Goal: Task Accomplishment & Management: Complete application form

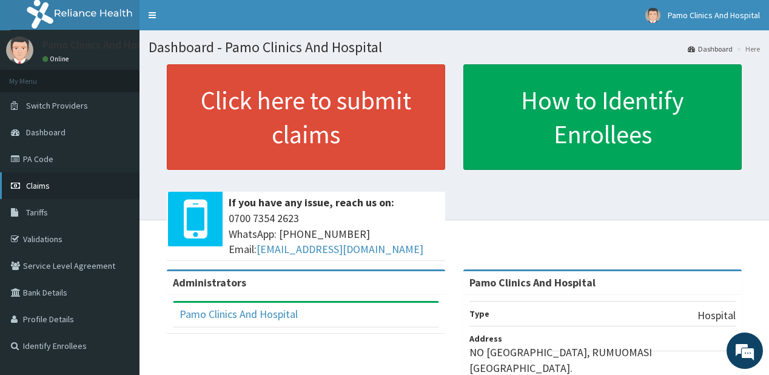
click at [49, 186] on link "Claims" at bounding box center [69, 185] width 139 height 27
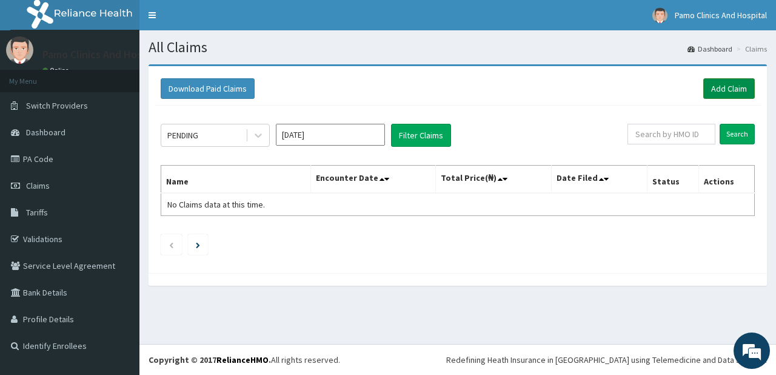
click at [711, 89] on link "Add Claim" at bounding box center [729, 88] width 52 height 21
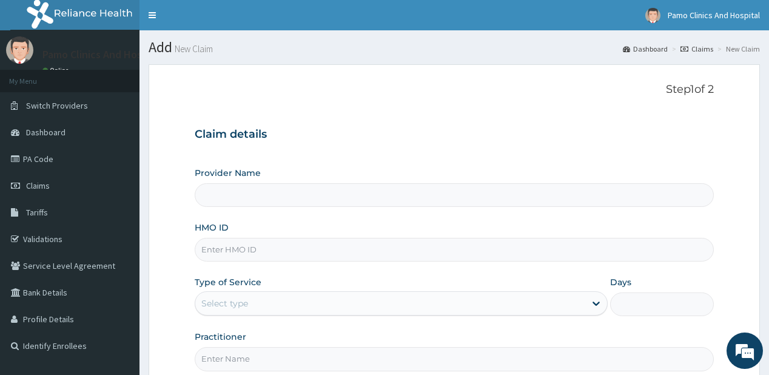
type input "Pamo Clinics And Hospital"
click at [226, 252] on input "HMO ID" at bounding box center [454, 250] width 518 height 24
paste input "RFE/10003/B"
click at [215, 247] on input "RFE/10003/B" at bounding box center [454, 250] width 518 height 24
click at [219, 247] on input "RFE/10003/B" at bounding box center [454, 250] width 518 height 24
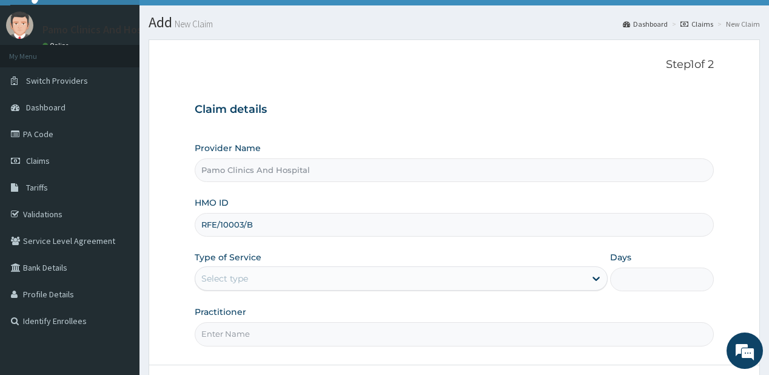
scroll to position [49, 0]
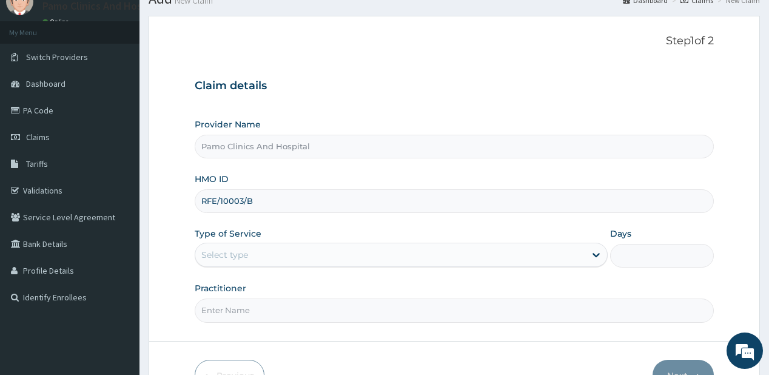
type input "RFE/10003/B"
click at [221, 257] on div "Select type" at bounding box center [224, 255] width 47 height 12
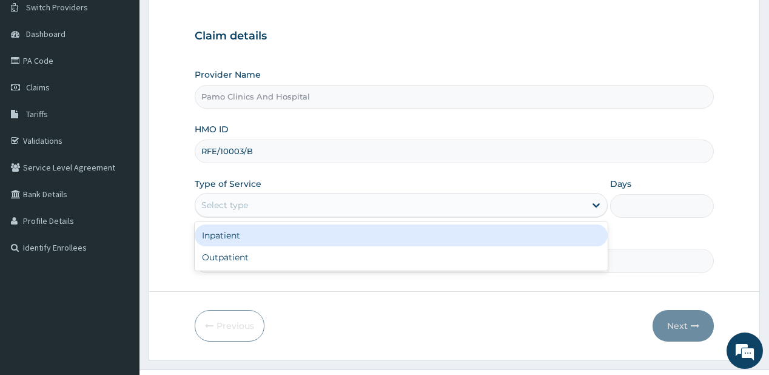
scroll to position [121, 0]
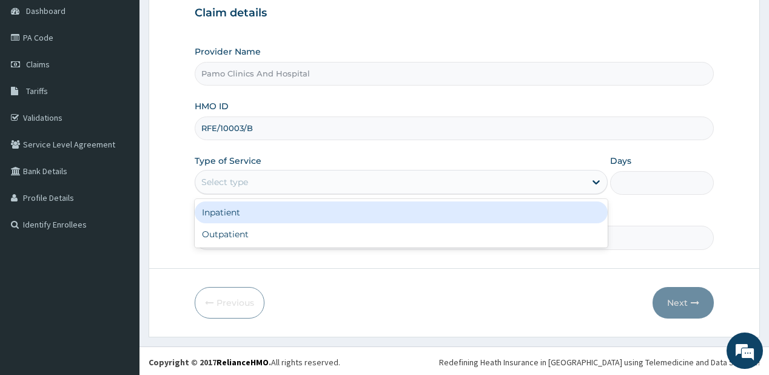
click at [252, 210] on div "Inpatient" at bounding box center [401, 212] width 413 height 22
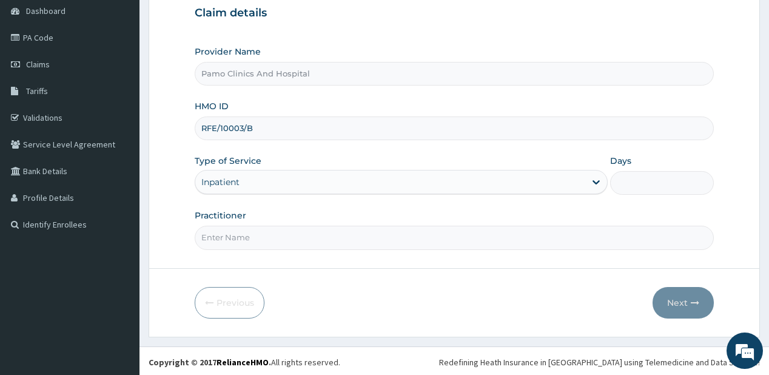
click at [257, 240] on input "Practitioner" at bounding box center [454, 238] width 518 height 24
type input "DR FESTUS DAVIES"
click at [646, 184] on input "Days" at bounding box center [661, 183] width 103 height 24
type input "2"
type input "3"
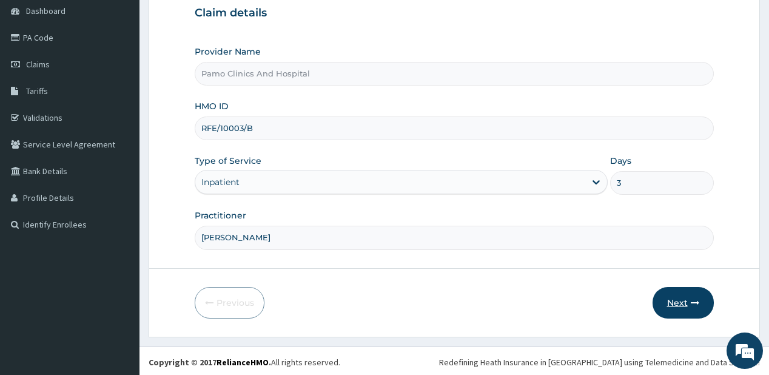
click at [681, 298] on button "Next" at bounding box center [682, 303] width 61 height 32
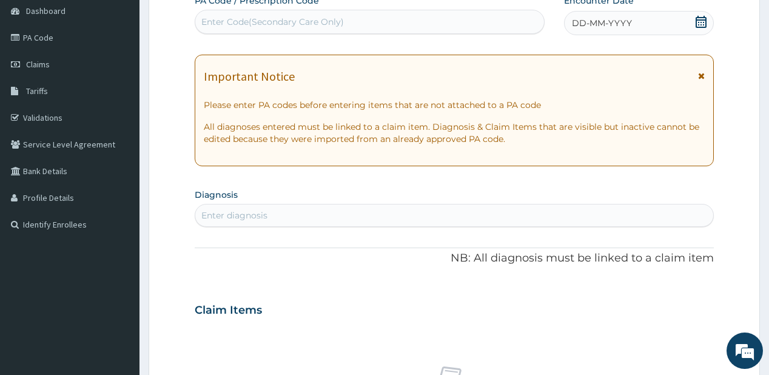
click at [266, 29] on div "Enter Code(Secondary Care Only)" at bounding box center [369, 21] width 348 height 19
paste input "PA/944E24"
type input "PA/944E24"
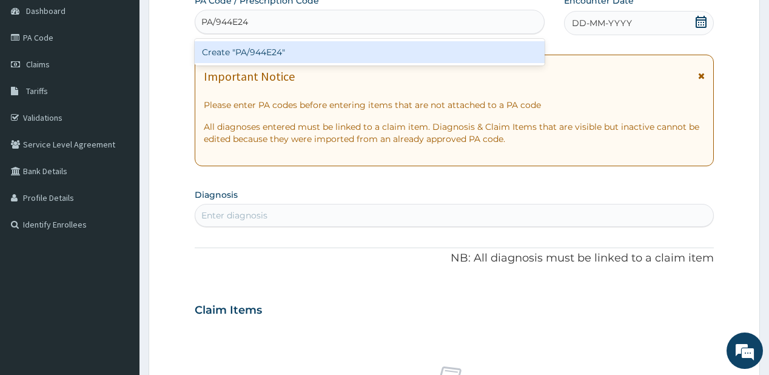
click at [256, 46] on div "Create "PA/944E24"" at bounding box center [369, 52] width 349 height 22
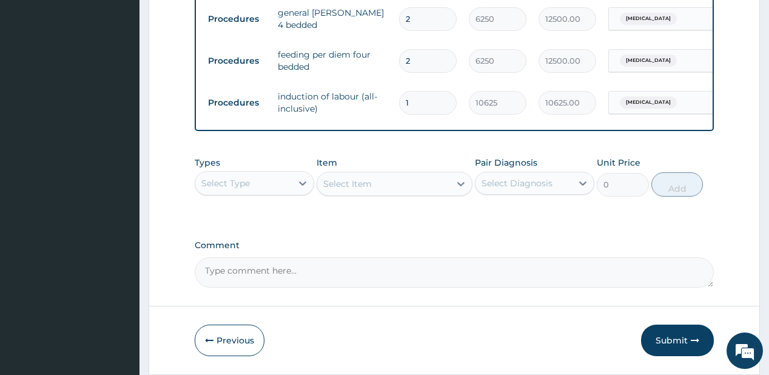
scroll to position [544, 0]
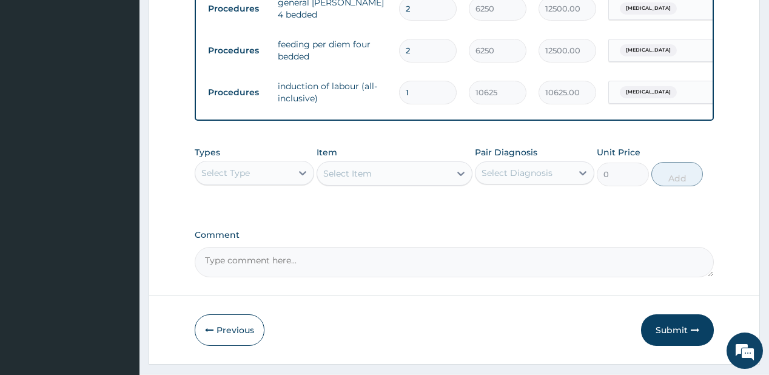
click at [673, 330] on button "Submit" at bounding box center [677, 330] width 73 height 32
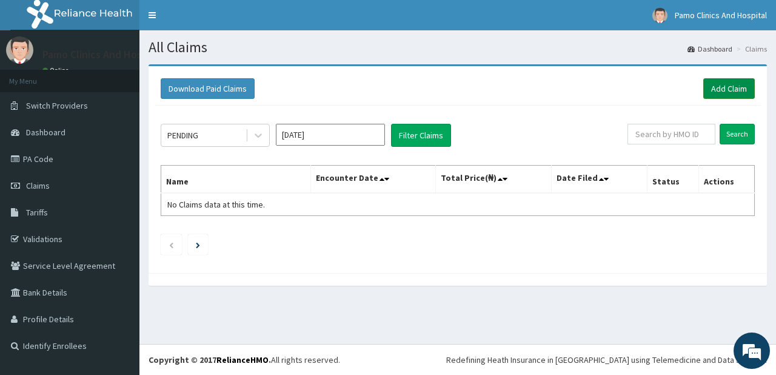
click at [711, 82] on link "Add Claim" at bounding box center [729, 88] width 52 height 21
click at [721, 84] on link "Add Claim" at bounding box center [729, 88] width 52 height 21
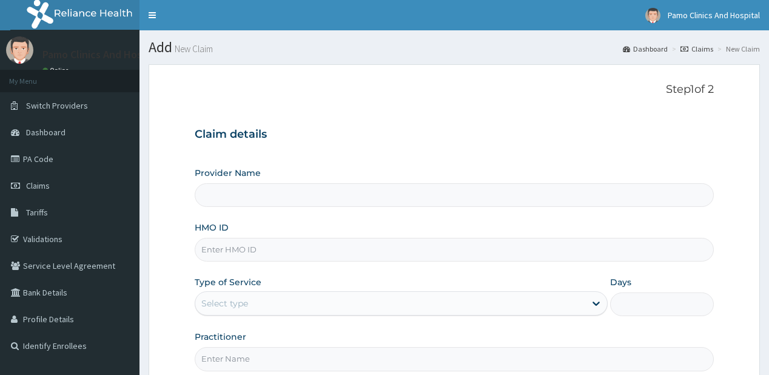
type input "Pamo Clinics And Hospital"
click at [218, 248] on input "HMO ID" at bounding box center [454, 250] width 518 height 24
paste input "MNI/10100/B"
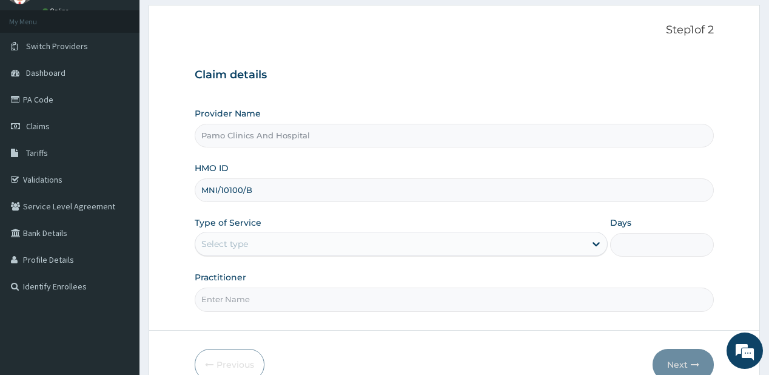
scroll to position [121, 0]
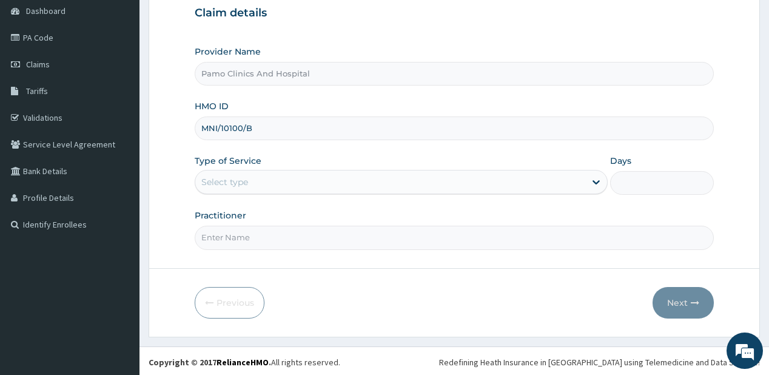
type input "MNI/10100/B"
click at [272, 179] on div "Select type" at bounding box center [390, 181] width 390 height 19
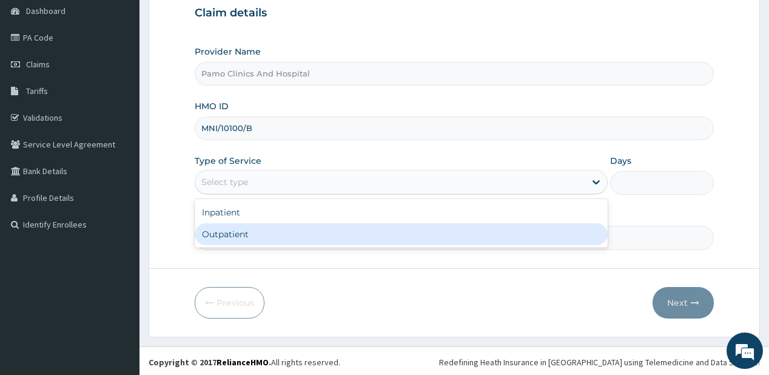
click at [235, 240] on div "Outpatient" at bounding box center [401, 234] width 413 height 22
type input "1"
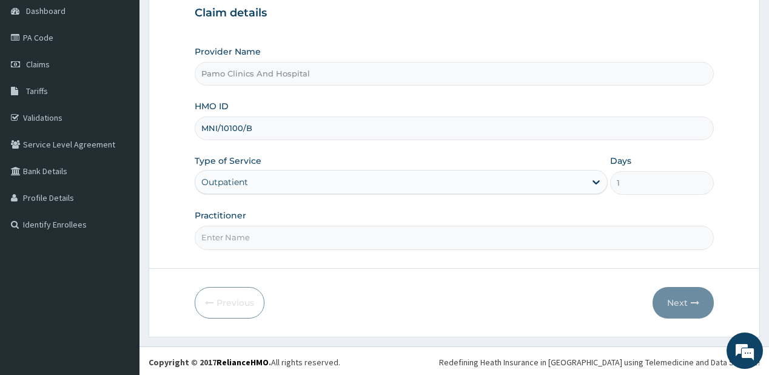
click at [235, 240] on input "Practitioner" at bounding box center [454, 238] width 518 height 24
type input "DR EZECHUKWU TOCHUKWU"
click at [676, 297] on button "Next" at bounding box center [682, 303] width 61 height 32
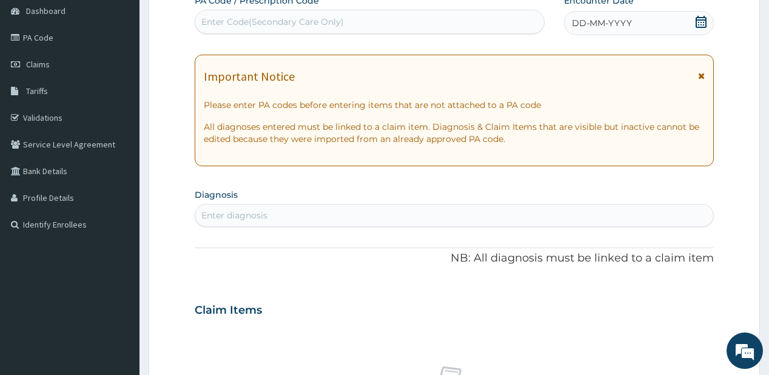
click at [591, 19] on span "DD-MM-YYYY" at bounding box center [602, 23] width 60 height 12
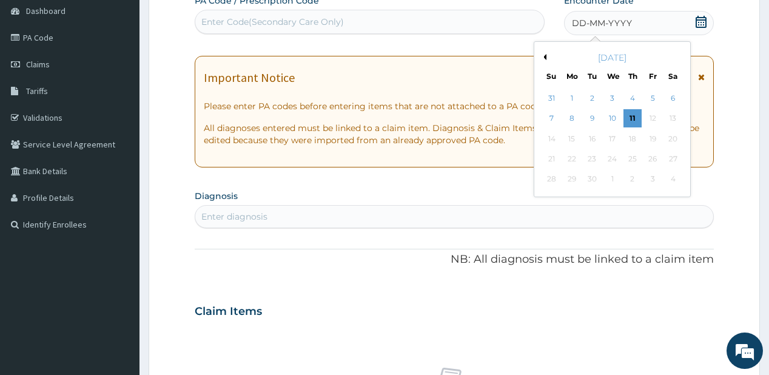
click at [546, 54] on button "Previous Month" at bounding box center [543, 57] width 6 height 6
click at [650, 95] on div "1" at bounding box center [652, 98] width 18 height 18
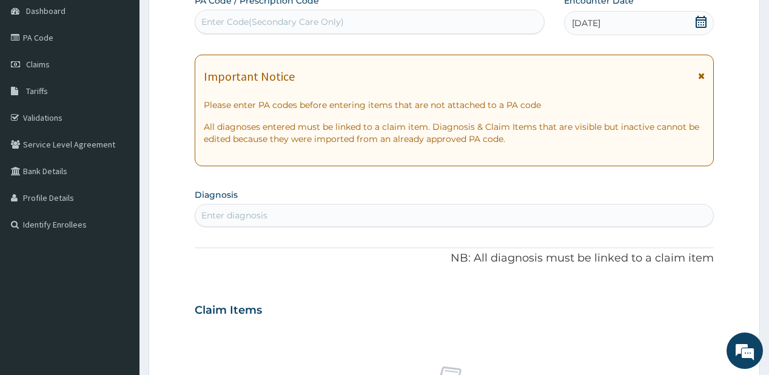
click at [232, 215] on div "Enter diagnosis" at bounding box center [234, 215] width 66 height 12
type input "[MEDICAL_DATA]"
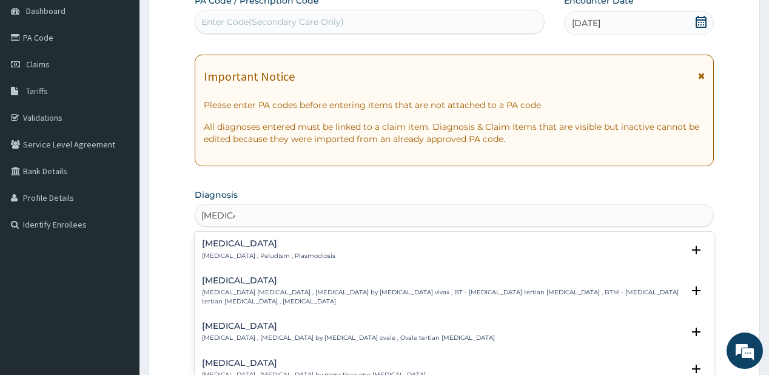
click at [228, 241] on h4 "[MEDICAL_DATA]" at bounding box center [268, 243] width 133 height 9
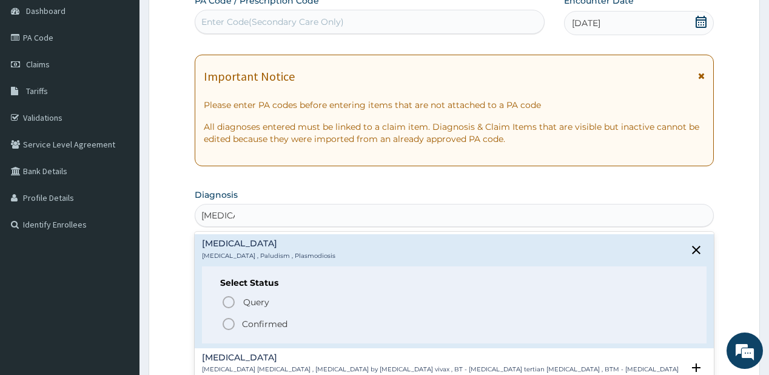
click at [233, 321] on circle "status option filled" at bounding box center [228, 323] width 11 height 11
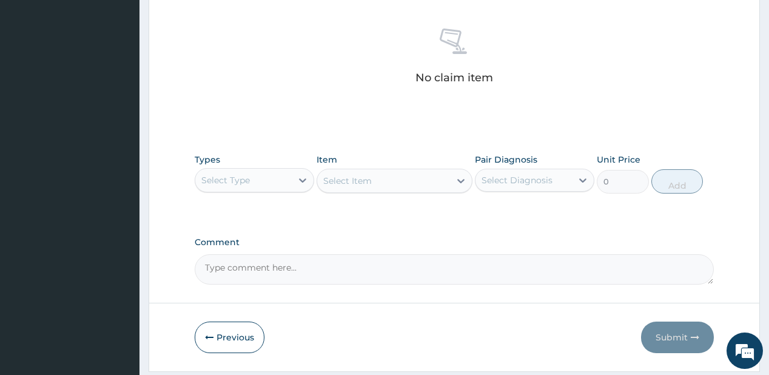
scroll to position [498, 0]
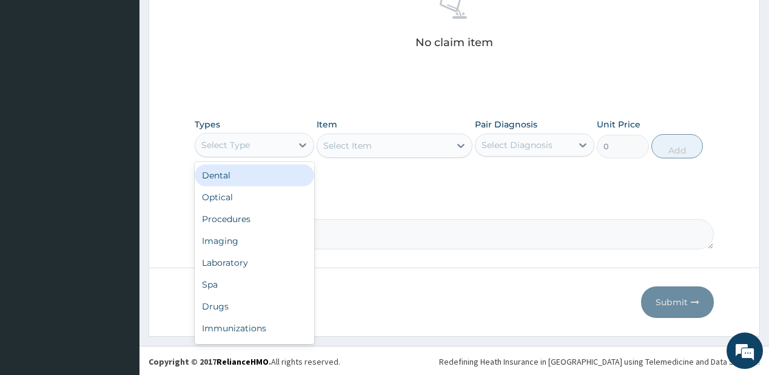
click at [250, 144] on div "Select Type" at bounding box center [243, 144] width 96 height 19
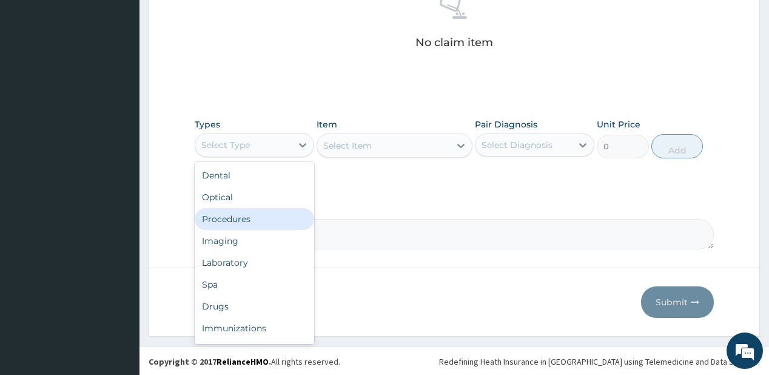
click at [249, 222] on div "Procedures" at bounding box center [254, 219] width 119 height 22
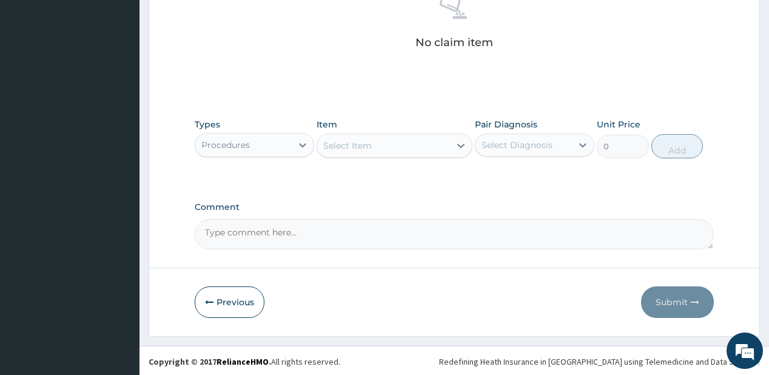
click at [385, 142] on div "Select Item" at bounding box center [383, 145] width 133 height 19
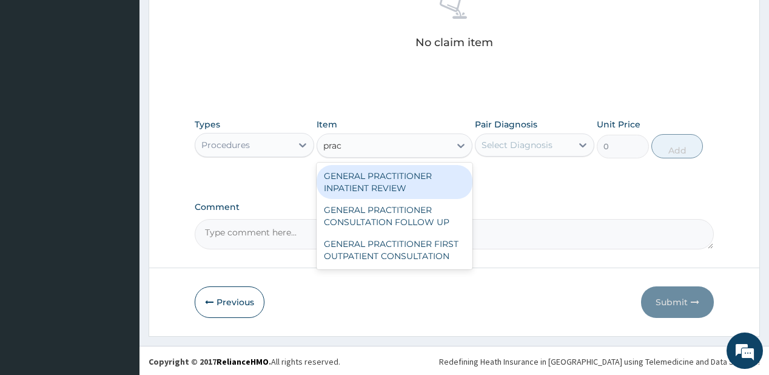
type input "pract"
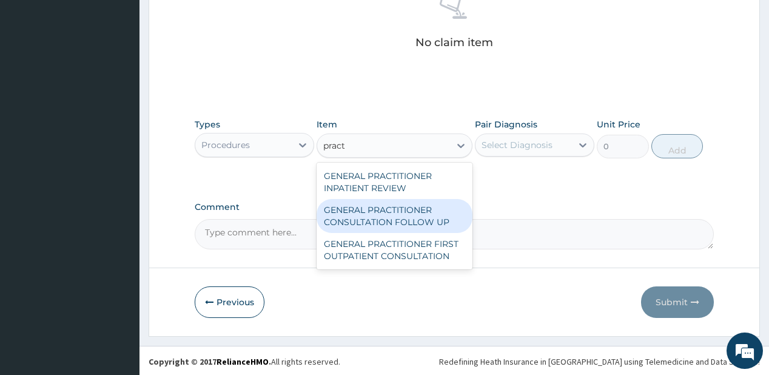
click at [365, 212] on div "GENERAL PRACTITIONER CONSULTATION FOLLOW UP" at bounding box center [394, 216] width 156 height 34
type input "1875"
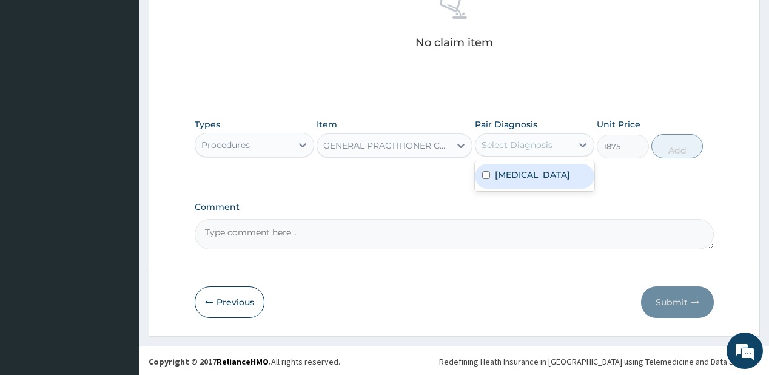
click at [537, 150] on div "Select Diagnosis" at bounding box center [523, 144] width 96 height 19
click at [530, 178] on div "Malaria" at bounding box center [534, 176] width 119 height 25
checkbox input "true"
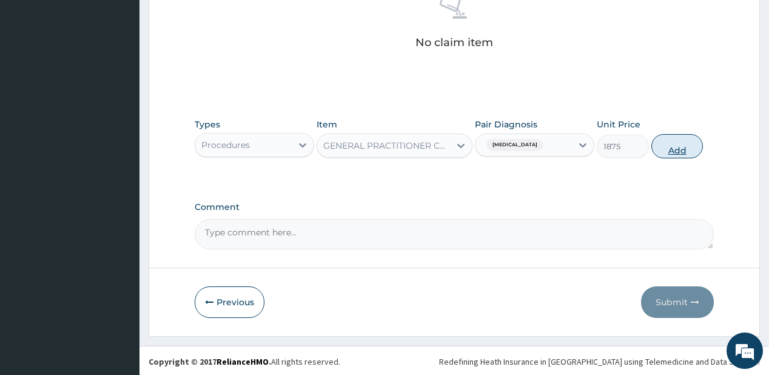
click at [668, 141] on button "Add" at bounding box center [677, 146] width 52 height 24
type input "0"
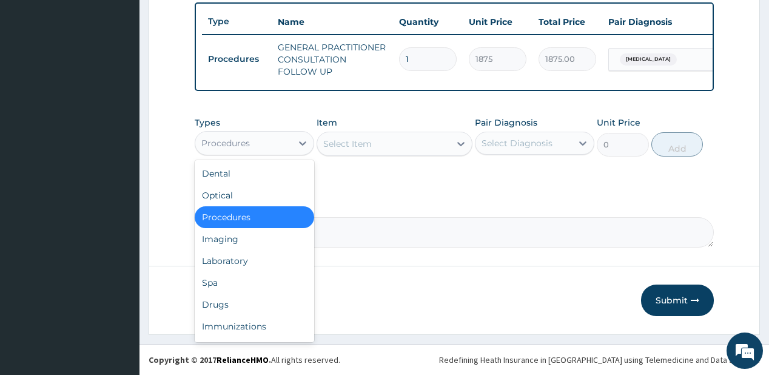
click at [247, 135] on div "Procedures" at bounding box center [243, 142] width 96 height 19
click at [234, 264] on div "Laboratory" at bounding box center [254, 261] width 119 height 22
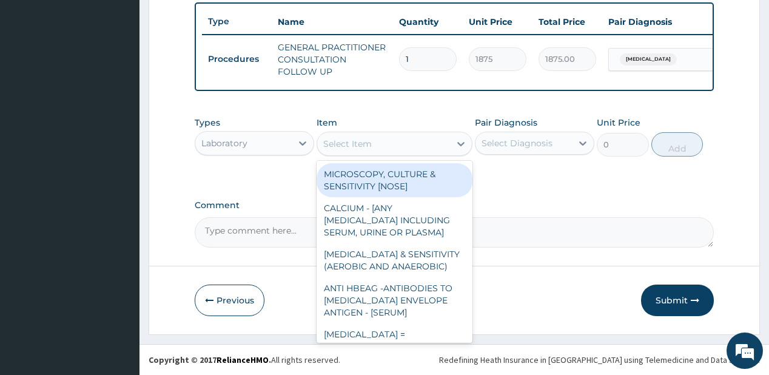
click at [355, 141] on div "Select Item" at bounding box center [347, 144] width 49 height 12
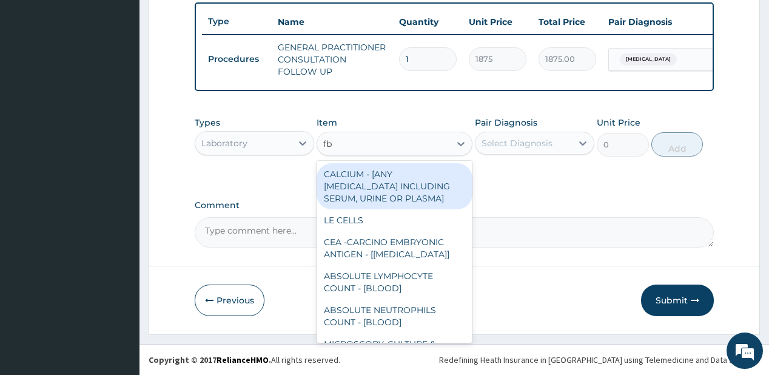
type input "fbc"
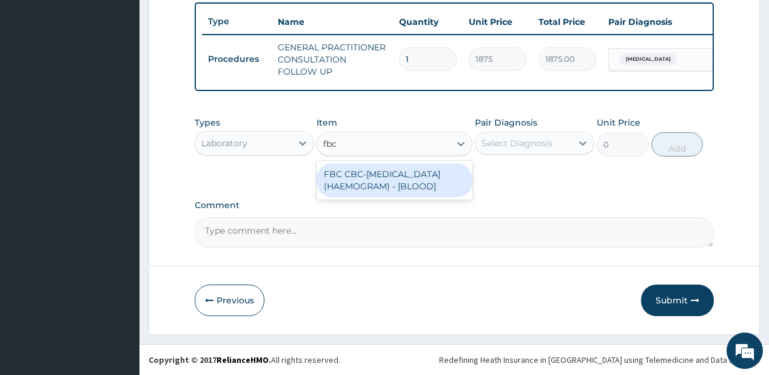
click at [361, 173] on div "FBC CBC-COMPLETE BLOOD COUNT (HAEMOGRAM) - [BLOOD]" at bounding box center [394, 180] width 156 height 34
type input "5000"
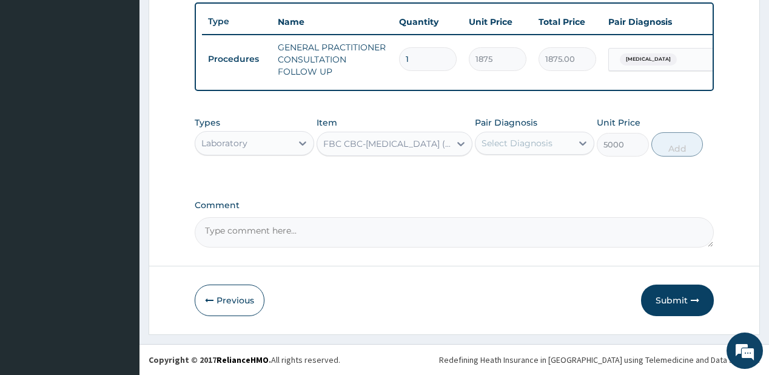
click at [531, 142] on div "Select Diagnosis" at bounding box center [516, 143] width 71 height 12
click at [504, 188] on div "Malaria" at bounding box center [534, 174] width 119 height 30
click at [511, 177] on label "Malaria" at bounding box center [532, 173] width 75 height 12
checkbox input "true"
click at [668, 144] on button "Add" at bounding box center [677, 144] width 52 height 24
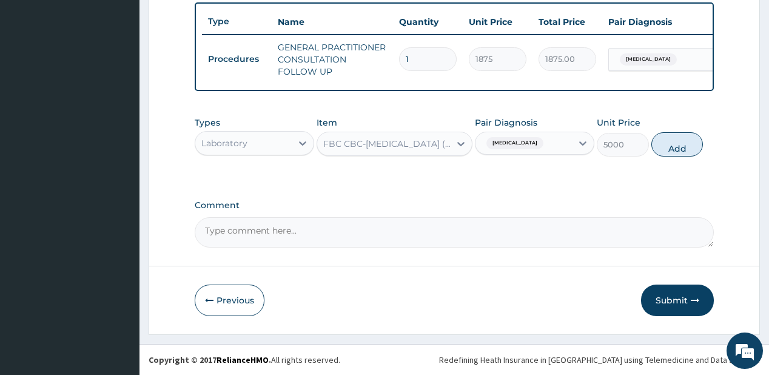
type input "0"
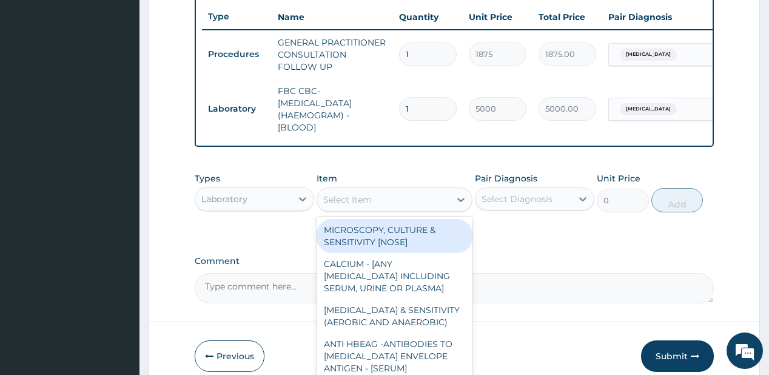
click at [386, 204] on div "Select Item" at bounding box center [383, 199] width 133 height 19
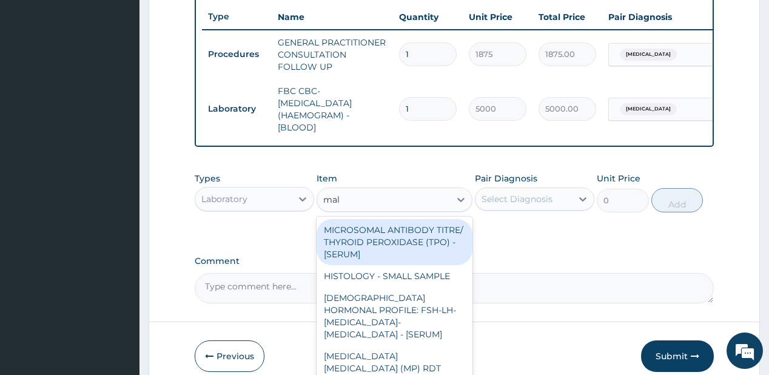
type input "mala"
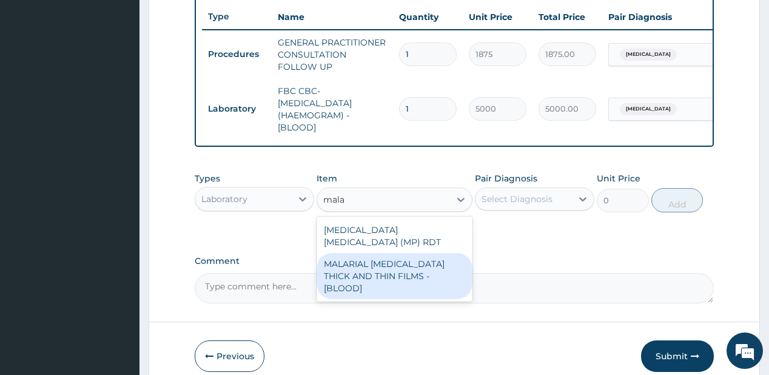
click at [393, 265] on div "MALARIAL PARASITE THICK AND THIN FILMS - [BLOOD]" at bounding box center [394, 276] width 156 height 46
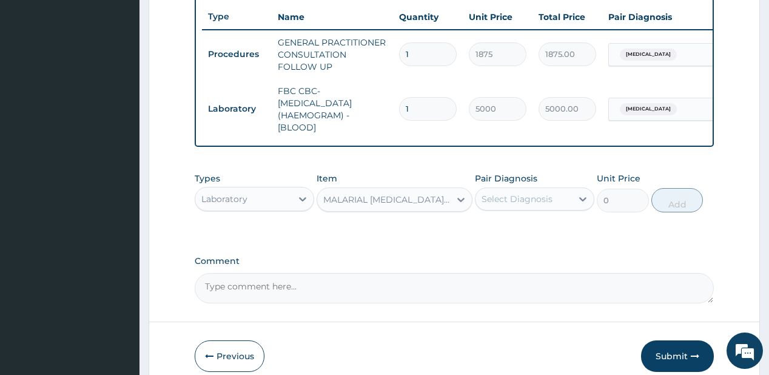
type input "2187.5"
click at [509, 192] on div "Pair Diagnosis Select Diagnosis" at bounding box center [534, 192] width 119 height 40
click at [513, 209] on div "Select Diagnosis" at bounding box center [523, 198] width 96 height 19
click at [522, 235] on label "Malaria" at bounding box center [532, 229] width 75 height 12
checkbox input "true"
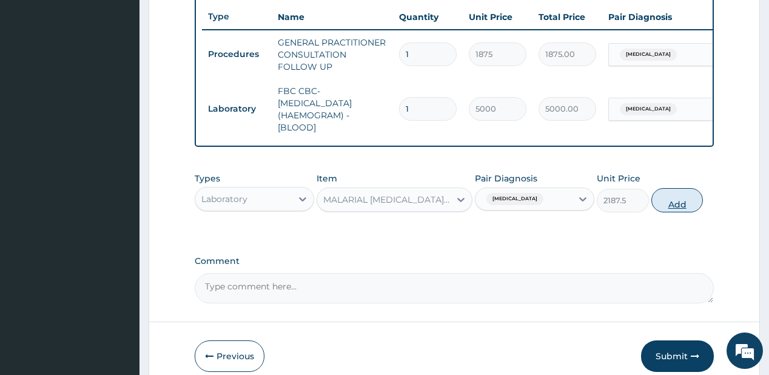
click at [672, 205] on button "Add" at bounding box center [677, 200] width 52 height 24
type input "0"
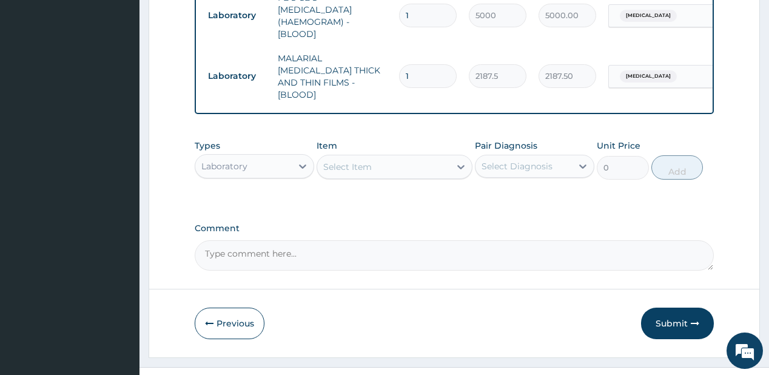
scroll to position [550, 0]
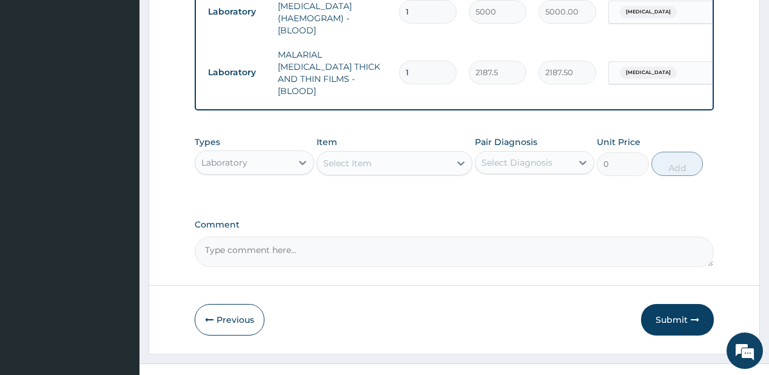
click at [263, 153] on div "Laboratory" at bounding box center [243, 162] width 96 height 19
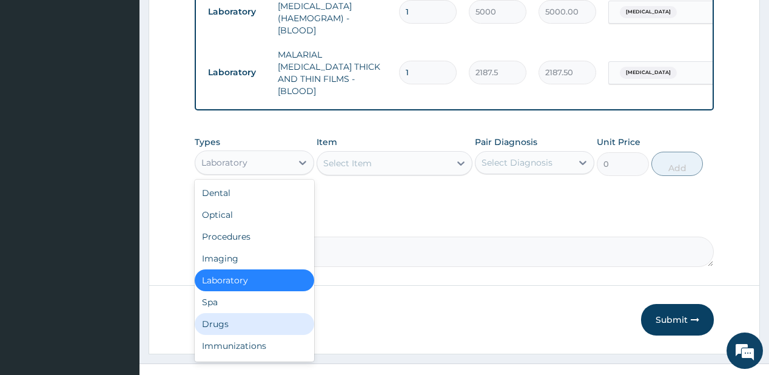
click at [219, 316] on div "Drugs" at bounding box center [254, 324] width 119 height 22
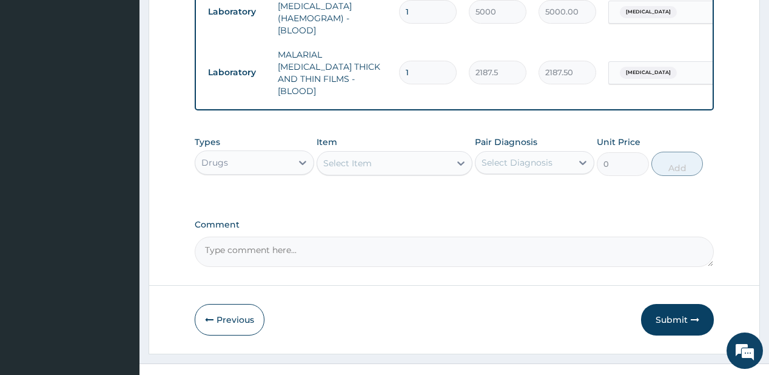
click at [361, 162] on div "Select Item" at bounding box center [383, 162] width 133 height 19
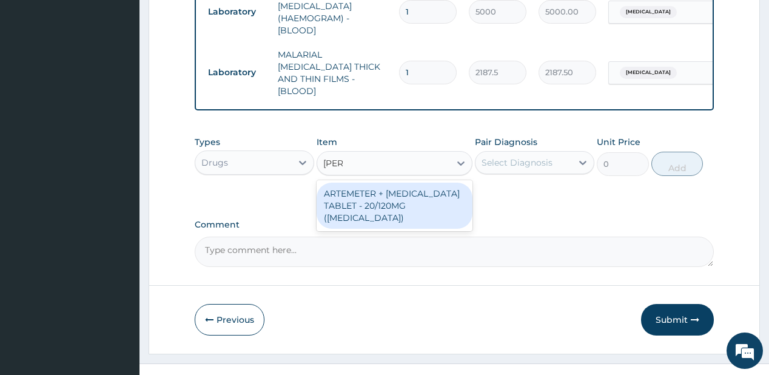
type input "coart"
drag, startPoint x: 347, startPoint y: 195, endPoint x: 509, endPoint y: 155, distance: 167.3
click at [347, 195] on div "ARTEMETER + [MEDICAL_DATA] TABLET - 20/120MG ([MEDICAL_DATA])" at bounding box center [394, 205] width 156 height 46
type input "210"
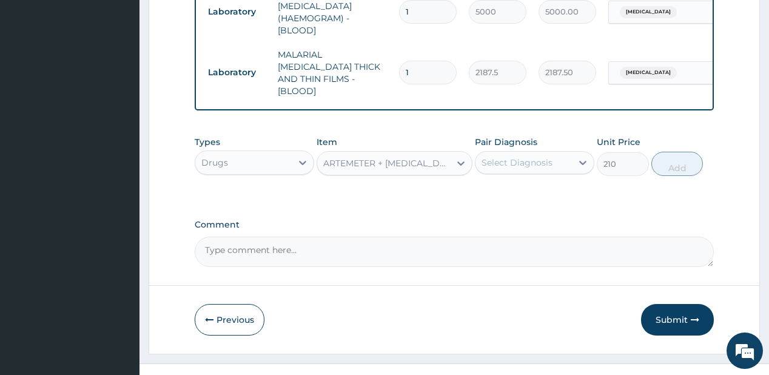
click at [529, 156] on div "Select Diagnosis" at bounding box center [516, 162] width 71 height 12
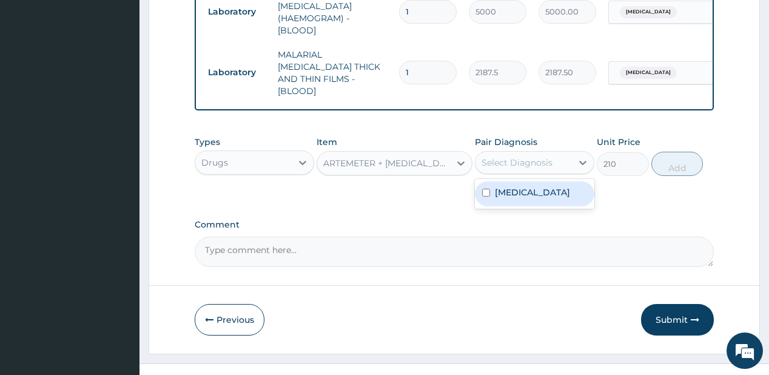
click at [536, 188] on div "Malaria" at bounding box center [534, 193] width 119 height 25
checkbox input "true"
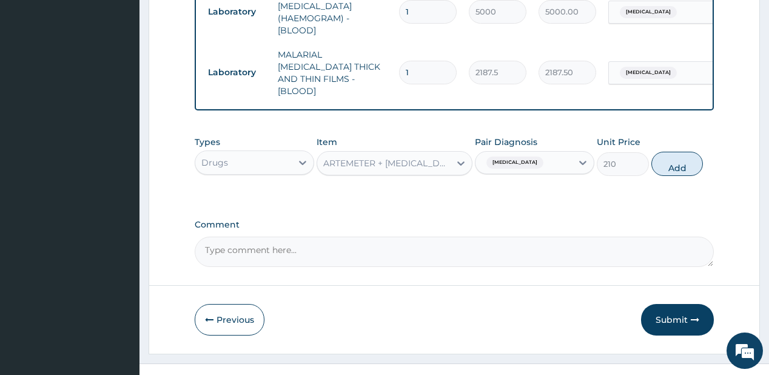
click at [691, 156] on button "Add" at bounding box center [677, 164] width 52 height 24
type input "0"
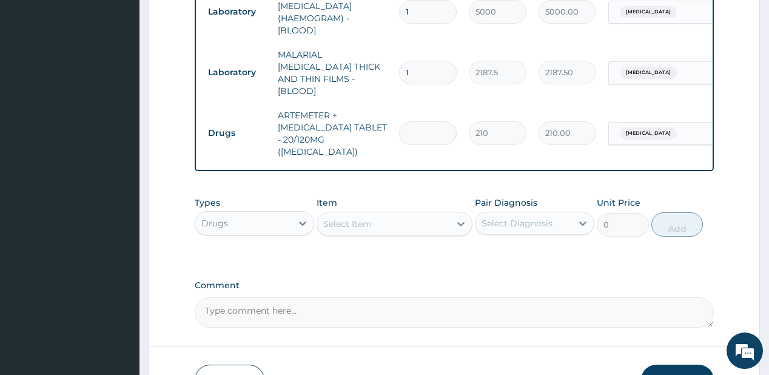
type input "0.00"
type input "2"
type input "420.00"
type input "24"
type input "5040.00"
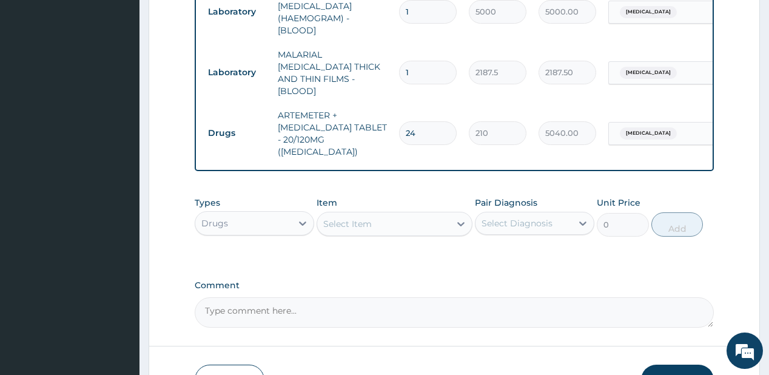
type input "24"
click at [407, 214] on div "Select Item" at bounding box center [383, 223] width 133 height 19
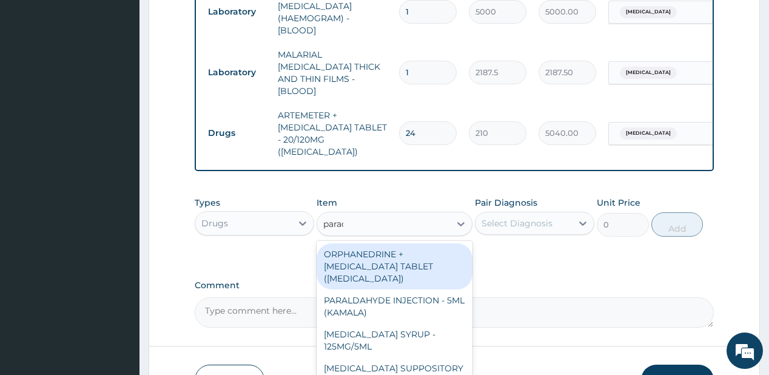
type input "parace"
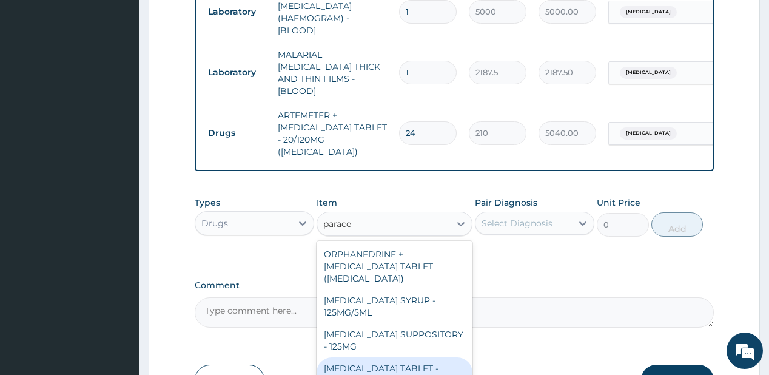
click at [350, 357] on div "[MEDICAL_DATA] TABLET - 500MG ([MEDICAL_DATA])" at bounding box center [394, 374] width 156 height 34
type input "42"
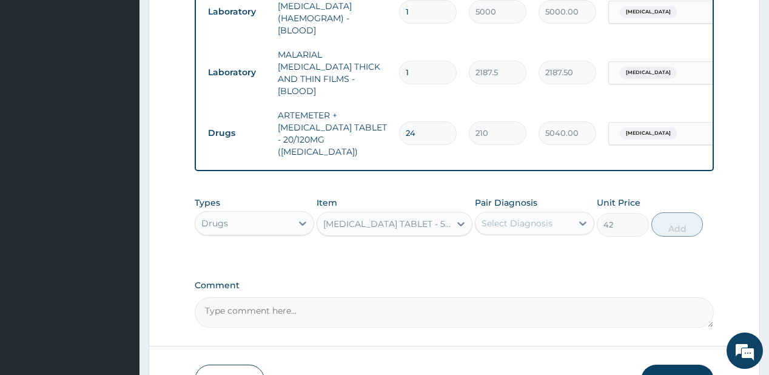
click at [543, 217] on div "Select Diagnosis" at bounding box center [516, 223] width 71 height 12
click at [539, 242] on div "Malaria" at bounding box center [534, 254] width 119 height 25
checkbox input "true"
click at [678, 212] on button "Add" at bounding box center [677, 224] width 52 height 24
type input "0"
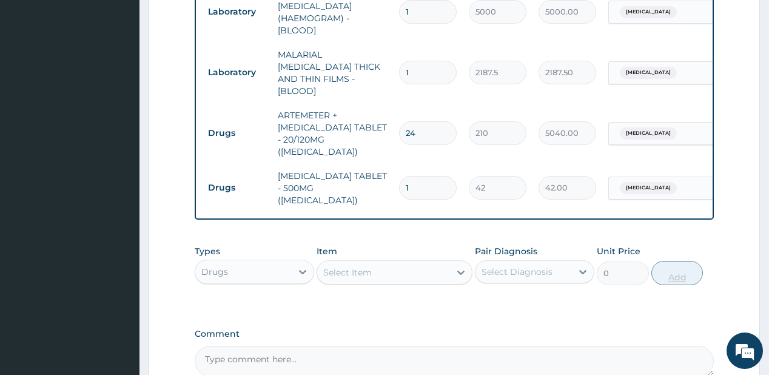
type input "18"
type input "756.00"
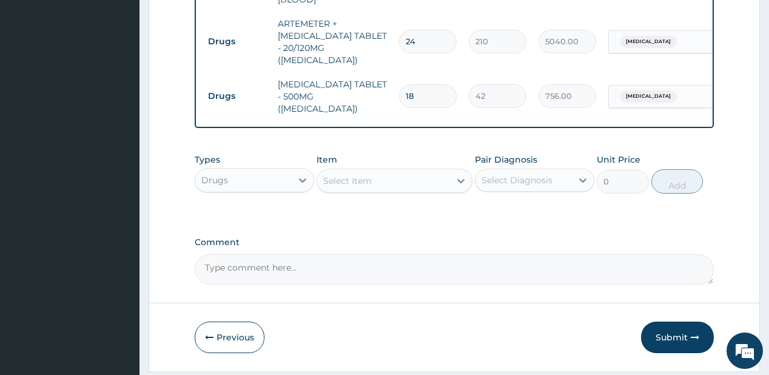
scroll to position [653, 0]
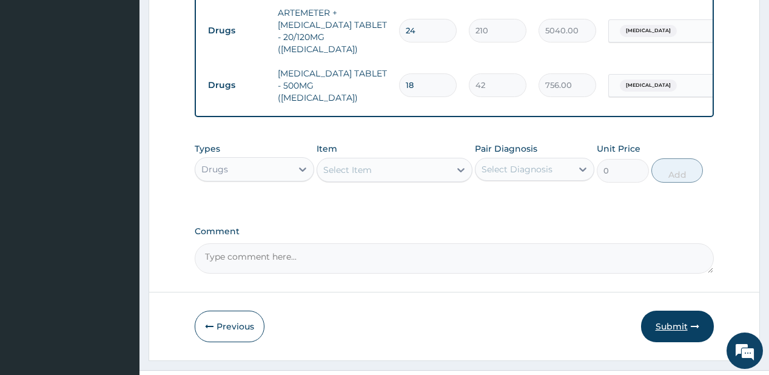
type input "18"
click at [670, 310] on button "Submit" at bounding box center [677, 326] width 73 height 32
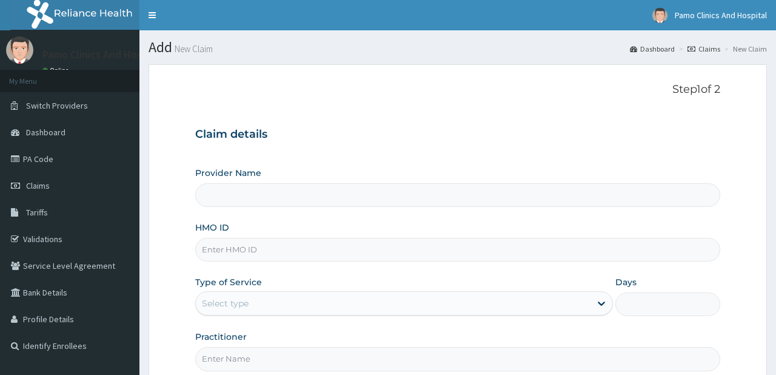
click at [222, 254] on input "HMO ID" at bounding box center [457, 250] width 524 height 24
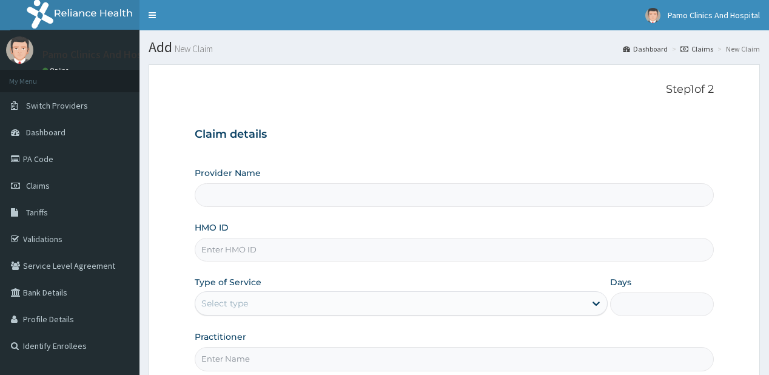
paste input "MNI/10100/B"
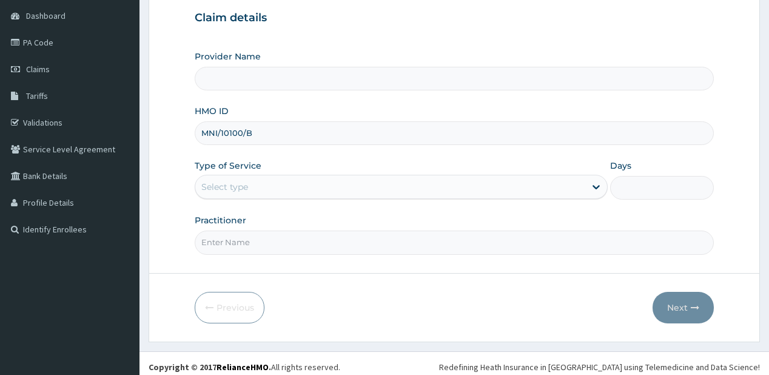
scroll to position [121, 0]
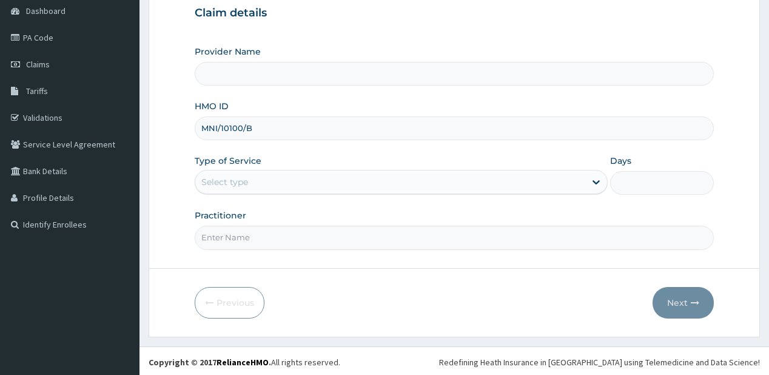
type input "MNI/10100/B"
click at [222, 188] on div "Select type" at bounding box center [390, 181] width 390 height 19
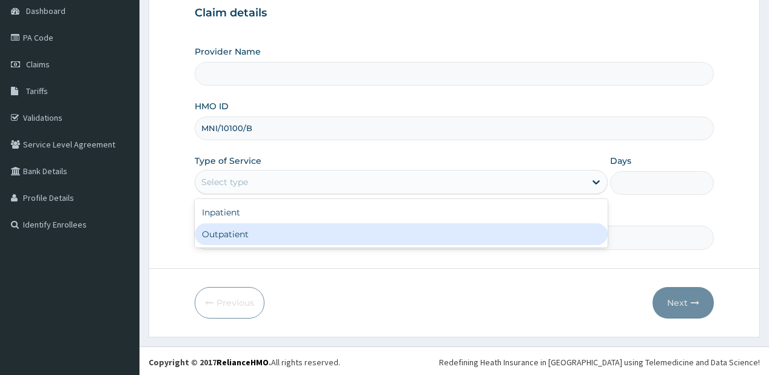
click at [212, 236] on div "Outpatient" at bounding box center [401, 234] width 413 height 22
type input "1"
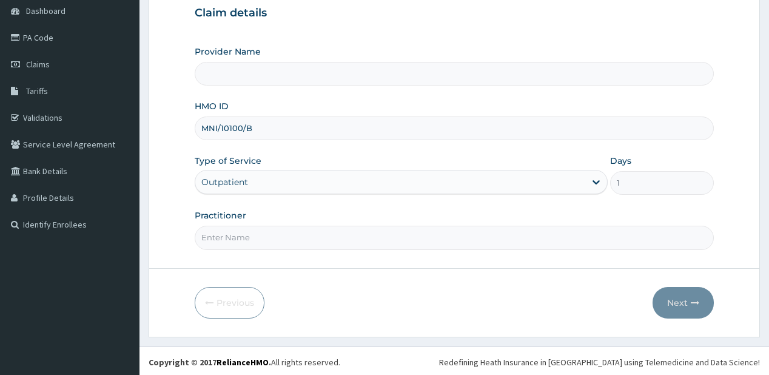
click at [223, 233] on input "Practitioner" at bounding box center [454, 238] width 518 height 24
type input "[PERSON_NAME]"
click at [691, 299] on icon "button" at bounding box center [695, 302] width 8 height 8
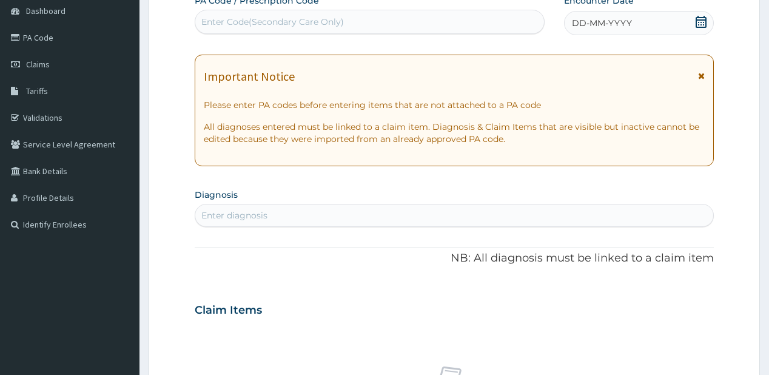
click at [589, 23] on span "DD-MM-YYYY" at bounding box center [602, 23] width 60 height 12
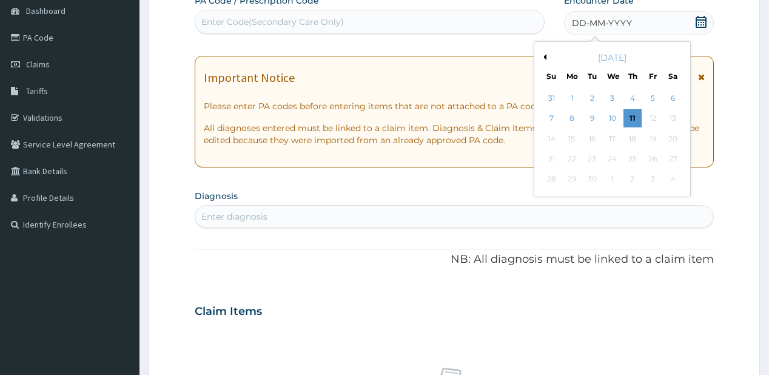
click at [544, 55] on button "Previous Month" at bounding box center [543, 57] width 6 height 6
click at [595, 178] on div "26" at bounding box center [592, 179] width 18 height 18
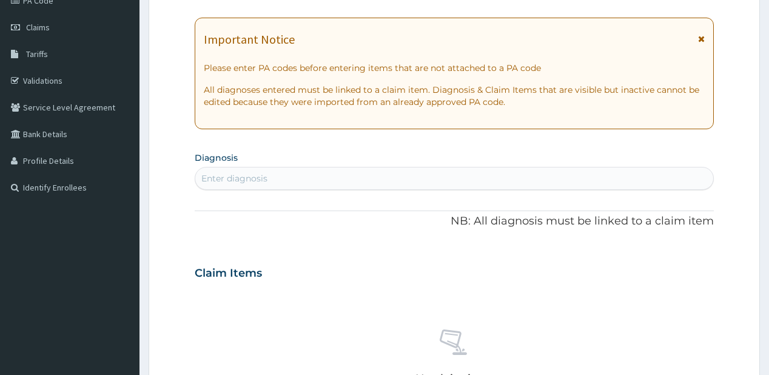
scroll to position [170, 0]
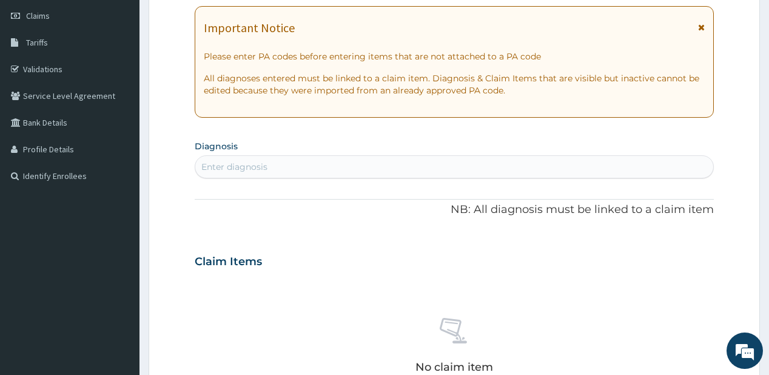
click at [224, 162] on div "Enter diagnosis" at bounding box center [234, 167] width 66 height 12
type input "malaria"
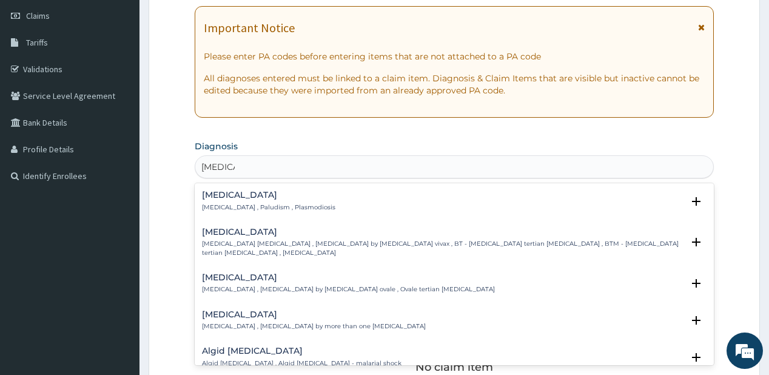
click at [255, 201] on div "Malaria Malaria , Paludism , Plasmodiosis" at bounding box center [268, 200] width 133 height 21
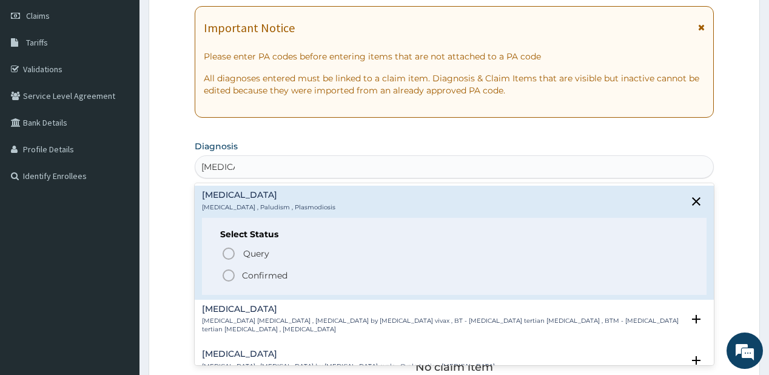
click at [261, 274] on p "Confirmed" at bounding box center [264, 275] width 45 height 12
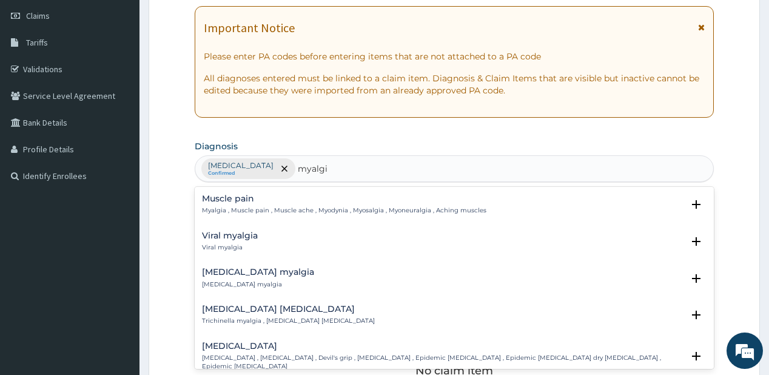
type input "myalgia"
click at [244, 199] on h4 "Muscle pain" at bounding box center [344, 198] width 284 height 9
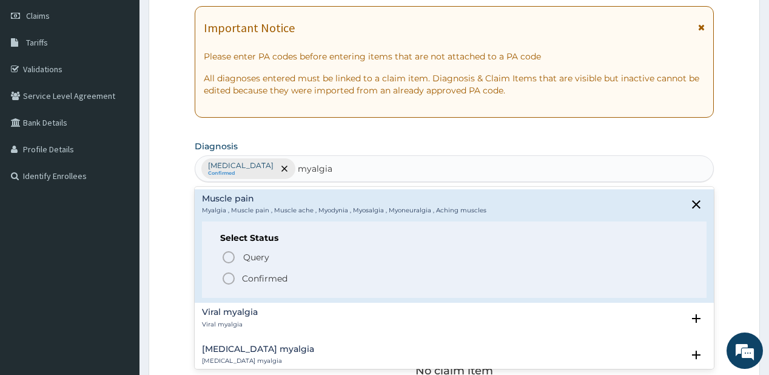
click at [232, 281] on icon "status option filled" at bounding box center [228, 278] width 15 height 15
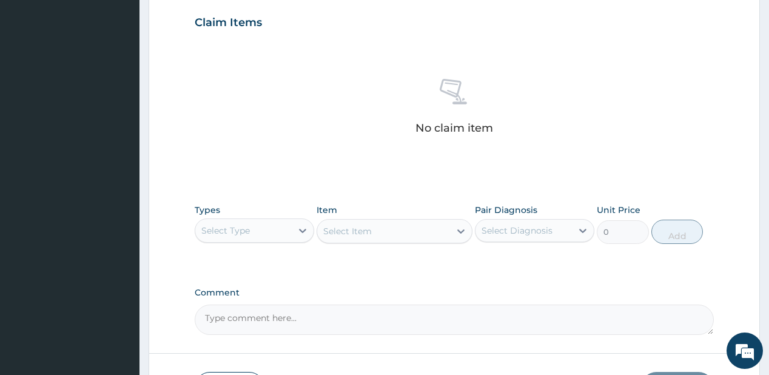
scroll to position [461, 0]
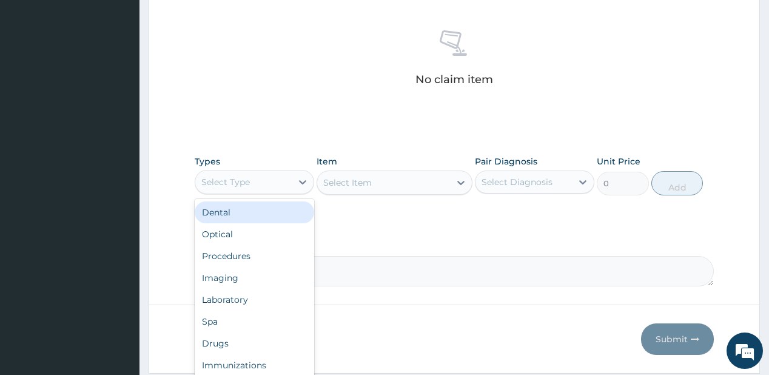
click at [244, 176] on div "Select Type" at bounding box center [225, 182] width 49 height 12
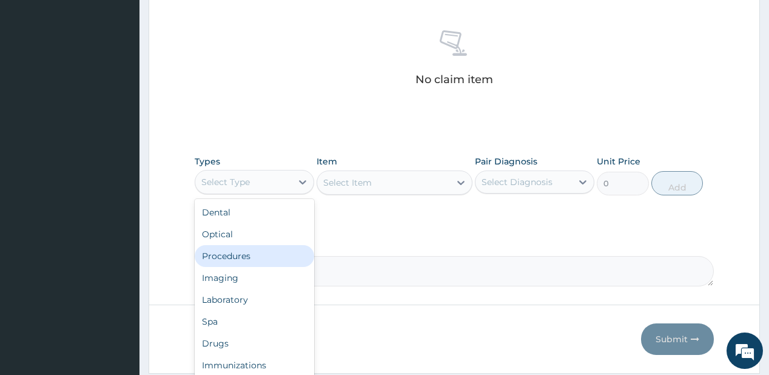
click at [252, 256] on div "Procedures" at bounding box center [254, 256] width 119 height 22
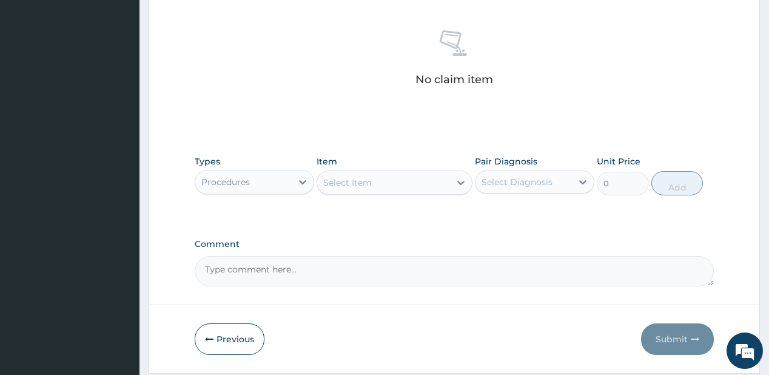
click at [380, 187] on div "Select Item" at bounding box center [383, 182] width 133 height 19
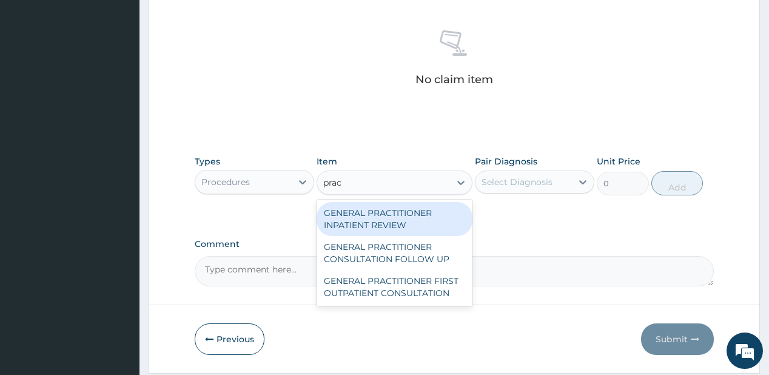
type input "pract"
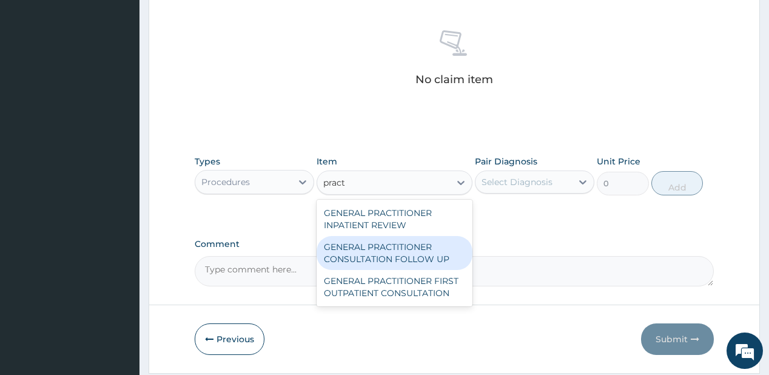
click at [403, 258] on div "GENERAL PRACTITIONER CONSULTATION FOLLOW UP" at bounding box center [394, 253] width 156 height 34
type input "1875"
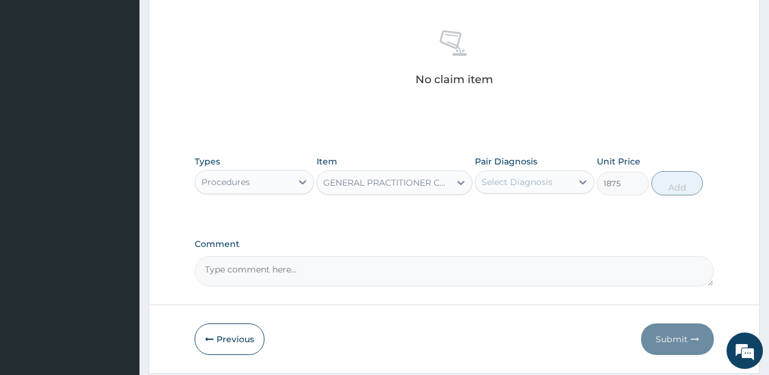
click at [519, 187] on div "Select Diagnosis" at bounding box center [523, 181] width 96 height 19
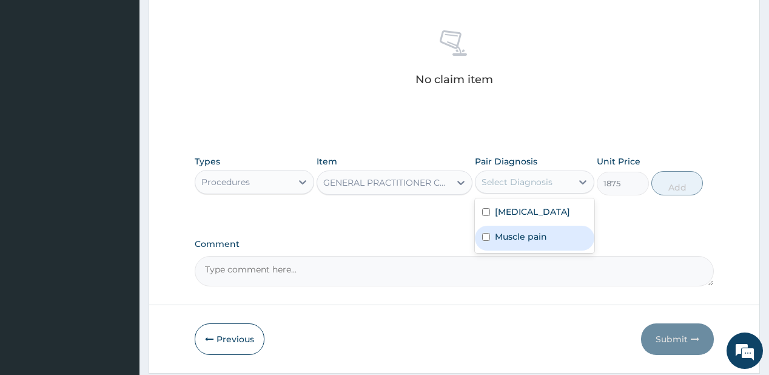
click at [528, 226] on div "Muscle pain" at bounding box center [534, 238] width 119 height 25
checkbox input "true"
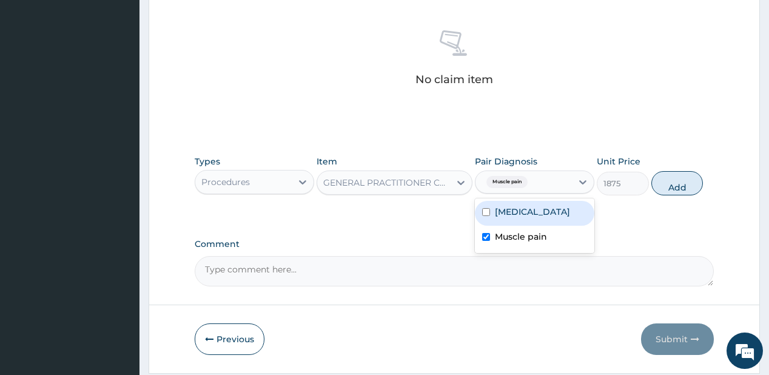
drag, startPoint x: 529, startPoint y: 207, endPoint x: 536, endPoint y: 206, distance: 7.3
click at [529, 206] on div "Malaria" at bounding box center [534, 213] width 119 height 25
checkbox input "true"
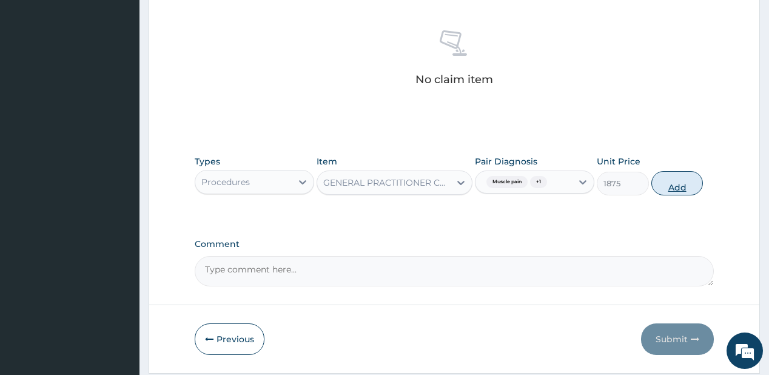
click at [675, 179] on button "Add" at bounding box center [677, 183] width 52 height 24
type input "0"
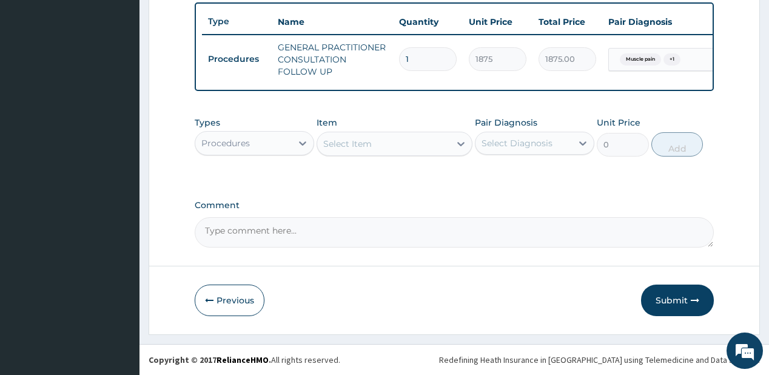
click at [263, 146] on div "Procedures" at bounding box center [243, 142] width 96 height 19
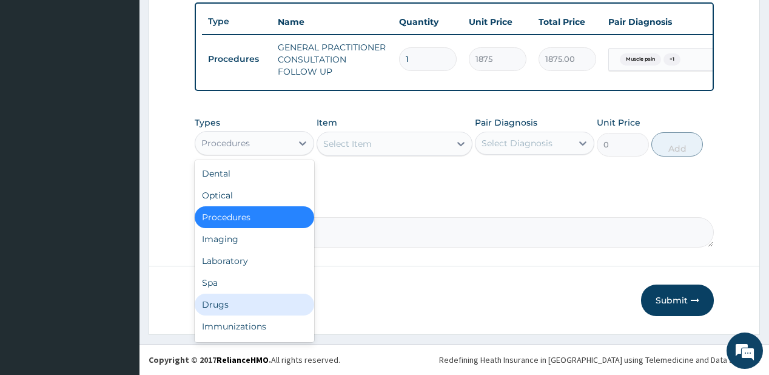
click at [227, 296] on div "Drugs" at bounding box center [254, 304] width 119 height 22
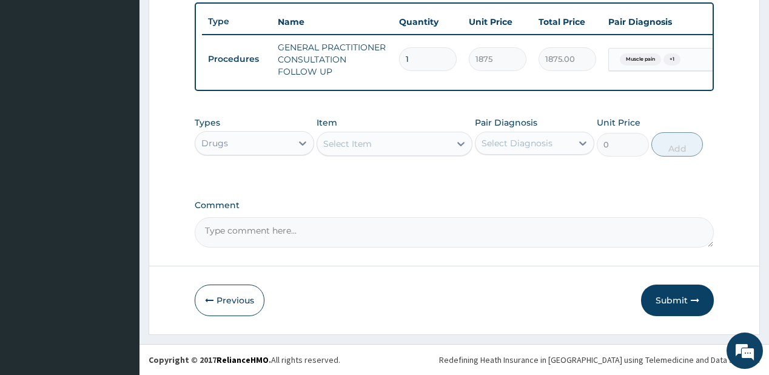
click at [386, 144] on div "Select Item" at bounding box center [383, 143] width 133 height 19
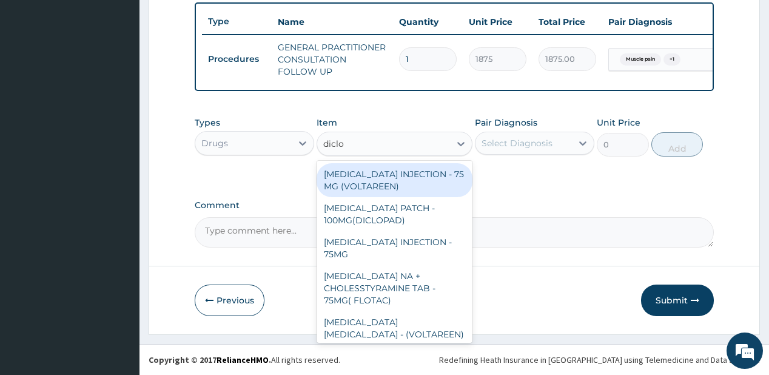
type input "diclof"
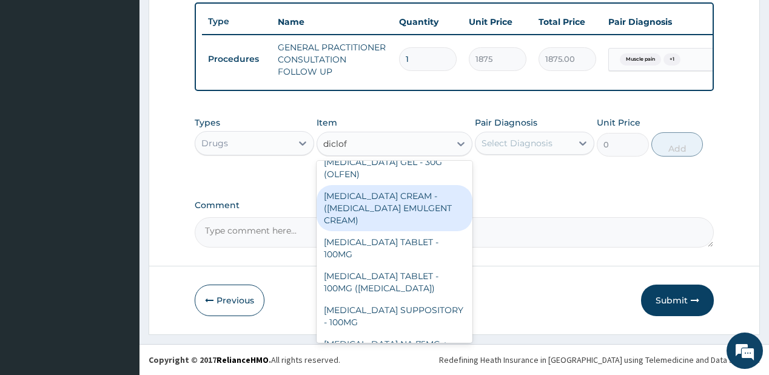
scroll to position [243, 0]
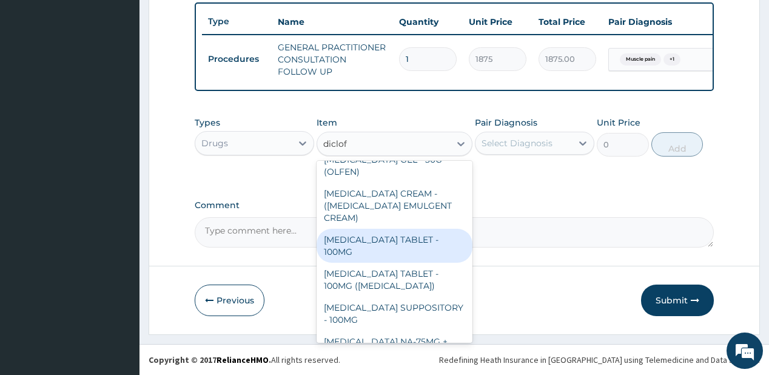
click at [393, 236] on div "[MEDICAL_DATA] TABLET - 100MG" at bounding box center [394, 246] width 156 height 34
type input "112"
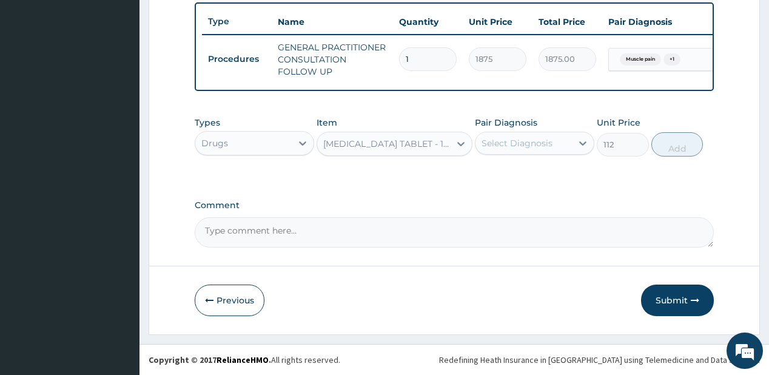
click at [532, 140] on div "Select Diagnosis" at bounding box center [516, 143] width 71 height 12
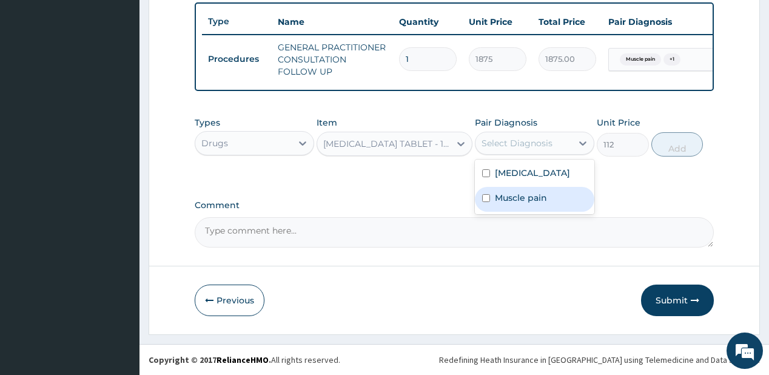
click at [520, 204] on div "Muscle pain" at bounding box center [534, 199] width 119 height 25
checkbox input "true"
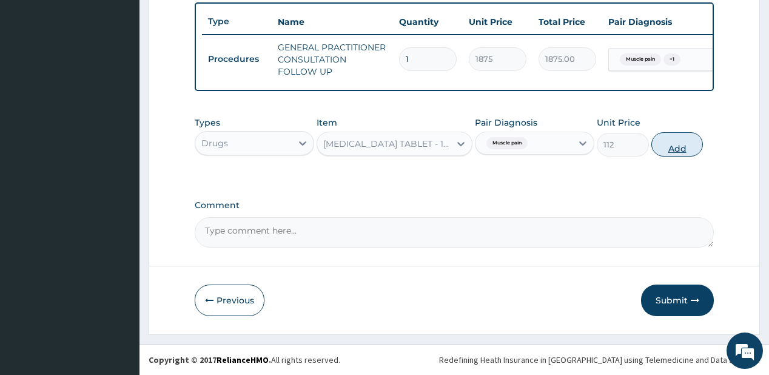
click at [677, 143] on button "Add" at bounding box center [677, 144] width 52 height 24
type input "0"
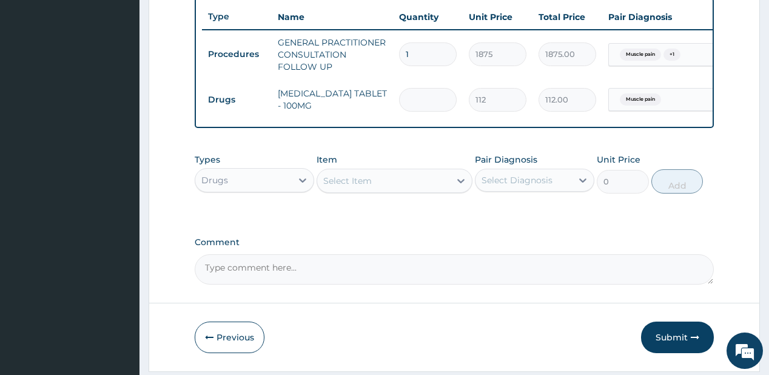
type input "0.00"
type input "3"
type input "336.00"
type input "3"
click at [440, 181] on div "Select Item" at bounding box center [383, 180] width 133 height 19
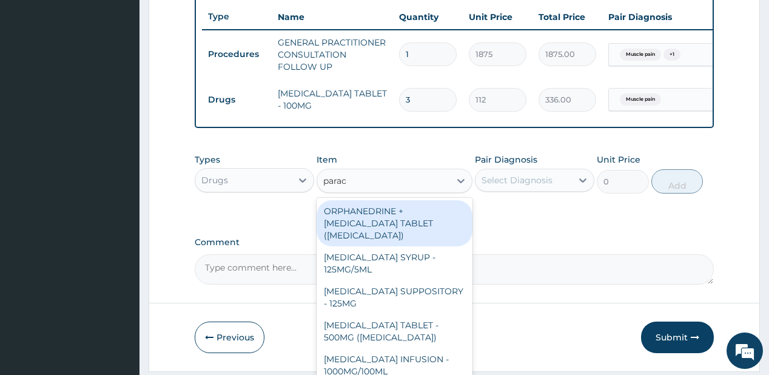
type input "parace"
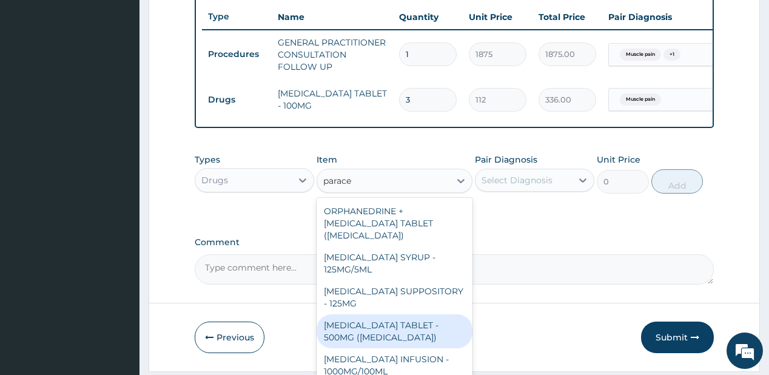
click at [375, 341] on div "[MEDICAL_DATA] TABLET - 500MG ([MEDICAL_DATA])" at bounding box center [394, 331] width 156 height 34
type input "42"
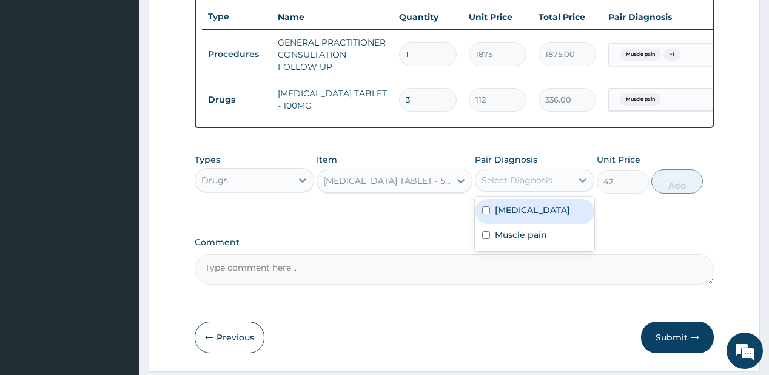
click at [546, 186] on div "Select Diagnosis" at bounding box center [516, 180] width 71 height 12
click at [548, 215] on div "Malaria" at bounding box center [534, 211] width 119 height 25
checkbox input "true"
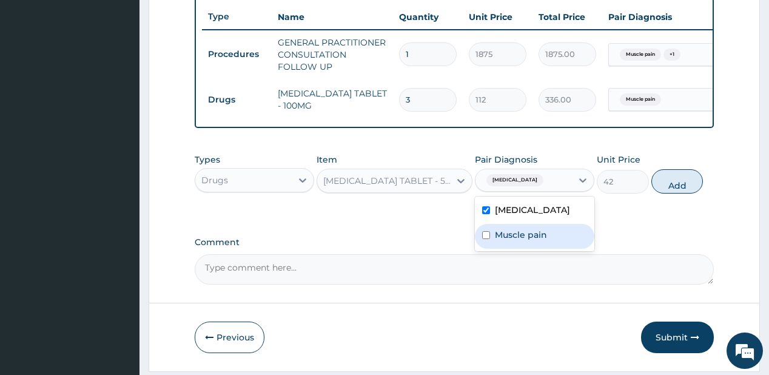
click at [524, 247] on div "Muscle pain" at bounding box center [534, 236] width 119 height 25
checkbox input "true"
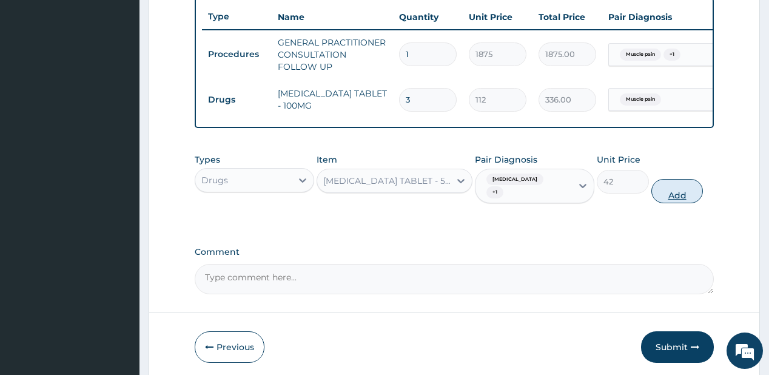
click at [683, 186] on button "Add" at bounding box center [677, 191] width 52 height 24
type input "0"
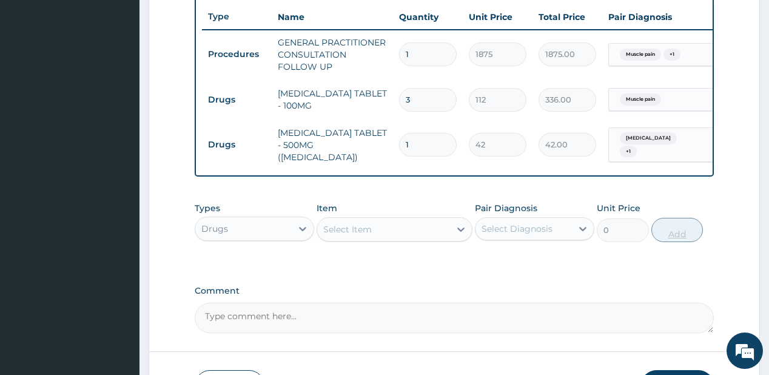
type input "18"
type input "756.00"
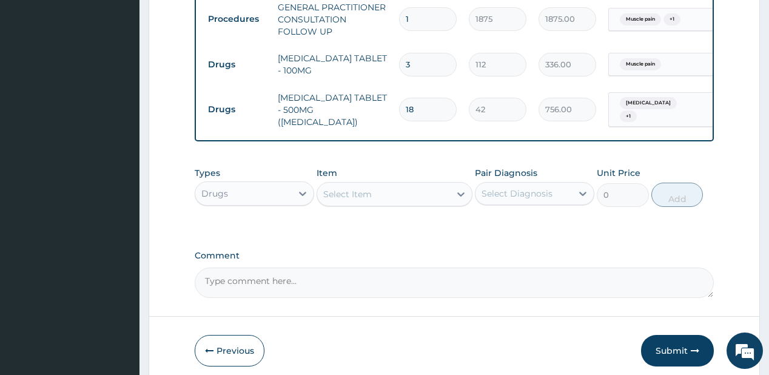
scroll to position [502, 0]
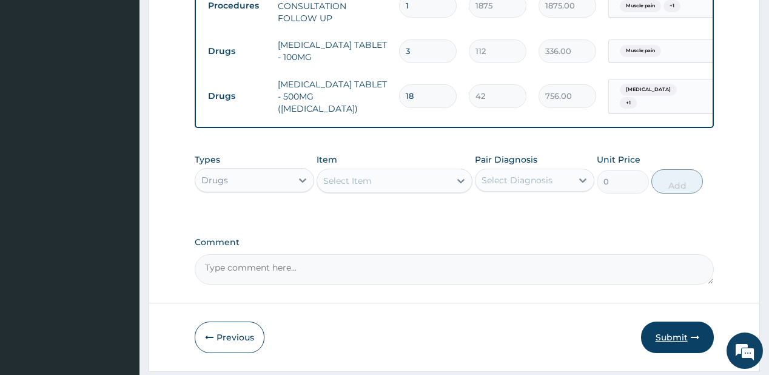
type input "18"
click at [667, 333] on button "Submit" at bounding box center [677, 337] width 73 height 32
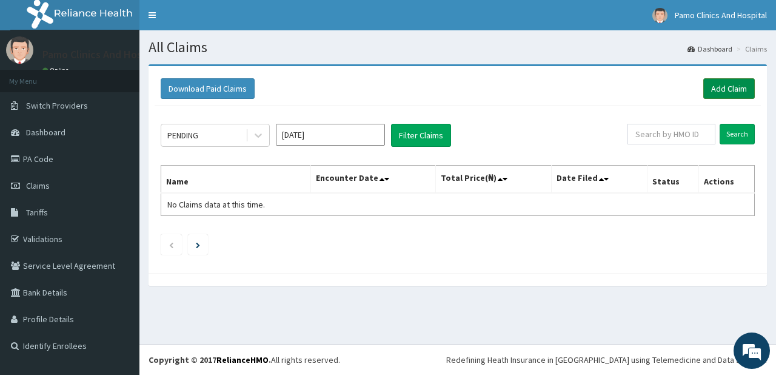
click at [718, 85] on link "Add Claim" at bounding box center [729, 88] width 52 height 21
click at [714, 86] on link "Add Claim" at bounding box center [729, 88] width 52 height 21
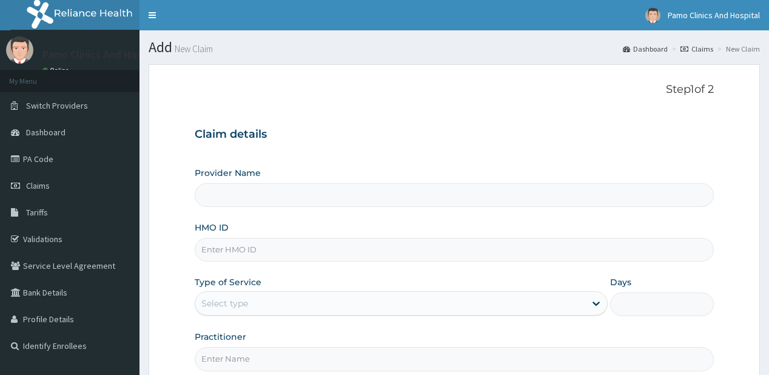
click at [216, 255] on input "HMO ID" at bounding box center [454, 250] width 518 height 24
paste input "EFT/10607/A"
click at [216, 253] on input "EFT/10607/A" at bounding box center [454, 250] width 518 height 24
type input "EFT/10607/A"
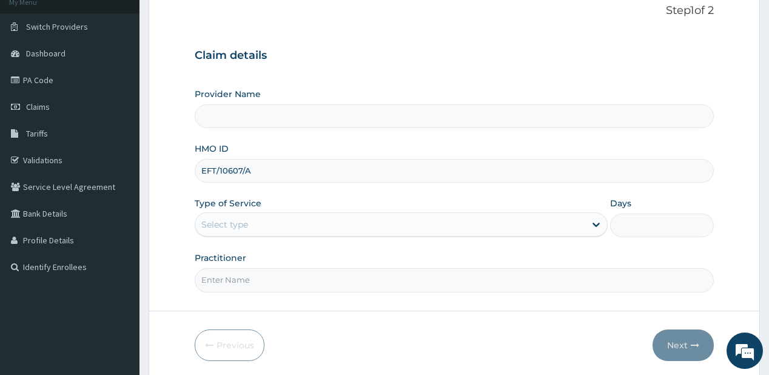
type input "Pamo Clinics And Hospital"
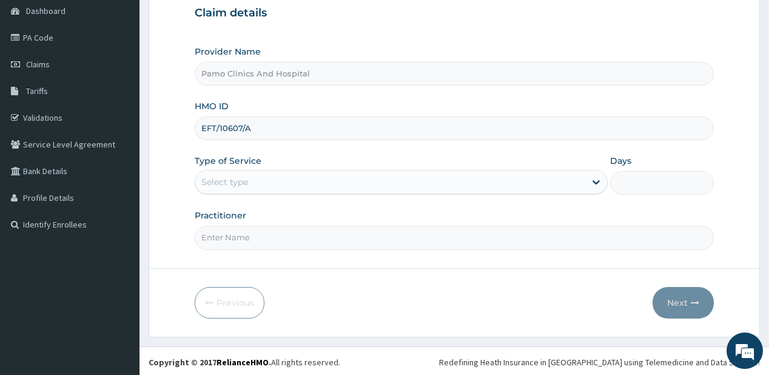
type input "EFT/10607/A"
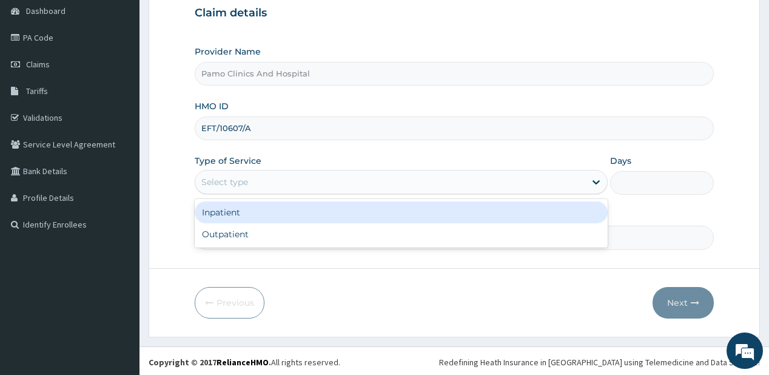
click at [247, 181] on div "Select type" at bounding box center [224, 182] width 47 height 12
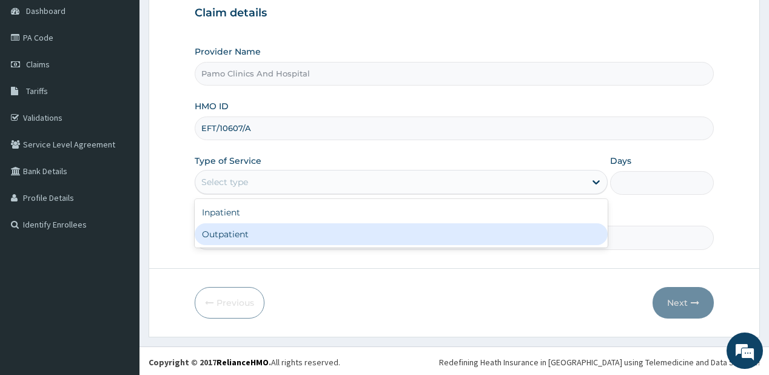
click at [219, 236] on div "Outpatient" at bounding box center [401, 234] width 413 height 22
type input "1"
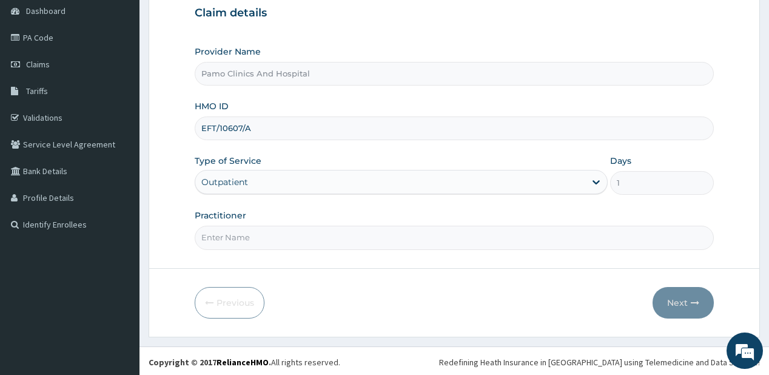
drag, startPoint x: 219, startPoint y: 235, endPoint x: 236, endPoint y: 230, distance: 17.8
click at [219, 235] on input "Practitioner" at bounding box center [454, 238] width 518 height 24
type input "DR FESTUS DAVIES"
click at [679, 293] on button "Next" at bounding box center [682, 303] width 61 height 32
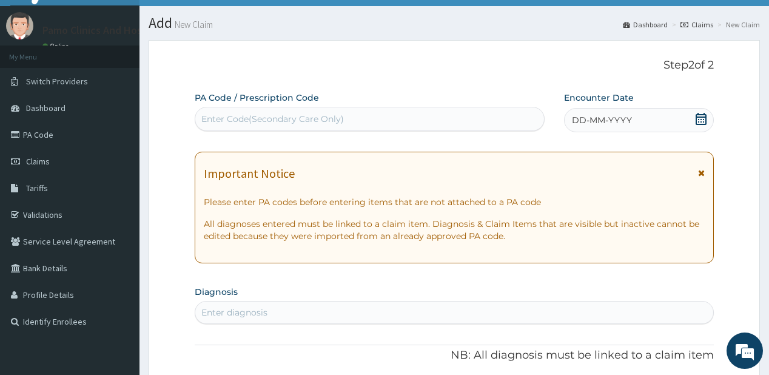
scroll to position [0, 0]
click at [616, 110] on div "DD-MM-YYYY" at bounding box center [639, 120] width 150 height 24
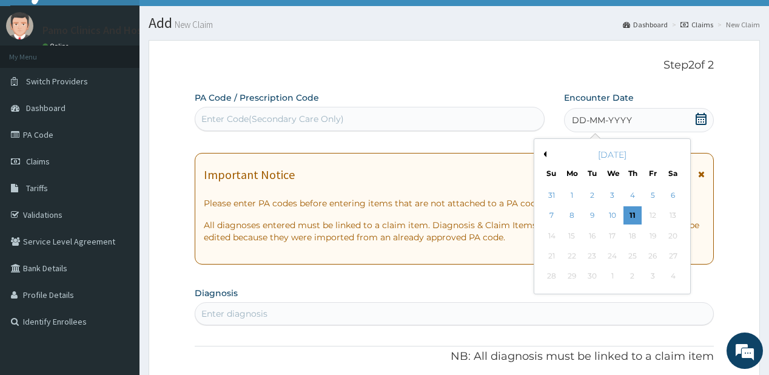
click at [544, 157] on div "September 2025" at bounding box center [612, 155] width 146 height 12
click at [544, 155] on button "Previous Month" at bounding box center [543, 154] width 6 height 6
click at [652, 190] on div "1" at bounding box center [652, 195] width 18 height 18
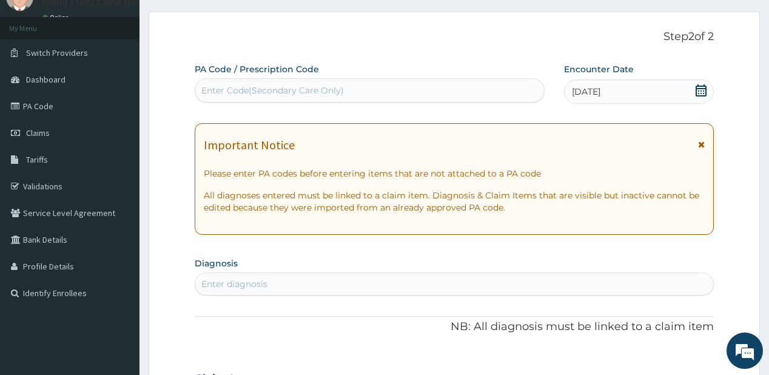
scroll to position [73, 0]
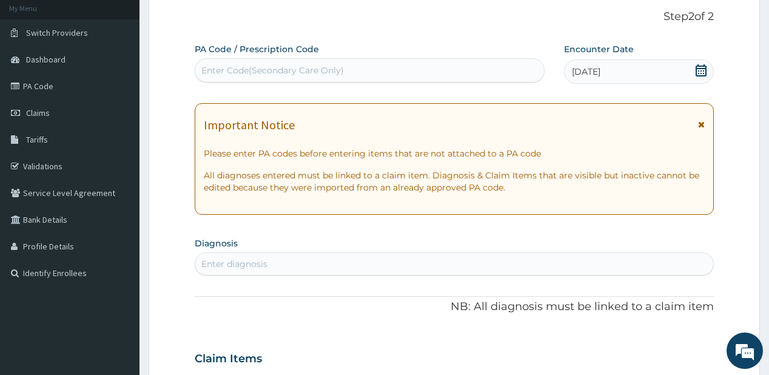
click at [277, 259] on div "Enter diagnosis" at bounding box center [453, 263] width 517 height 19
type input "upper resp"
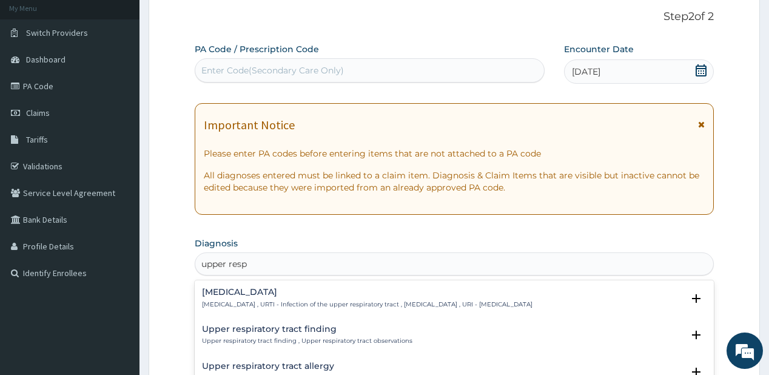
click at [256, 300] on p "Upper respiratory infection , URTI - Infection of the upper respiratory tract ,…" at bounding box center [367, 304] width 330 height 8
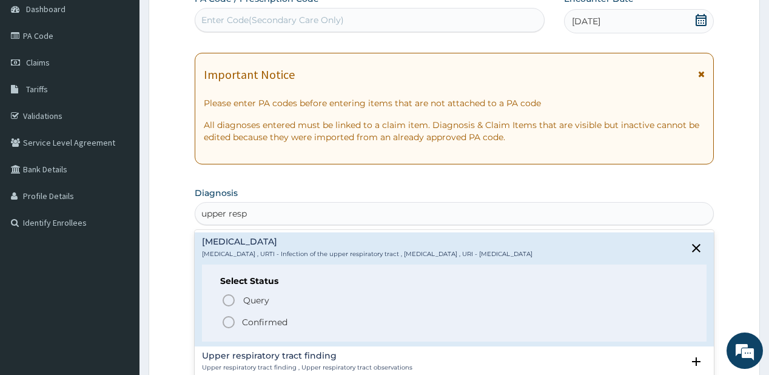
scroll to position [170, 0]
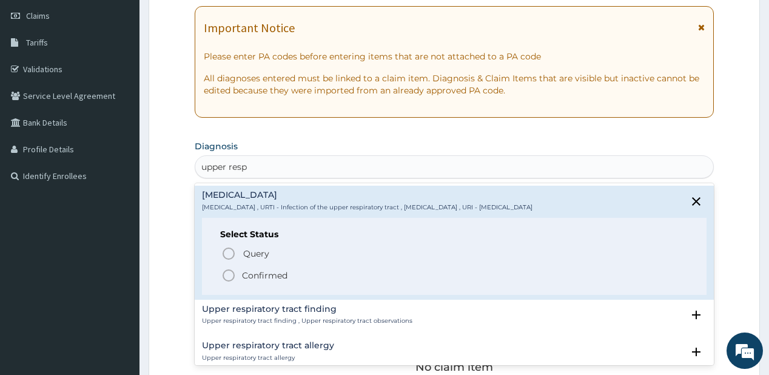
click at [227, 272] on icon "status option filled" at bounding box center [228, 275] width 15 height 15
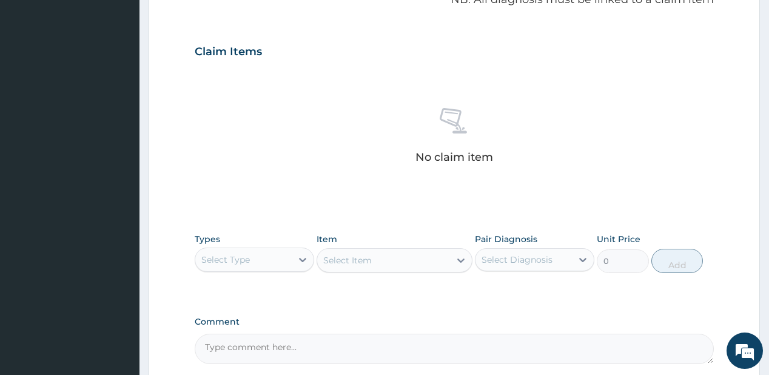
scroll to position [461, 0]
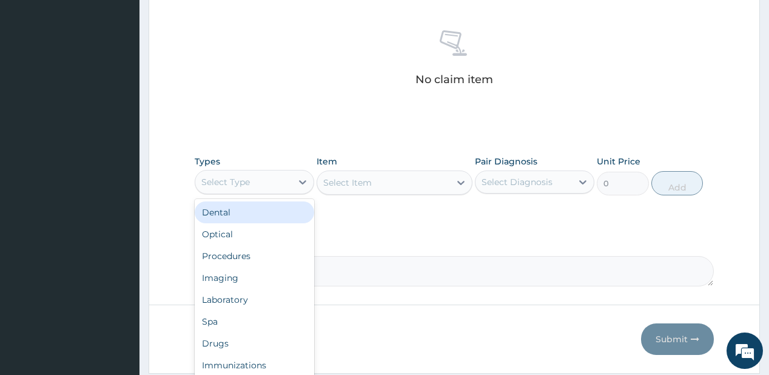
click at [267, 184] on div "Select Type" at bounding box center [243, 181] width 96 height 19
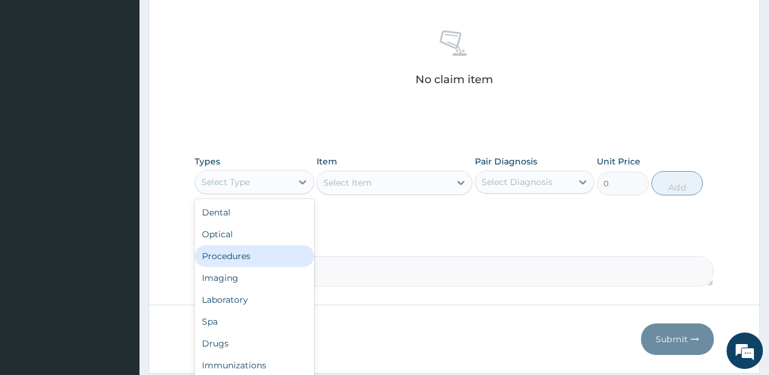
click at [239, 258] on div "Procedures" at bounding box center [254, 256] width 119 height 22
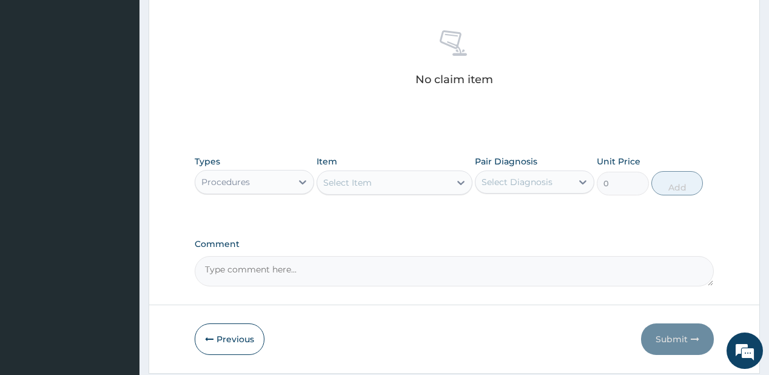
click at [361, 178] on div "Select Item" at bounding box center [347, 182] width 49 height 12
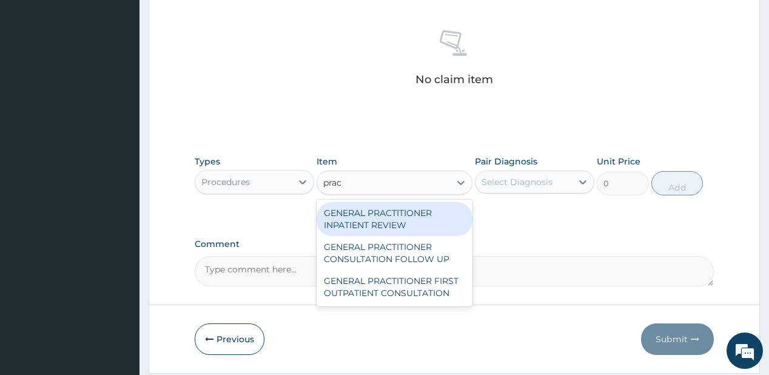
type input "pract"
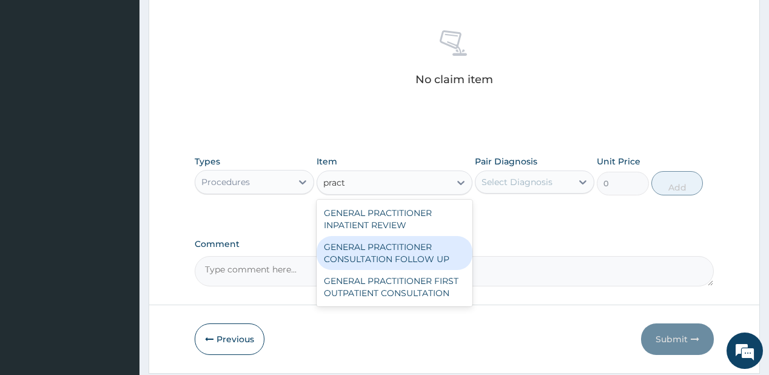
click at [337, 245] on div "GENERAL PRACTITIONER CONSULTATION FOLLOW UP" at bounding box center [394, 253] width 156 height 34
type input "1875"
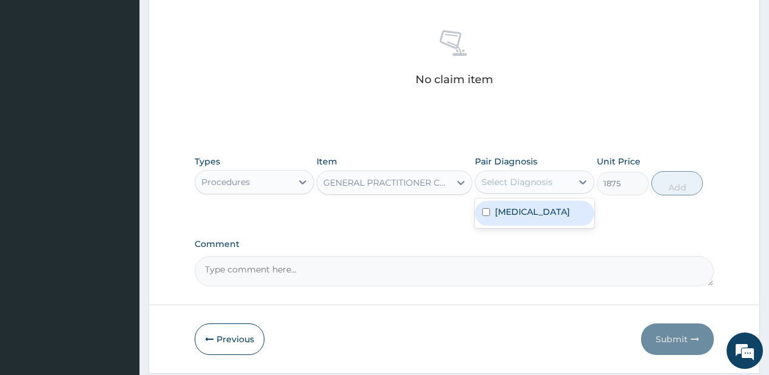
click at [495, 178] on div "Select Diagnosis" at bounding box center [516, 182] width 71 height 12
click at [521, 210] on label "Upper respiratory infection" at bounding box center [532, 212] width 75 height 12
checkbox input "true"
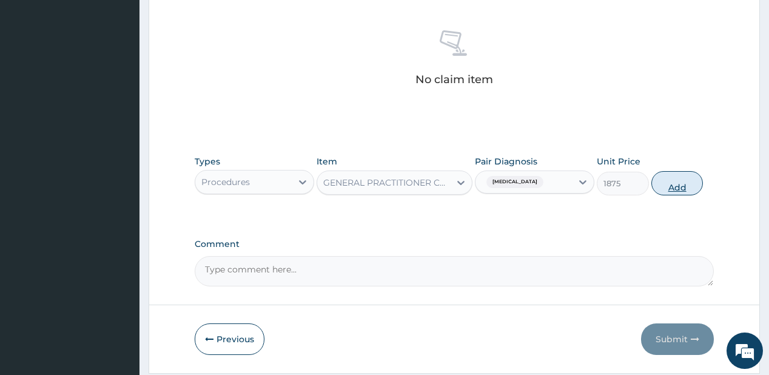
click at [668, 182] on button "Add" at bounding box center [677, 183] width 52 height 24
type input "0"
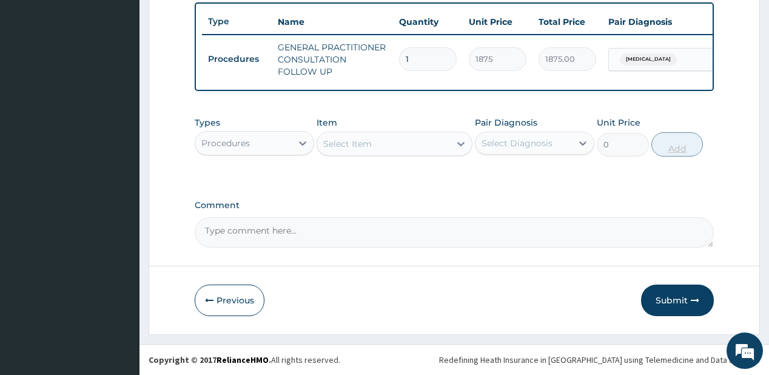
scroll to position [453, 0]
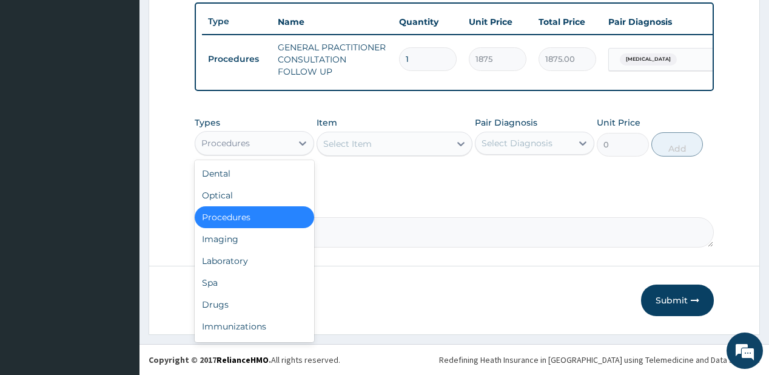
click at [252, 146] on div "Procedures" at bounding box center [243, 142] width 96 height 19
click at [246, 304] on div "Drugs" at bounding box center [254, 304] width 119 height 22
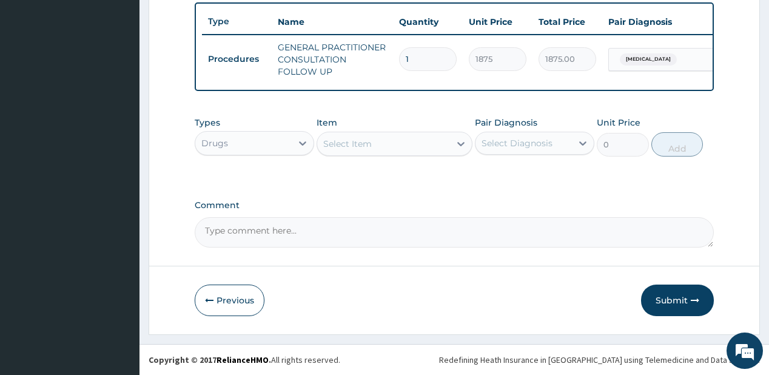
click at [414, 149] on div "Select Item" at bounding box center [383, 143] width 133 height 19
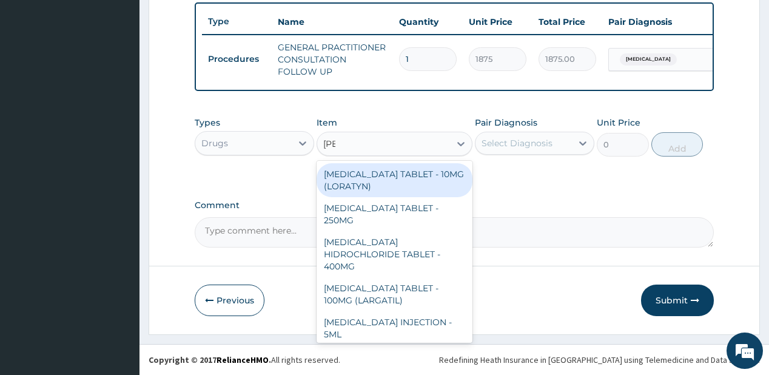
type input "lorat"
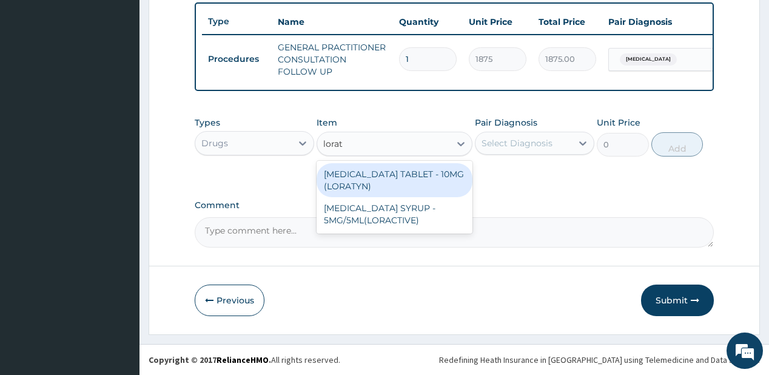
drag, startPoint x: 403, startPoint y: 176, endPoint x: 423, endPoint y: 158, distance: 27.5
click at [402, 176] on div "LORATADINE TABLET - 10MG (LORATYN)" at bounding box center [394, 180] width 156 height 34
type input "98"
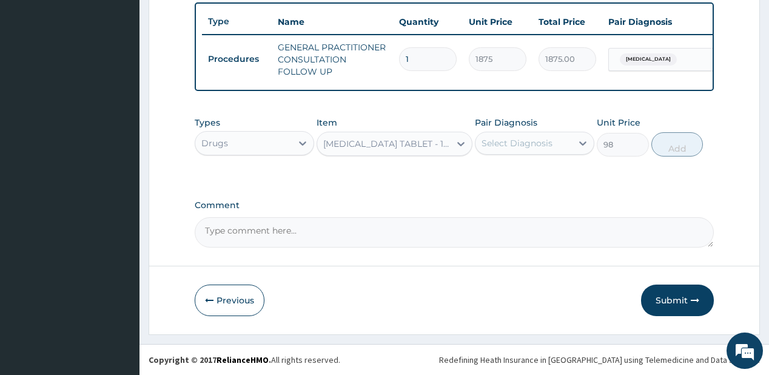
click at [546, 139] on div "Select Diagnosis" at bounding box center [516, 143] width 71 height 12
click at [543, 175] on label "Upper respiratory infection" at bounding box center [532, 173] width 75 height 12
checkbox input "true"
click at [666, 146] on button "Add" at bounding box center [677, 144] width 52 height 24
type input "0"
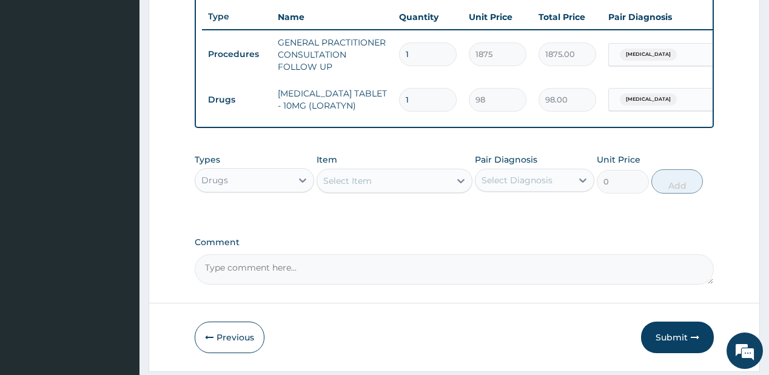
click at [382, 181] on div "Select Item" at bounding box center [383, 180] width 133 height 19
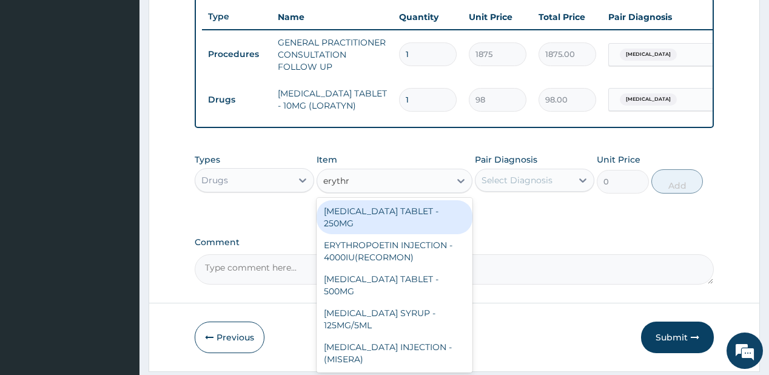
type input "erythro"
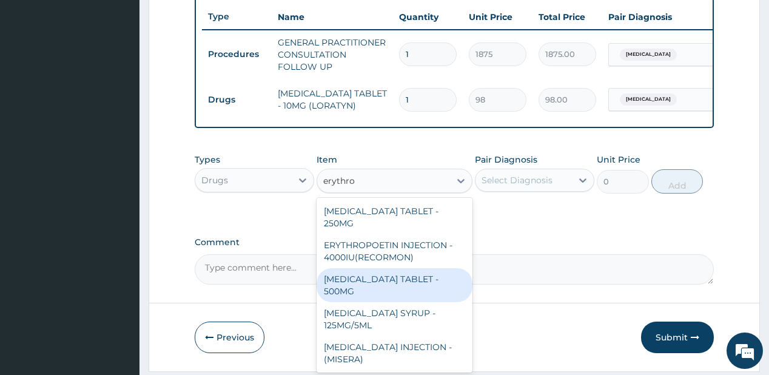
click at [360, 292] on div "ERYTHROMYCIN TABLET - 500MG" at bounding box center [394, 285] width 156 height 34
type input "140"
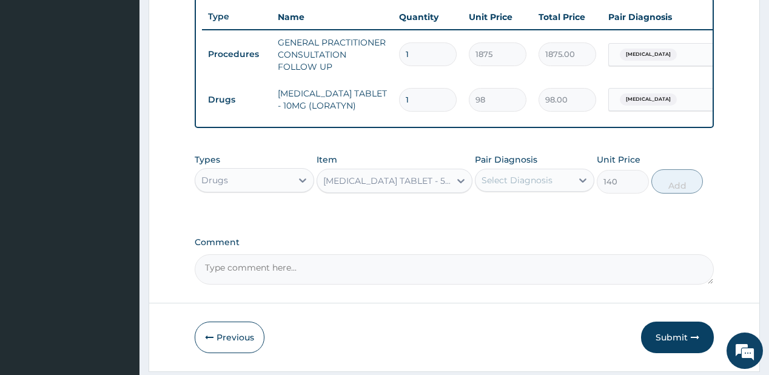
click at [533, 186] on div "Select Diagnosis" at bounding box center [516, 180] width 71 height 12
click at [554, 216] on label "Upper respiratory infection" at bounding box center [532, 210] width 75 height 12
checkbox input "true"
click at [674, 192] on button "Add" at bounding box center [677, 181] width 52 height 24
type input "0"
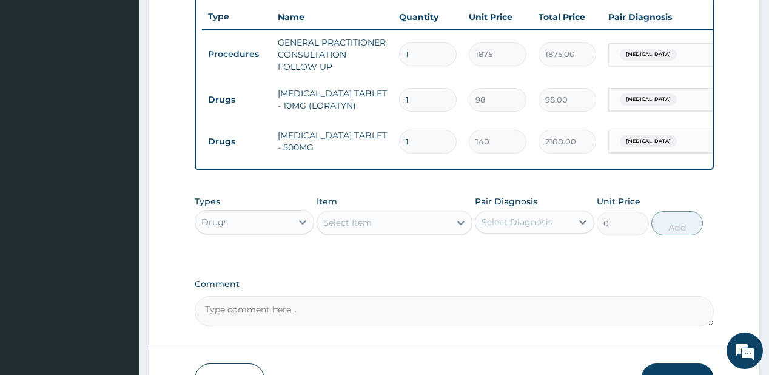
type input "15"
type input "2100.00"
type input "15"
click at [398, 224] on div "Select Item" at bounding box center [383, 222] width 133 height 19
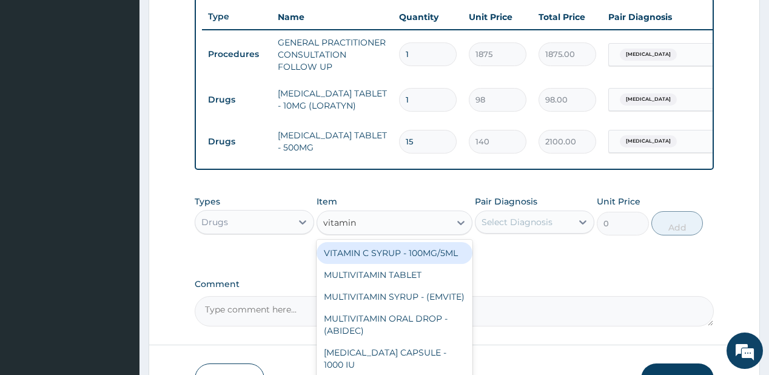
type input "vitamin c"
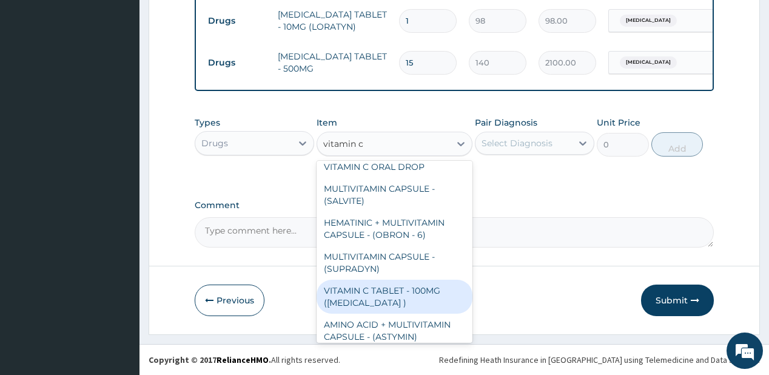
scroll to position [150, 0]
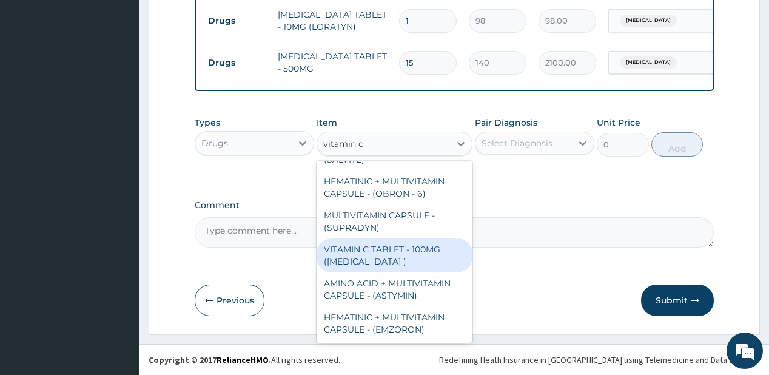
click at [380, 255] on div "VITAMIN C TABLET - 100MG (ASCORBIC ACID )" at bounding box center [394, 255] width 156 height 34
type input "16.799999999999997"
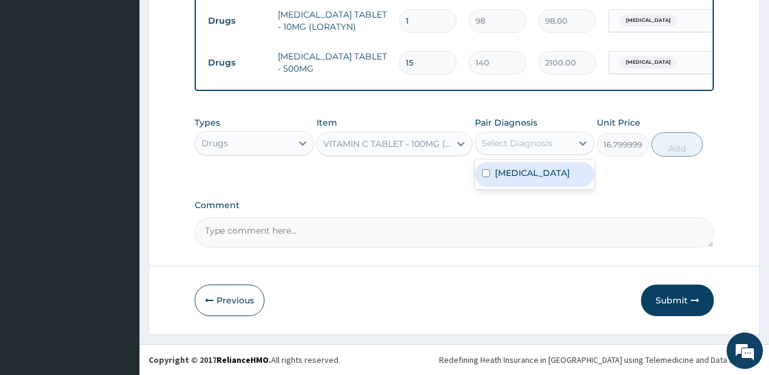
click at [550, 148] on div "Select Diagnosis" at bounding box center [516, 143] width 71 height 12
click at [541, 179] on label "Upper respiratory infection" at bounding box center [532, 173] width 75 height 12
checkbox input "true"
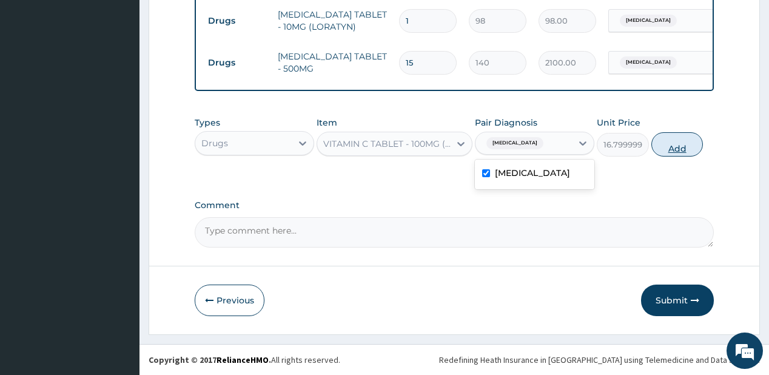
click at [679, 151] on button "Add" at bounding box center [677, 144] width 52 height 24
type input "0"
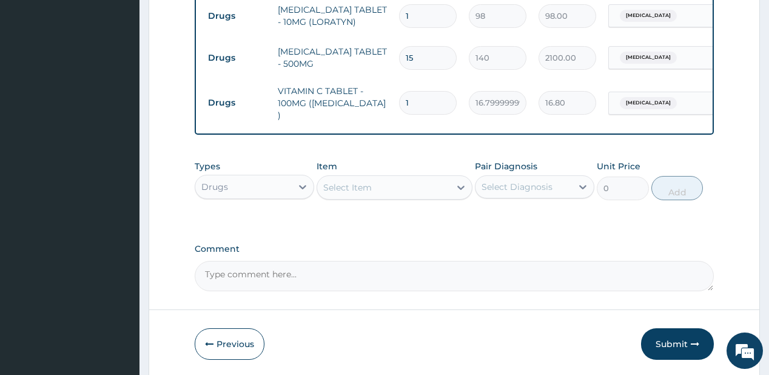
type input "10"
type input "168.00"
type input "10"
drag, startPoint x: 678, startPoint y: 350, endPoint x: 676, endPoint y: 303, distance: 48.0
click at [677, 342] on button "Submit" at bounding box center [677, 344] width 73 height 32
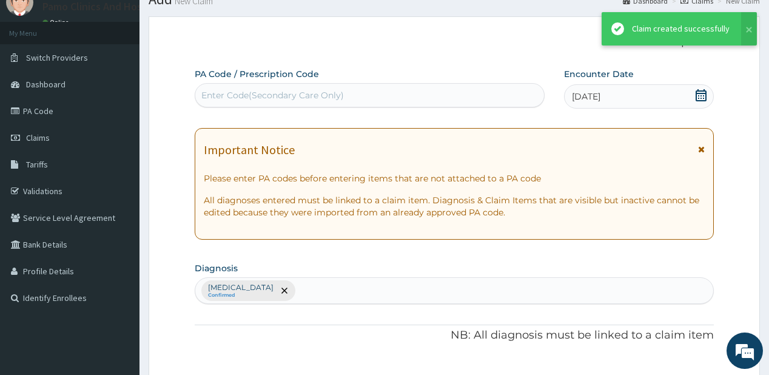
scroll to position [537, 0]
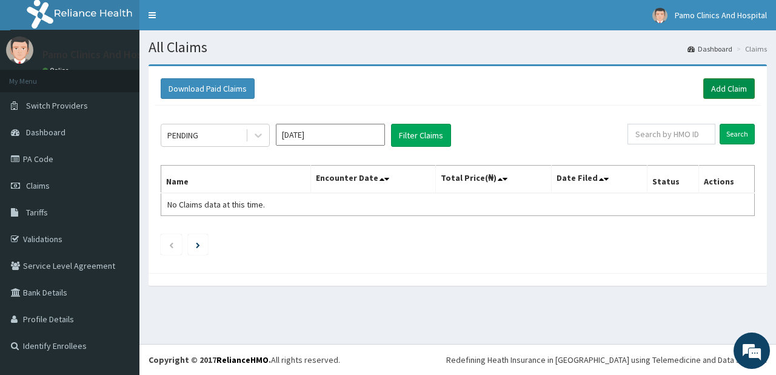
click at [732, 86] on link "Add Claim" at bounding box center [729, 88] width 52 height 21
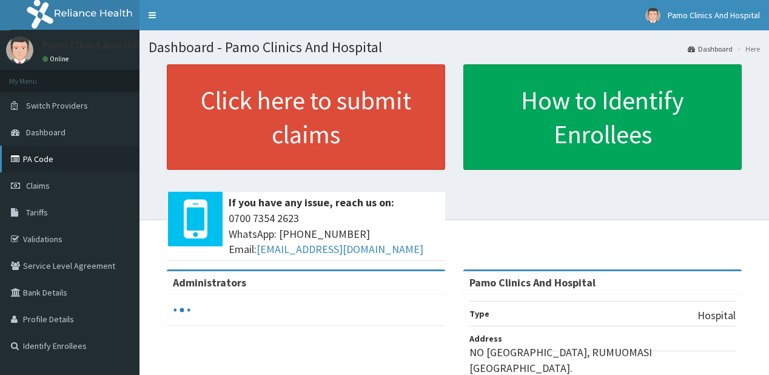
click at [39, 156] on link "PA Code" at bounding box center [69, 159] width 139 height 27
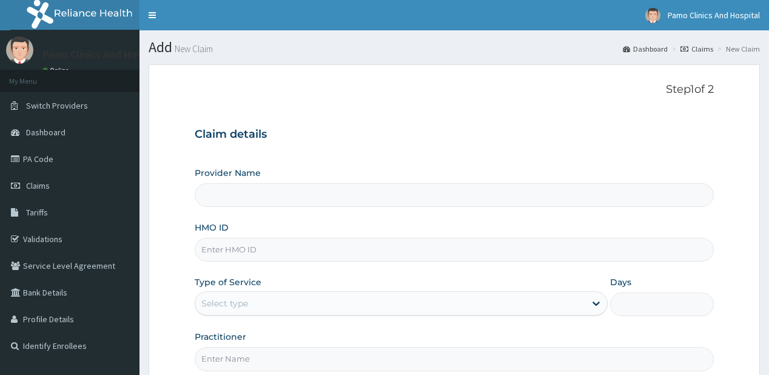
type input "Pamo Clinics And Hospital"
click at [235, 247] on input "HMO ID" at bounding box center [454, 250] width 518 height 24
paste input "ZIG/10002/B"
click at [215, 247] on input "ZIG/10002/B" at bounding box center [454, 250] width 518 height 24
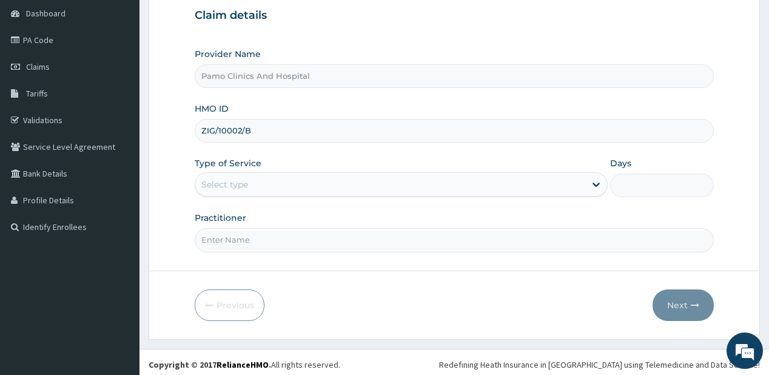
scroll to position [121, 0]
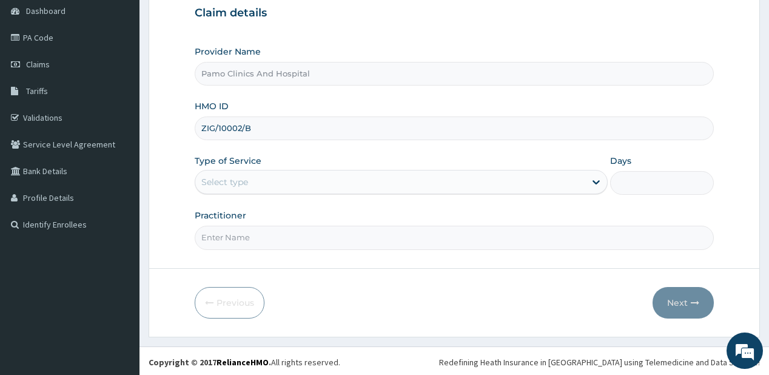
type input "ZIG/10002/B"
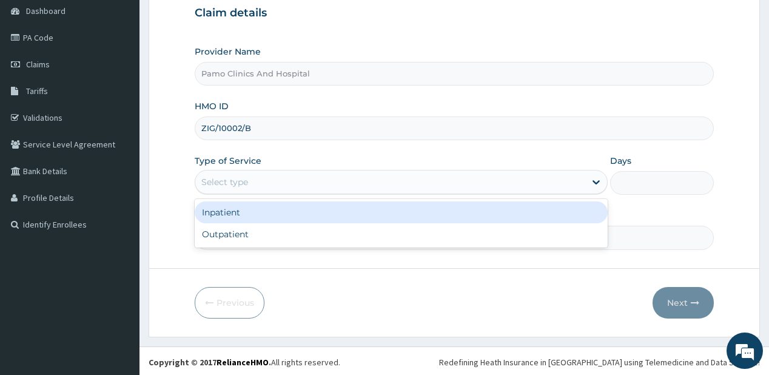
click at [235, 174] on div "Select type" at bounding box center [390, 181] width 390 height 19
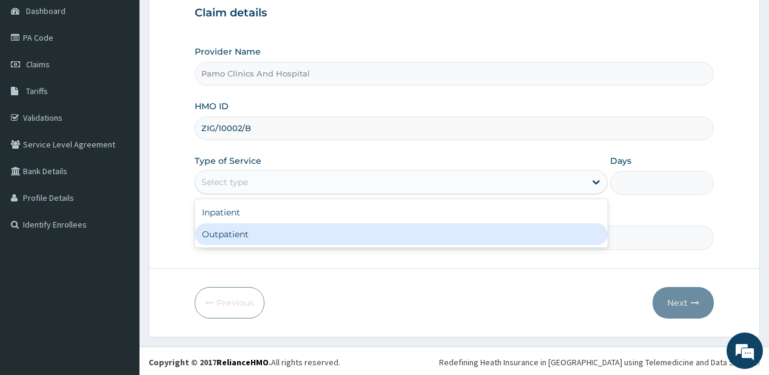
click at [233, 236] on div "Outpatient" at bounding box center [401, 234] width 413 height 22
type input "1"
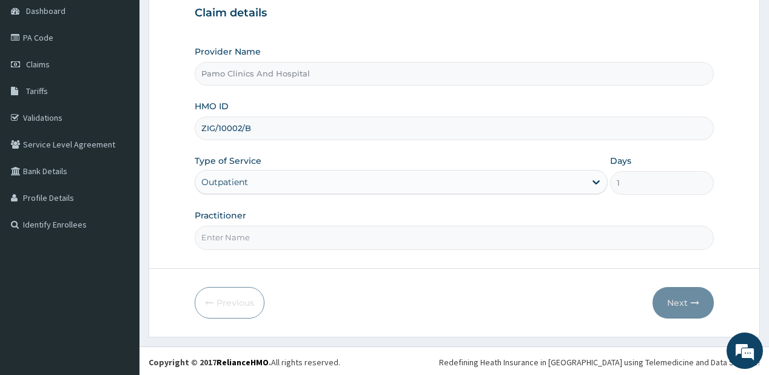
click at [233, 236] on input "Practitioner" at bounding box center [454, 238] width 518 height 24
type input "[PERSON_NAME]"
click at [677, 301] on button "Next" at bounding box center [682, 303] width 61 height 32
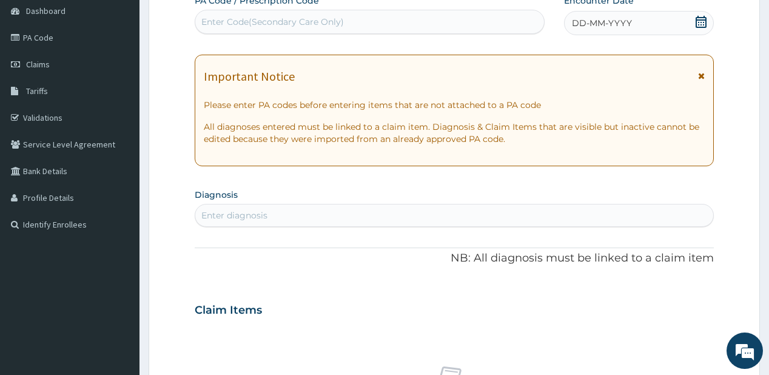
click at [267, 17] on div "Enter Code(Secondary Care Only)" at bounding box center [272, 22] width 142 height 12
paste input "PA/44143D"
type input "PA/44143D"
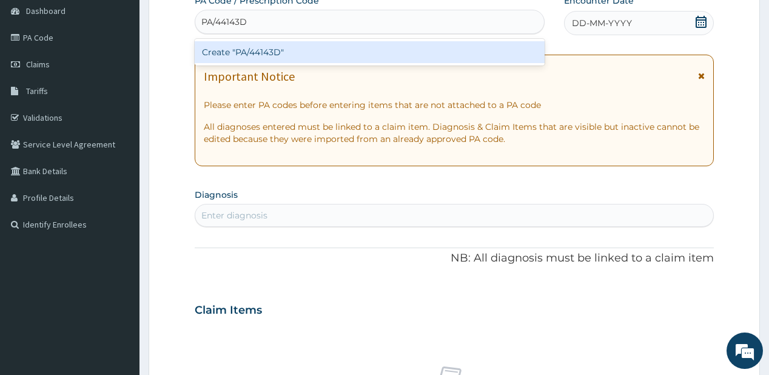
click at [264, 46] on div "Create "PA/44143D"" at bounding box center [369, 52] width 349 height 22
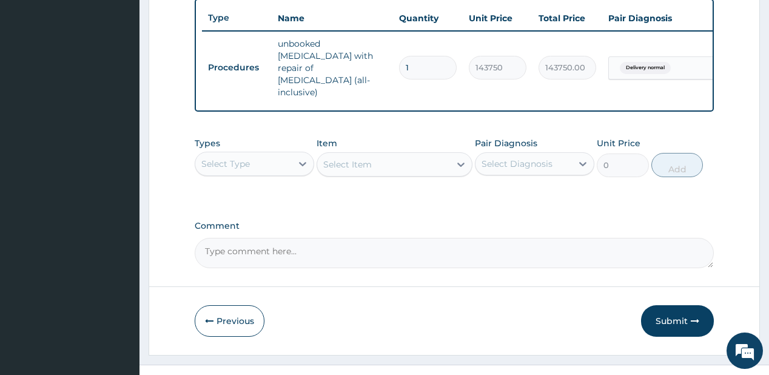
scroll to position [453, 0]
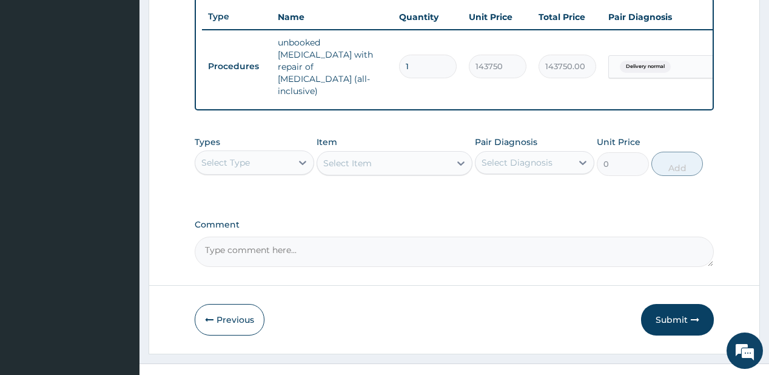
drag, startPoint x: 672, startPoint y: 298, endPoint x: 544, endPoint y: 84, distance: 249.0
click at [672, 304] on button "Submit" at bounding box center [677, 320] width 73 height 32
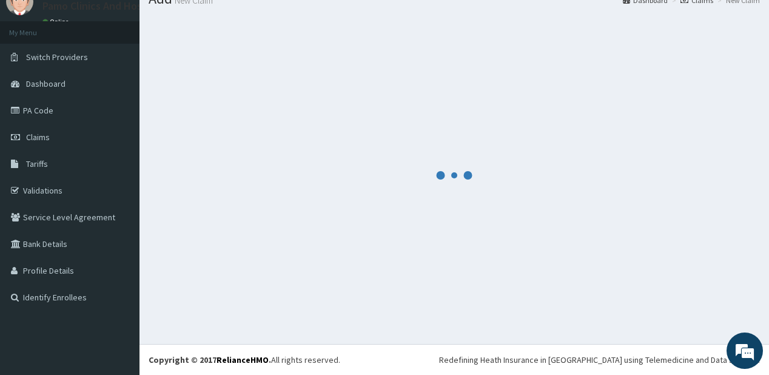
scroll to position [48, 0]
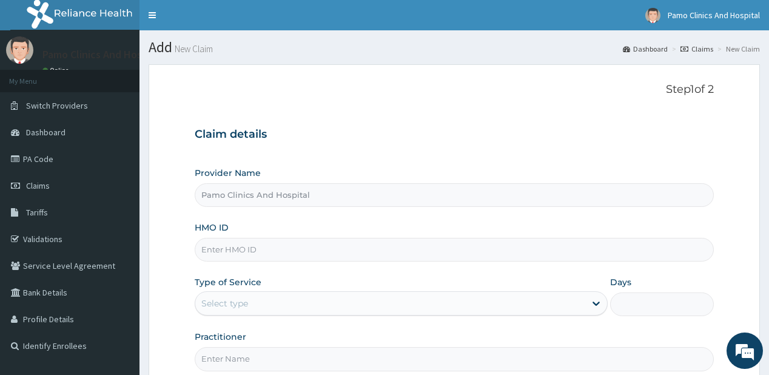
drag, startPoint x: 236, startPoint y: 252, endPoint x: 173, endPoint y: 264, distance: 63.7
click at [236, 252] on input "HMO ID" at bounding box center [454, 250] width 518 height 24
paste input "ZIG/10002/B"
click at [216, 245] on input "ZIG/10002/B" at bounding box center [454, 250] width 518 height 24
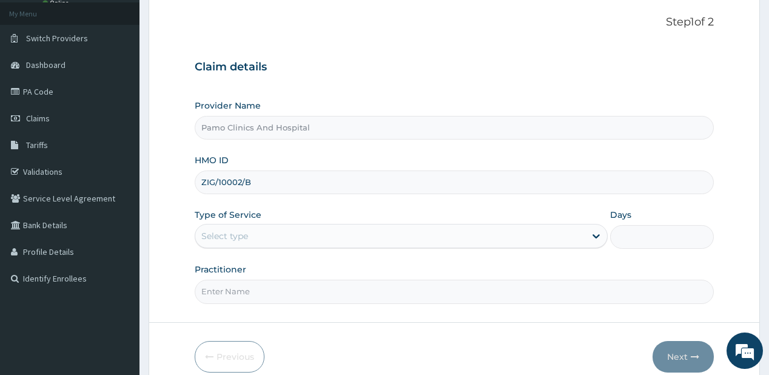
scroll to position [121, 0]
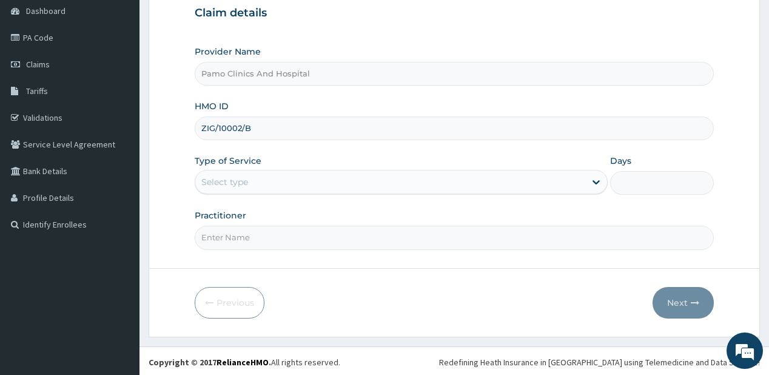
type input "ZIG/10002/B"
click at [215, 176] on div "Select type" at bounding box center [224, 182] width 47 height 12
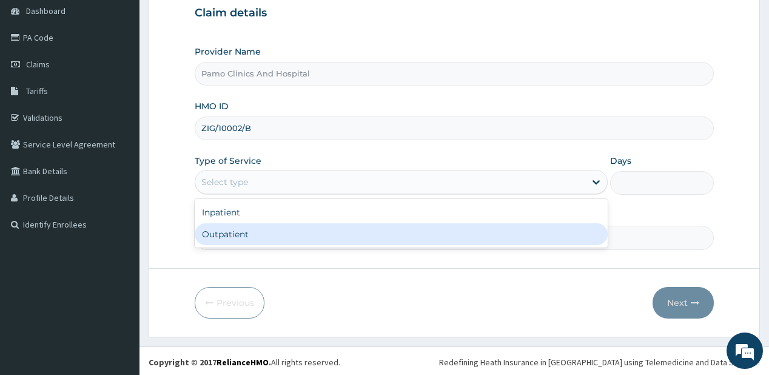
click at [219, 233] on div "Outpatient" at bounding box center [401, 234] width 413 height 22
type input "1"
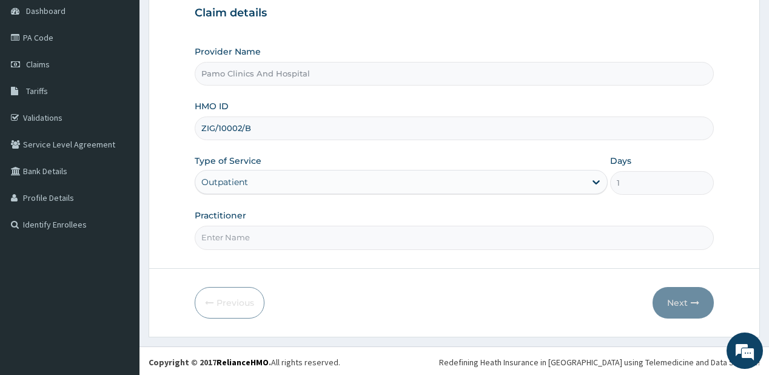
scroll to position [0, 0]
click at [219, 233] on input "Practitioner" at bounding box center [454, 238] width 518 height 24
type input "DR FESTUS DAVIES"
click at [684, 299] on button "Next" at bounding box center [682, 303] width 61 height 32
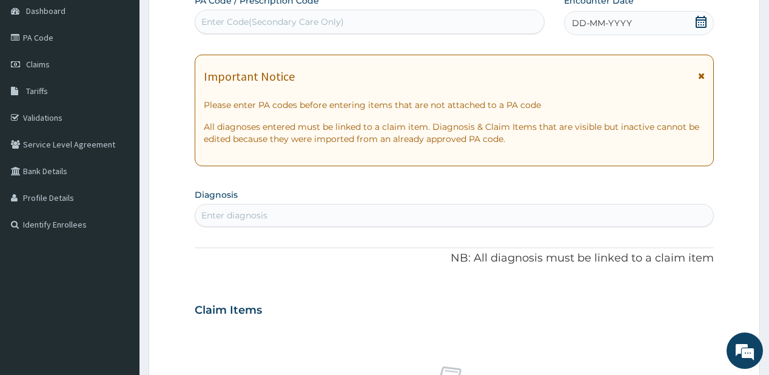
click at [262, 17] on div "Enter Code(Secondary Care Only)" at bounding box center [272, 22] width 142 height 12
paste input "PA/E32CE3"
type input "PA/E32CE3"
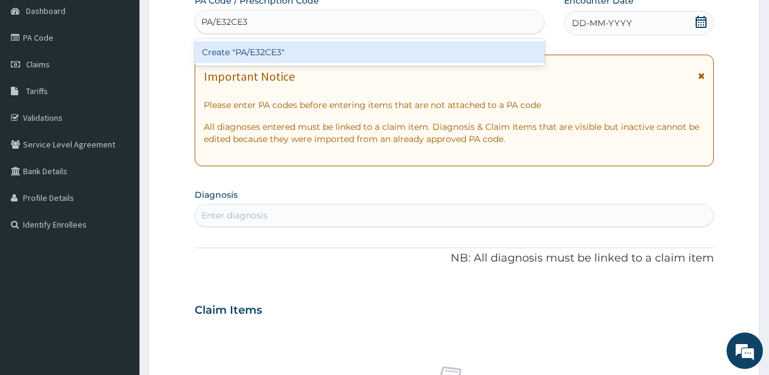
click at [273, 46] on div "Create "PA/E32CE3"" at bounding box center [369, 52] width 349 height 22
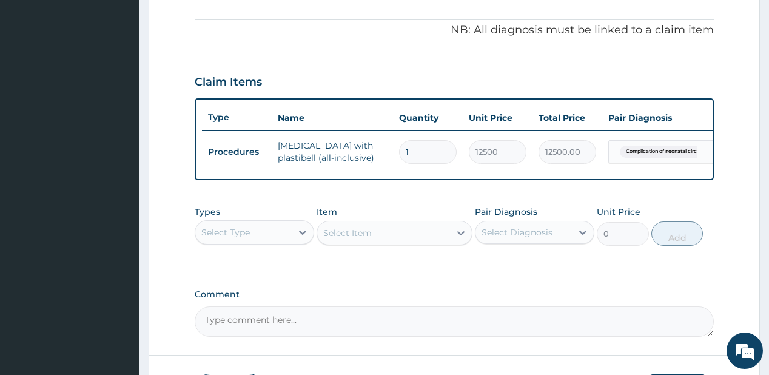
scroll to position [383, 0]
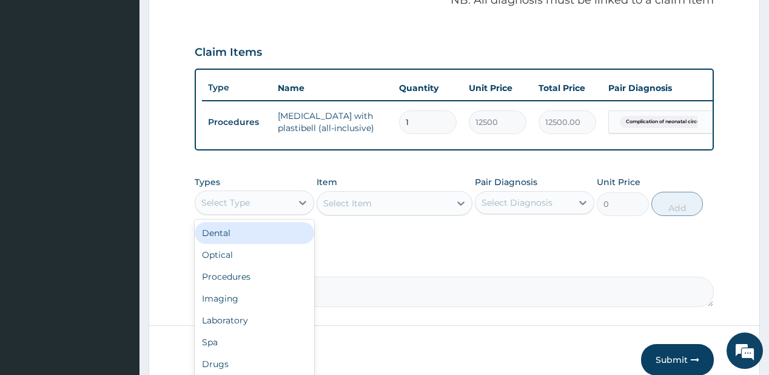
click at [218, 207] on div "Select Type" at bounding box center [225, 202] width 49 height 12
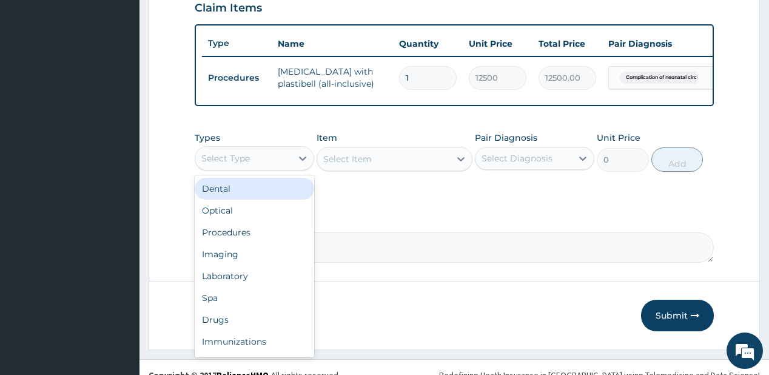
scroll to position [447, 0]
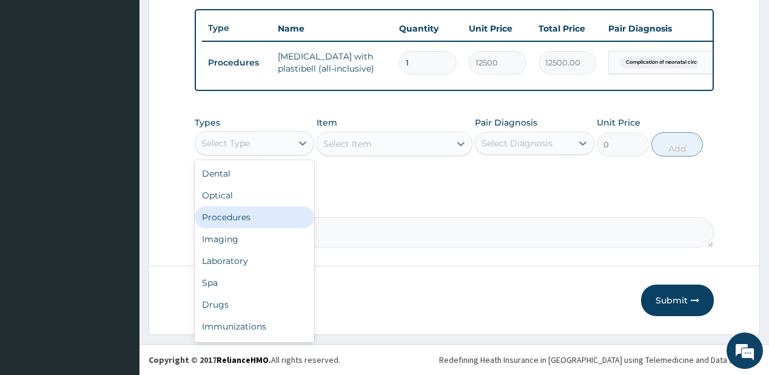
click at [232, 218] on div "Procedures" at bounding box center [254, 217] width 119 height 22
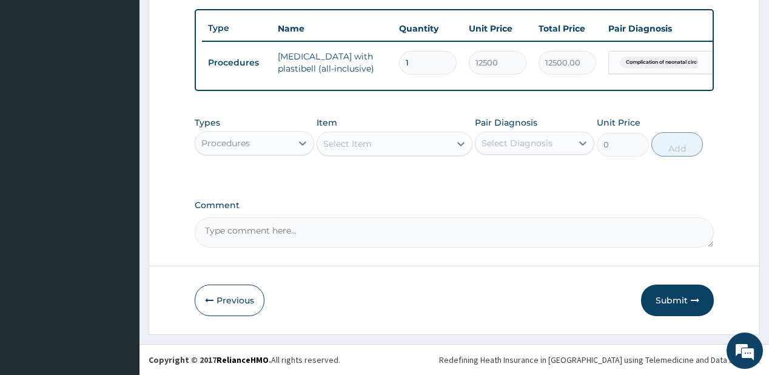
click at [358, 146] on div "Select Item" at bounding box center [347, 144] width 49 height 12
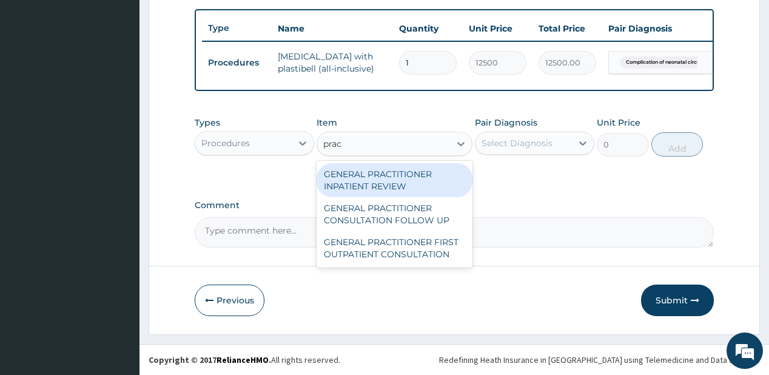
type input "pract"
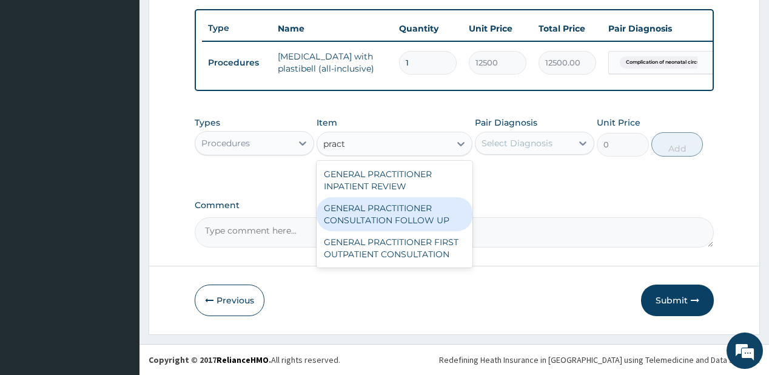
drag, startPoint x: 369, startPoint y: 212, endPoint x: 434, endPoint y: 199, distance: 66.7
click at [369, 212] on div "GENERAL PRACTITIONER CONSULTATION FOLLOW UP" at bounding box center [394, 214] width 156 height 34
type input "1875"
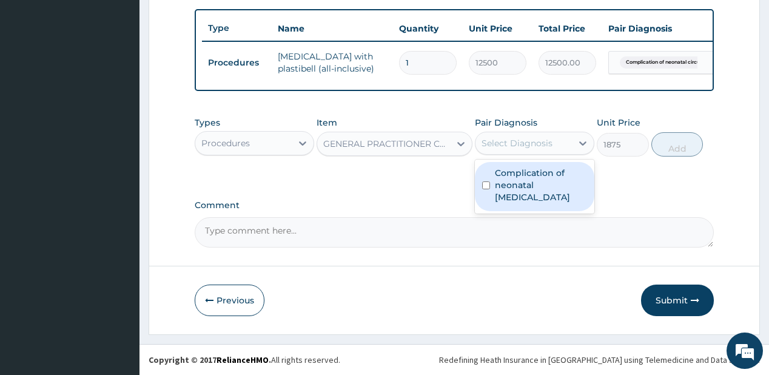
click at [524, 149] on div "Select Diagnosis" at bounding box center [516, 143] width 71 height 12
click at [519, 172] on label "Complication of neonatal circumcision" at bounding box center [541, 185] width 92 height 36
checkbox input "true"
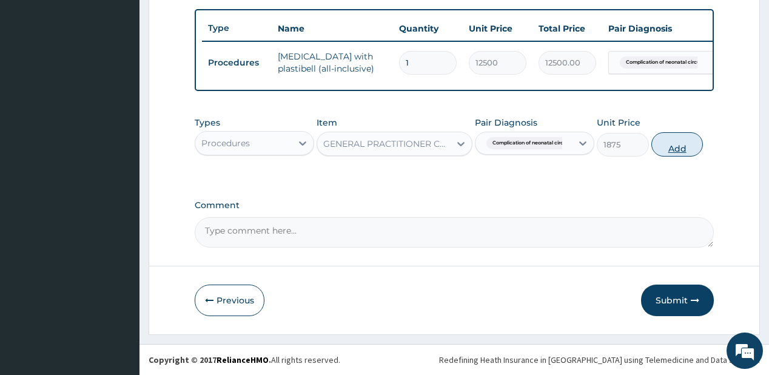
click at [672, 147] on button "Add" at bounding box center [677, 144] width 52 height 24
type input "0"
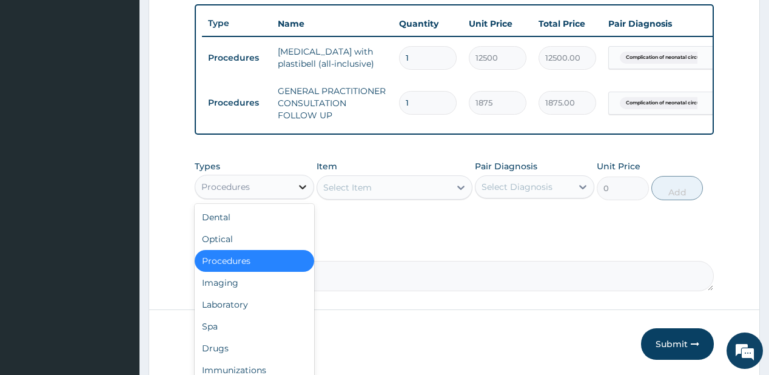
click at [293, 186] on div at bounding box center [303, 187] width 22 height 22
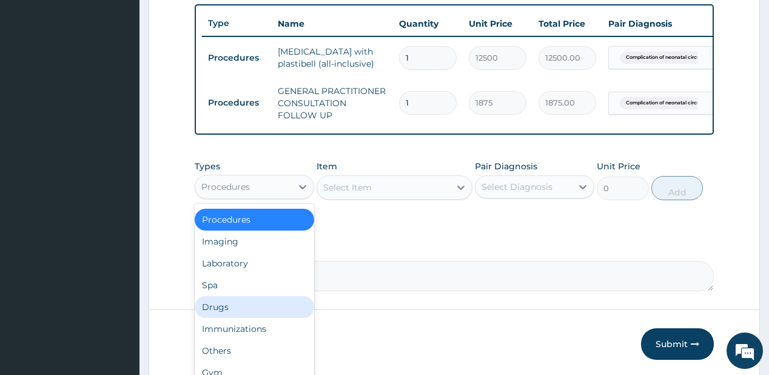
click at [242, 309] on div "Drugs" at bounding box center [254, 307] width 119 height 22
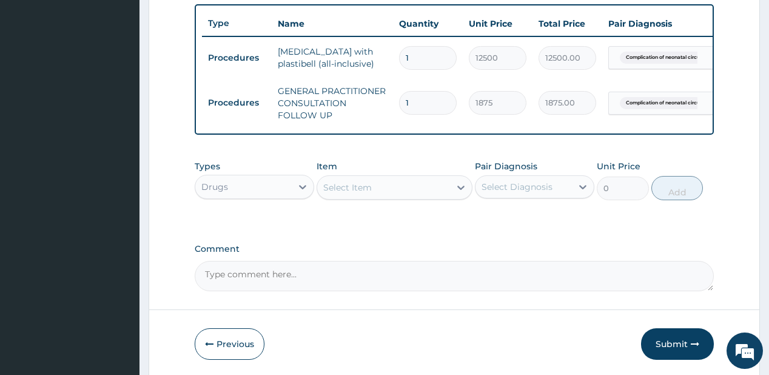
click at [383, 193] on div "Select Item" at bounding box center [383, 187] width 133 height 19
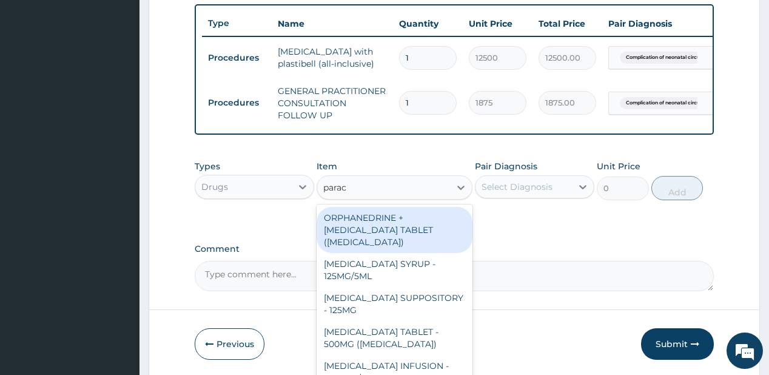
type input "parace"
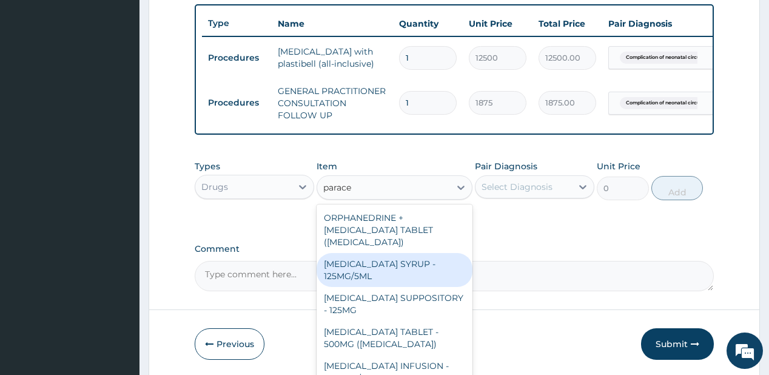
click at [378, 274] on div "[MEDICAL_DATA] SYRUP - 125MG/5ML" at bounding box center [394, 270] width 156 height 34
type input "840"
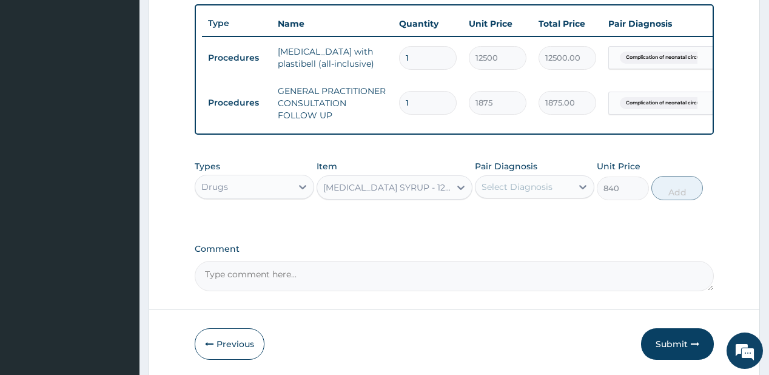
click at [538, 193] on div "Select Diagnosis" at bounding box center [516, 187] width 71 height 12
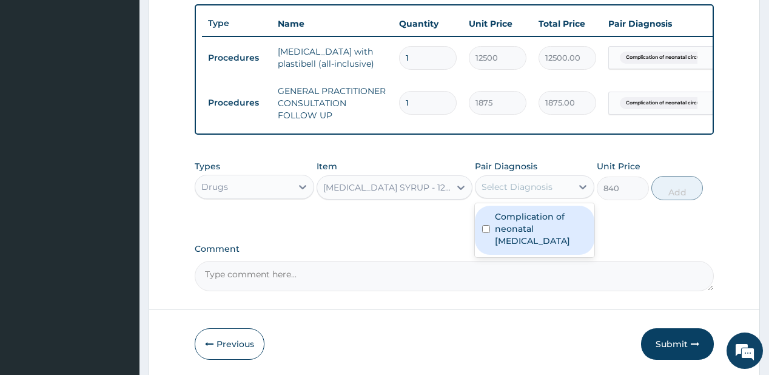
click at [538, 223] on label "Complication of neonatal circumcision" at bounding box center [541, 228] width 92 height 36
checkbox input "true"
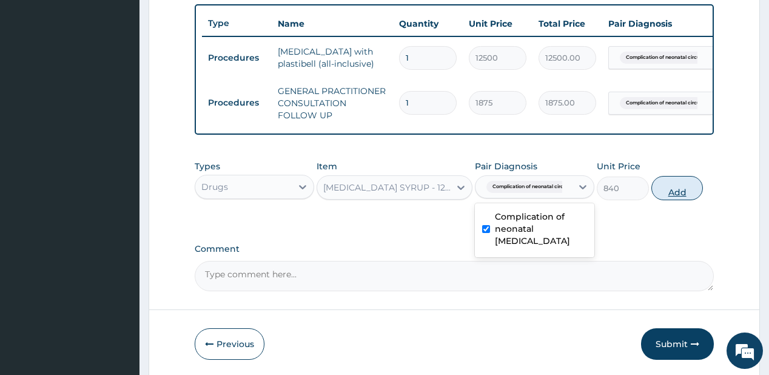
click at [665, 196] on button "Add" at bounding box center [677, 188] width 52 height 24
type input "0"
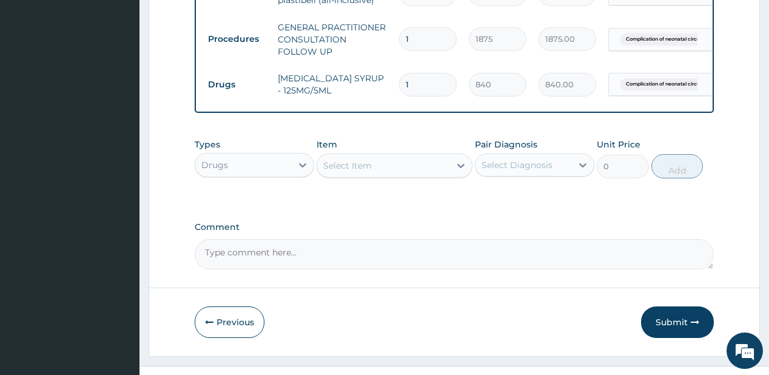
scroll to position [537, 0]
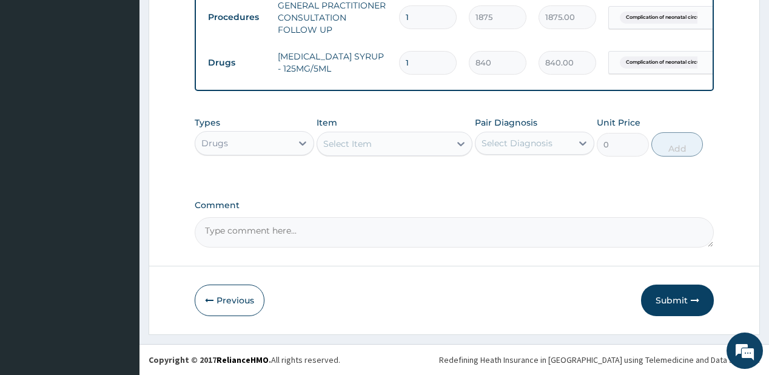
drag, startPoint x: 678, startPoint y: 302, endPoint x: 679, endPoint y: 289, distance: 13.4
click at [678, 301] on button "Submit" at bounding box center [677, 300] width 73 height 32
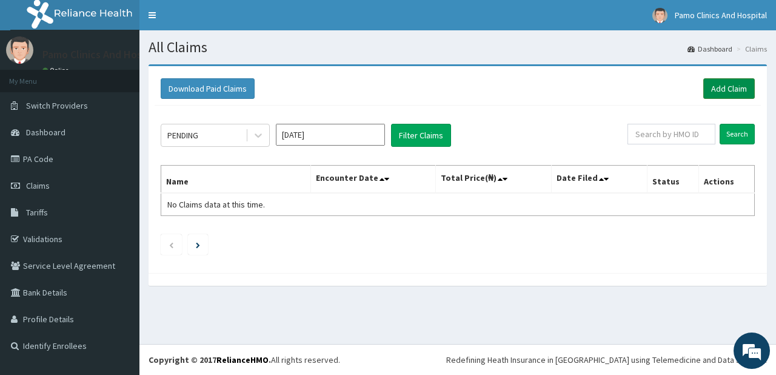
click at [724, 82] on link "Add Claim" at bounding box center [729, 88] width 52 height 21
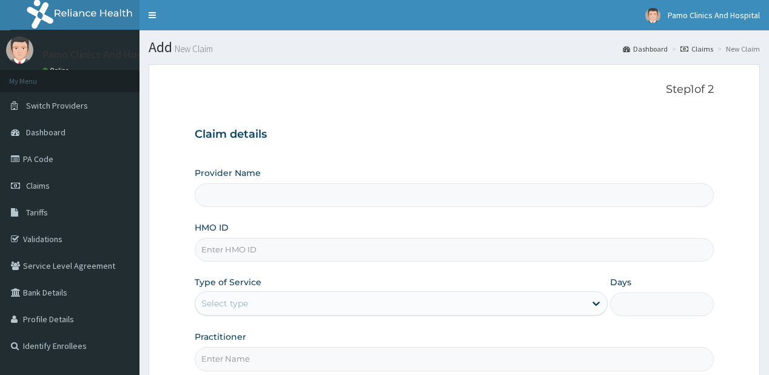
type input "Pamo Clinics And Hospital"
drag, startPoint x: 206, startPoint y: 245, endPoint x: 199, endPoint y: 244, distance: 6.7
click at [206, 245] on input "HMO ID" at bounding box center [454, 250] width 518 height 24
paste input "ERM/10126/B"
click at [218, 249] on input "ERM/10126/B" at bounding box center [454, 250] width 518 height 24
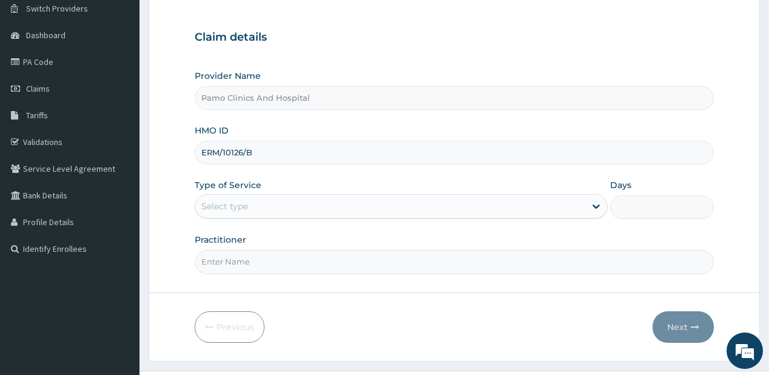
type input "ERM/10126/B"
click at [242, 202] on div "Select type" at bounding box center [224, 206] width 47 height 12
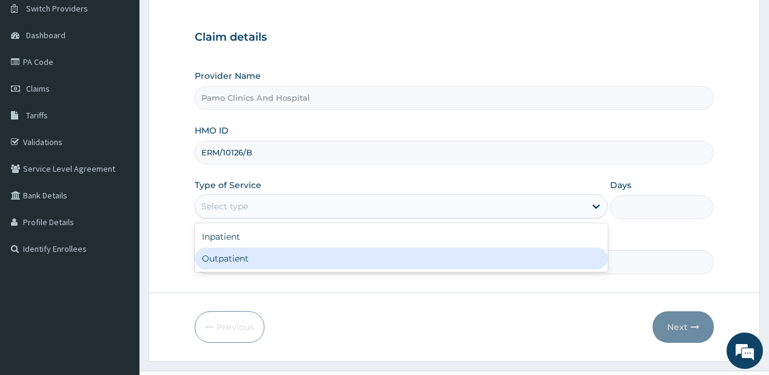
click at [214, 256] on div "Outpatient" at bounding box center [401, 258] width 413 height 22
type input "1"
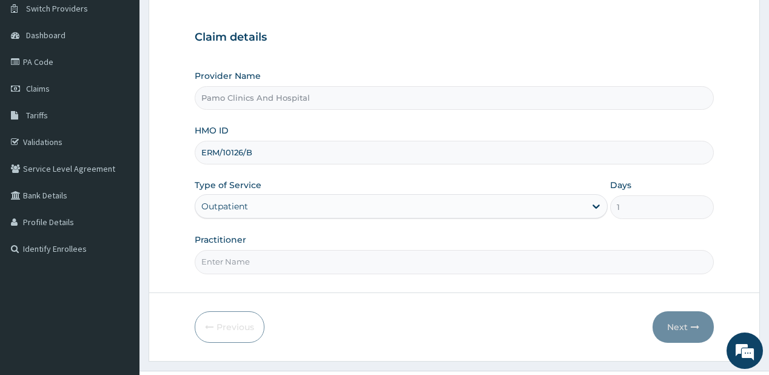
click at [235, 266] on input "Practitioner" at bounding box center [454, 262] width 518 height 24
type input "DR FESTUS DAVIES"
click at [677, 319] on button "Next" at bounding box center [682, 327] width 61 height 32
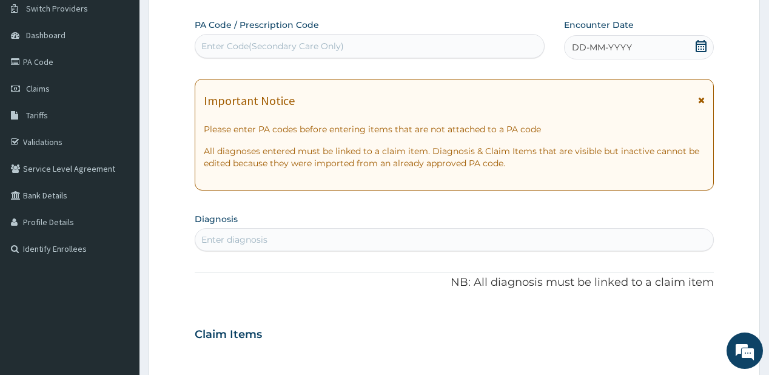
drag, startPoint x: 598, startPoint y: 51, endPoint x: 608, endPoint y: 50, distance: 9.8
click at [600, 50] on span "DD-MM-YYYY" at bounding box center [602, 47] width 60 height 12
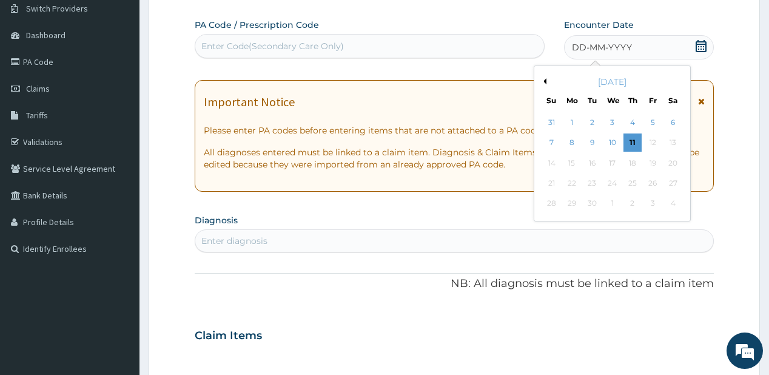
click at [547, 76] on div "September 2025" at bounding box center [612, 82] width 146 height 12
click at [542, 83] on button "Previous Month" at bounding box center [543, 81] width 6 height 6
click at [655, 201] on div "29" at bounding box center [652, 204] width 18 height 18
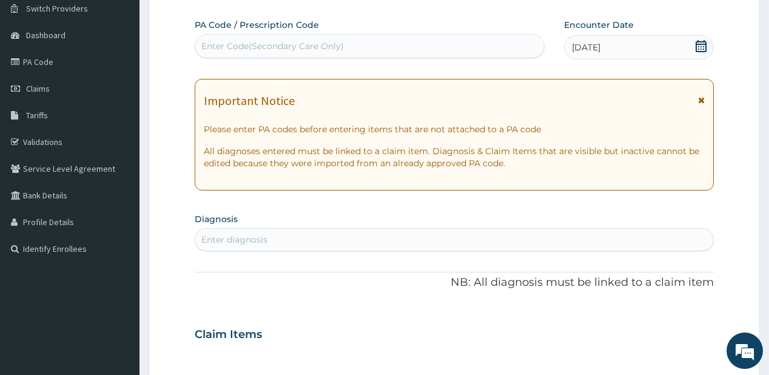
click at [274, 238] on div "Enter diagnosis" at bounding box center [453, 239] width 517 height 19
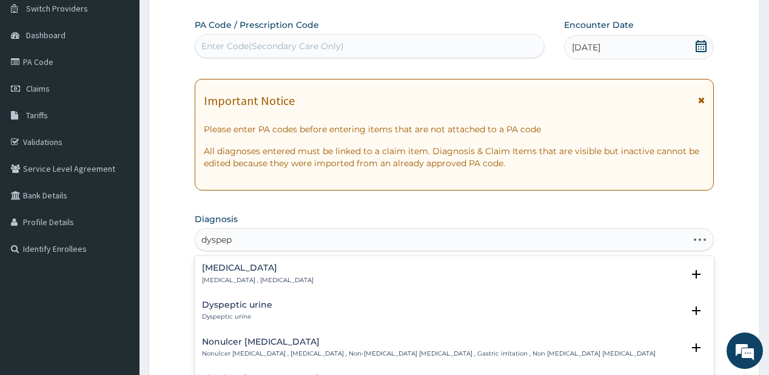
type input "dyspeps"
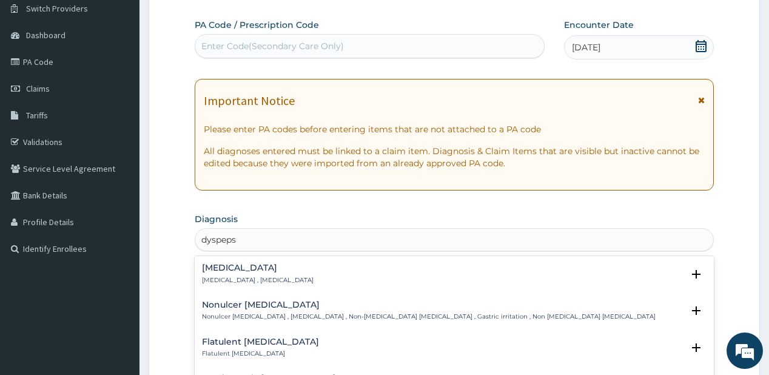
click at [228, 279] on p "[MEDICAL_DATA] , [MEDICAL_DATA]" at bounding box center [258, 280] width 112 height 8
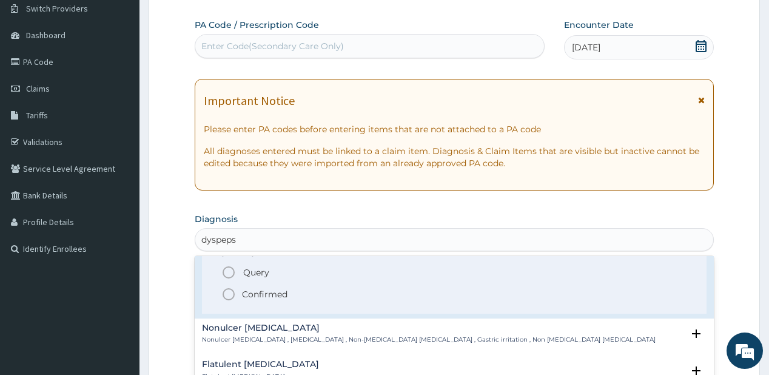
scroll to position [49, 0]
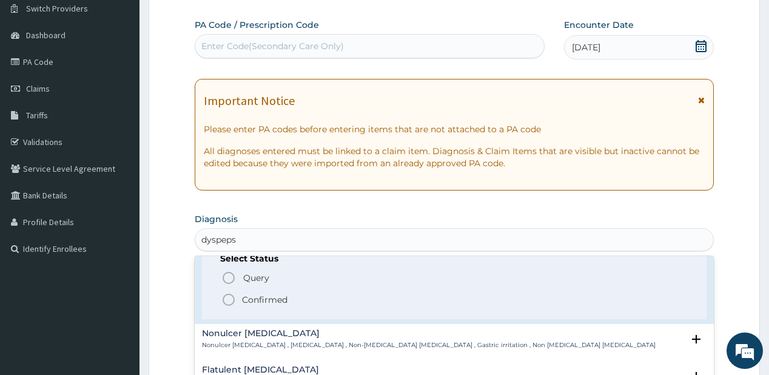
click at [225, 295] on circle "status option filled" at bounding box center [228, 299] width 11 height 11
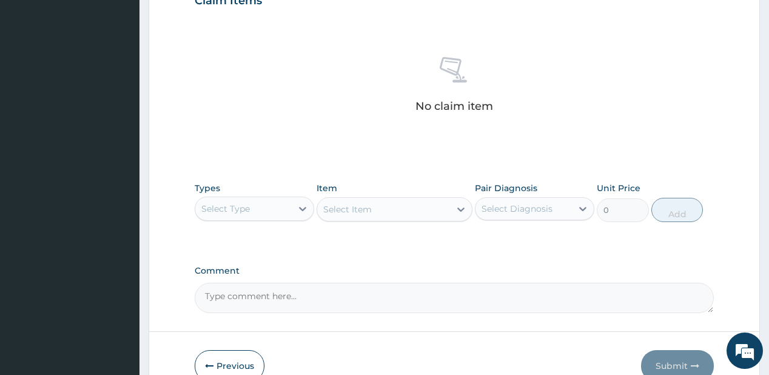
scroll to position [437, 0]
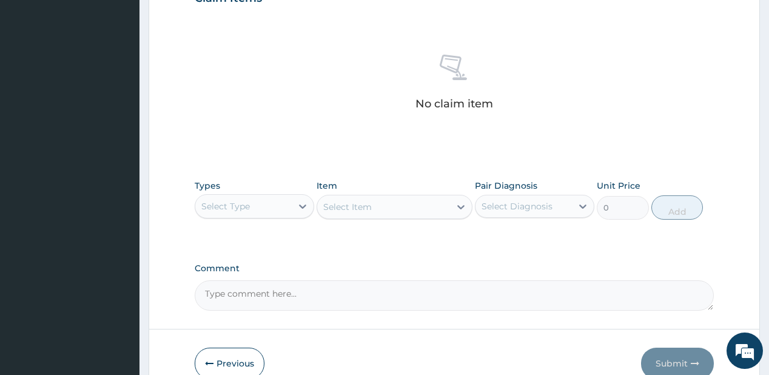
click at [252, 207] on div "Select Type" at bounding box center [243, 205] width 96 height 19
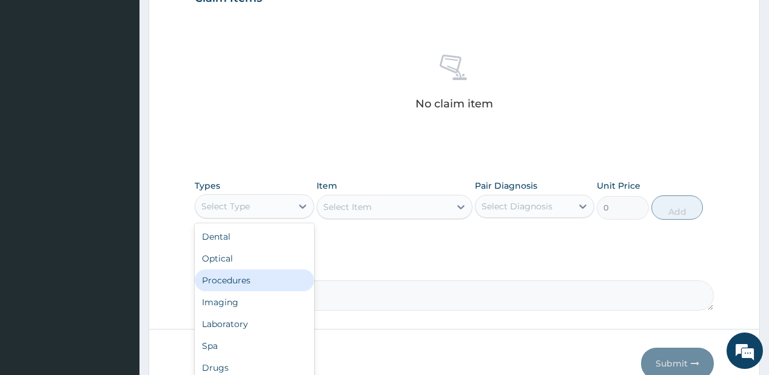
click at [236, 275] on div "Procedures" at bounding box center [254, 280] width 119 height 22
click at [236, 275] on div "Comment" at bounding box center [454, 286] width 518 height 47
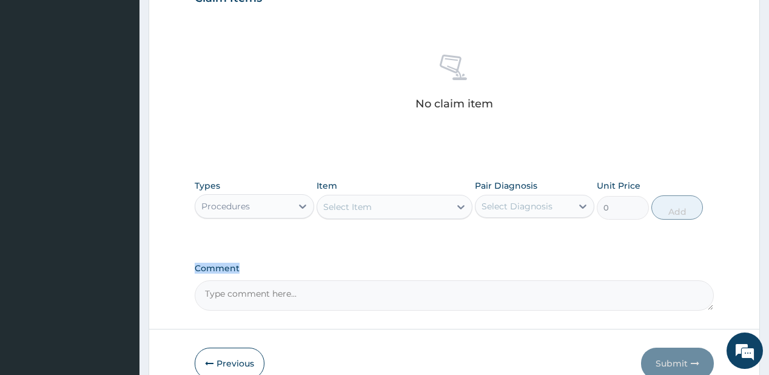
click at [368, 201] on div "Select Item" at bounding box center [347, 207] width 49 height 12
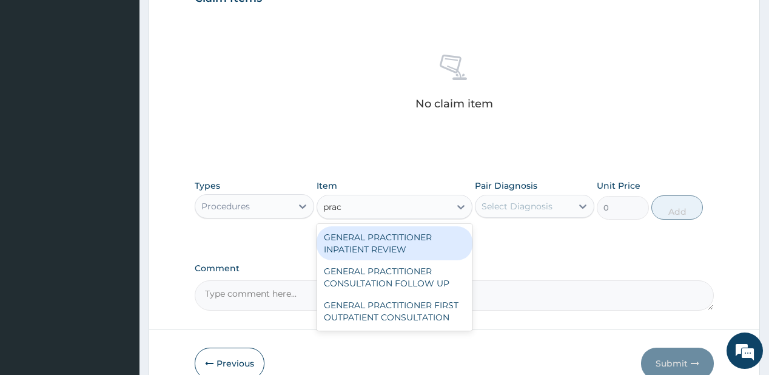
type input "pract"
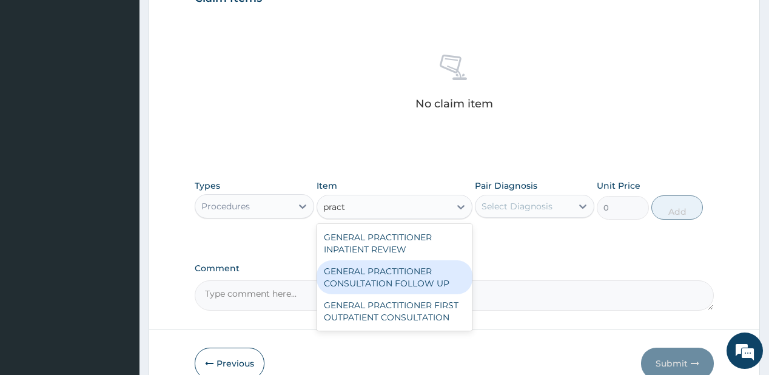
drag, startPoint x: 367, startPoint y: 270, endPoint x: 427, endPoint y: 228, distance: 73.5
click at [368, 270] on div "GENERAL PRACTITIONER CONSULTATION FOLLOW UP" at bounding box center [394, 277] width 156 height 34
type input "1875"
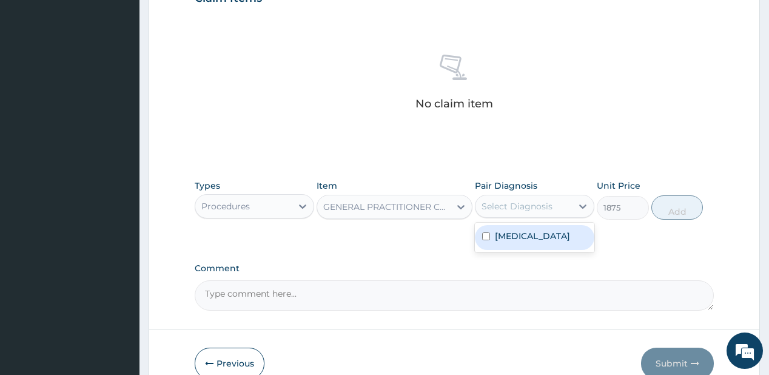
click at [549, 202] on div "Select Diagnosis" at bounding box center [516, 206] width 71 height 12
click at [519, 239] on label "[MEDICAL_DATA]" at bounding box center [532, 236] width 75 height 12
checkbox input "true"
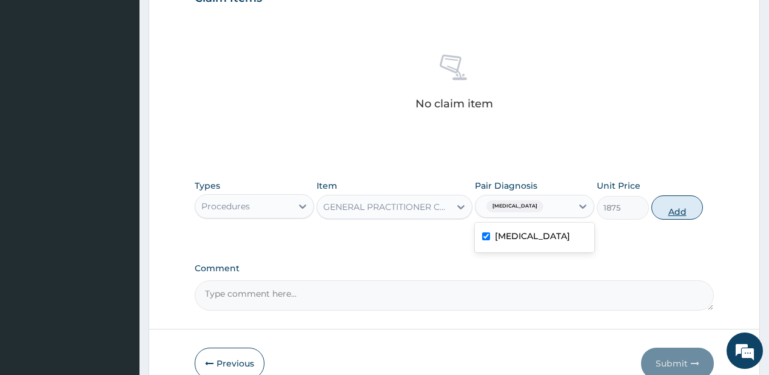
click at [669, 211] on button "Add" at bounding box center [677, 207] width 52 height 24
type input "0"
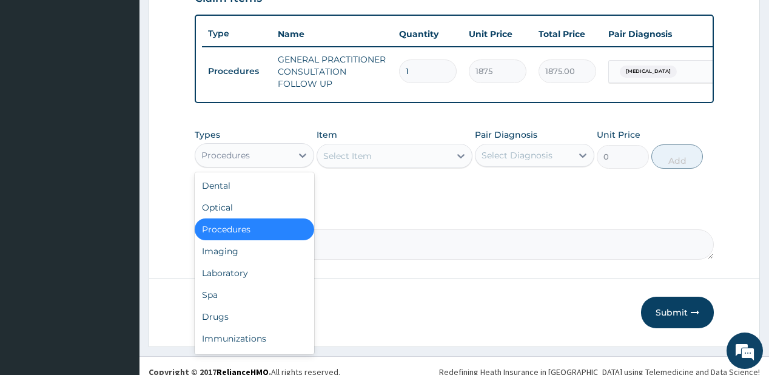
click at [270, 165] on div "Procedures" at bounding box center [243, 155] width 96 height 19
click at [225, 316] on div "Drugs" at bounding box center [254, 317] width 119 height 22
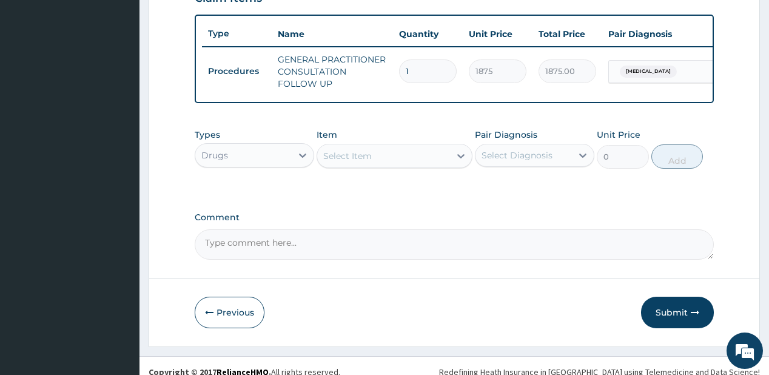
click at [410, 162] on div "Select Item" at bounding box center [383, 155] width 133 height 19
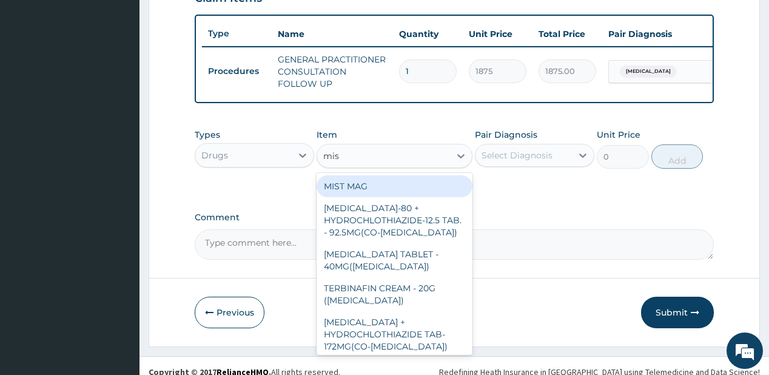
type input "mist"
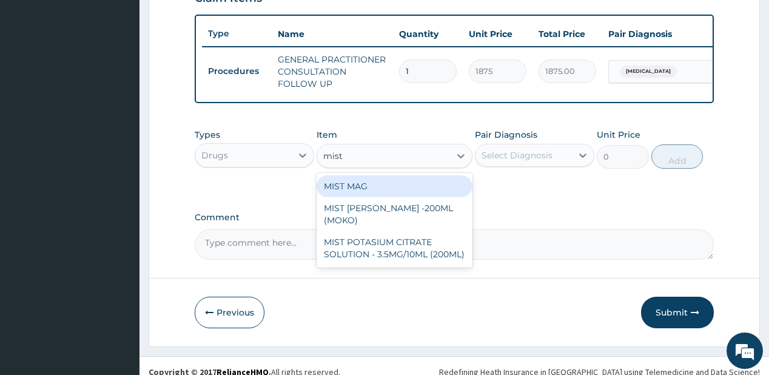
click at [346, 187] on div "MIST MAG" at bounding box center [394, 186] width 156 height 22
type input "1000"
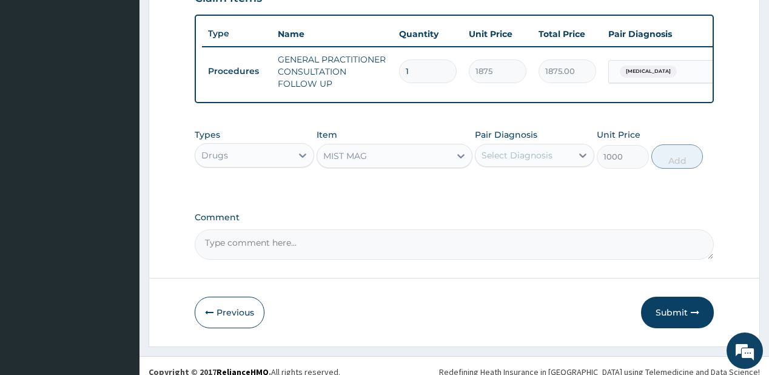
click at [509, 161] on div "Select Diagnosis" at bounding box center [516, 155] width 71 height 12
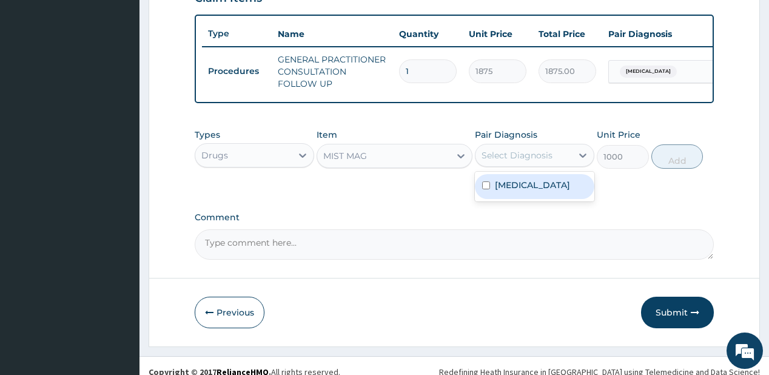
click at [498, 187] on label "Indigestion" at bounding box center [532, 185] width 75 height 12
checkbox input "true"
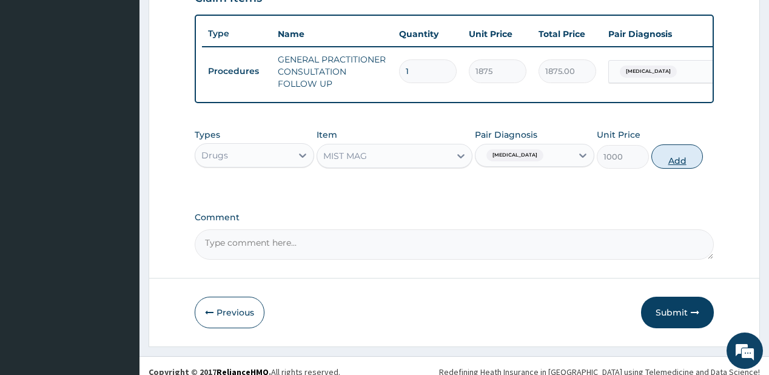
click at [677, 162] on button "Add" at bounding box center [677, 156] width 52 height 24
type input "0"
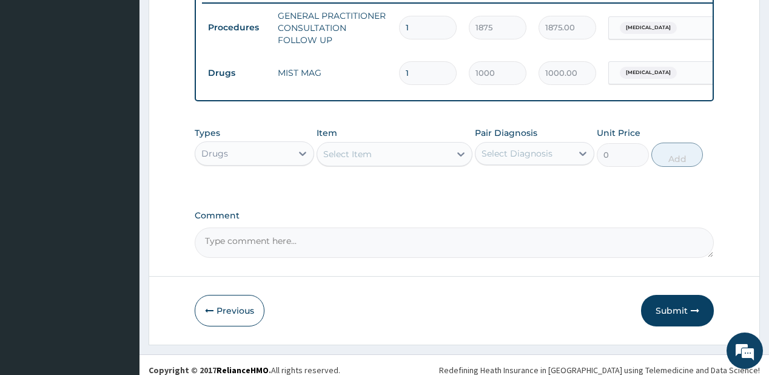
scroll to position [495, 0]
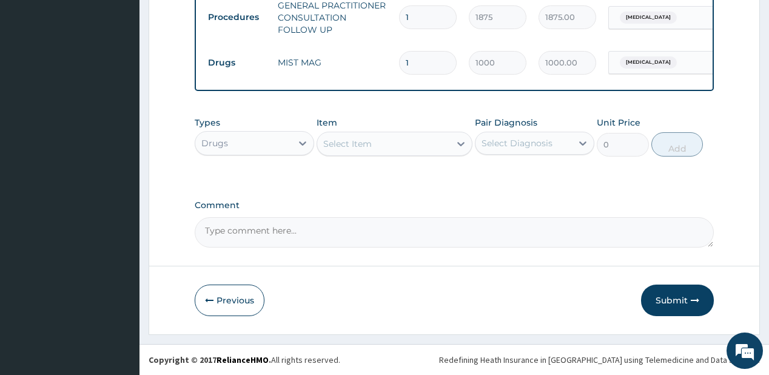
click at [678, 298] on button "Submit" at bounding box center [677, 300] width 73 height 32
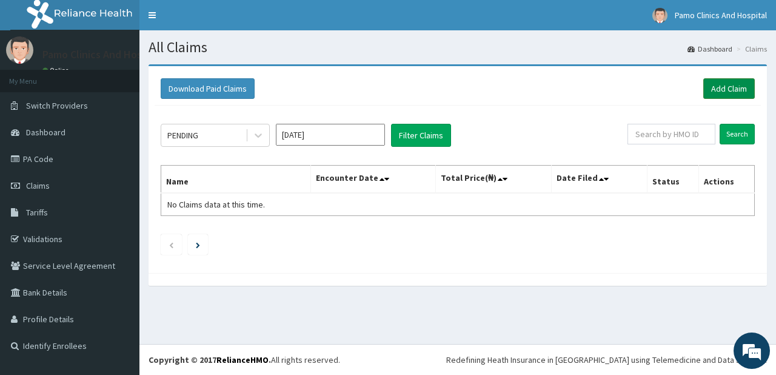
click at [727, 89] on link "Add Claim" at bounding box center [729, 88] width 52 height 21
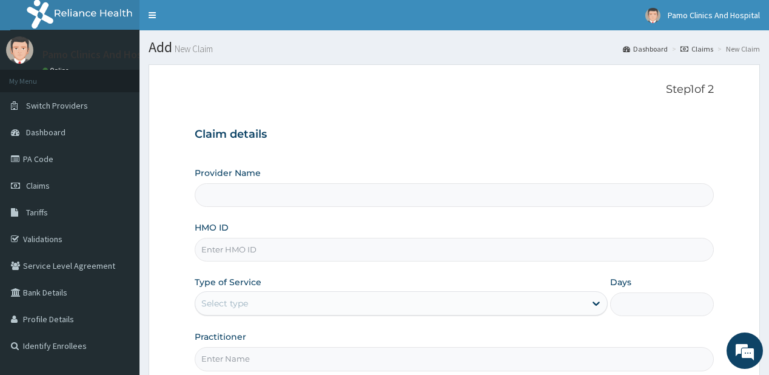
type input "Pamo Clinics And Hospital"
click at [262, 249] on input "HMO ID" at bounding box center [454, 250] width 518 height 24
paste input "NPM/10341/B"
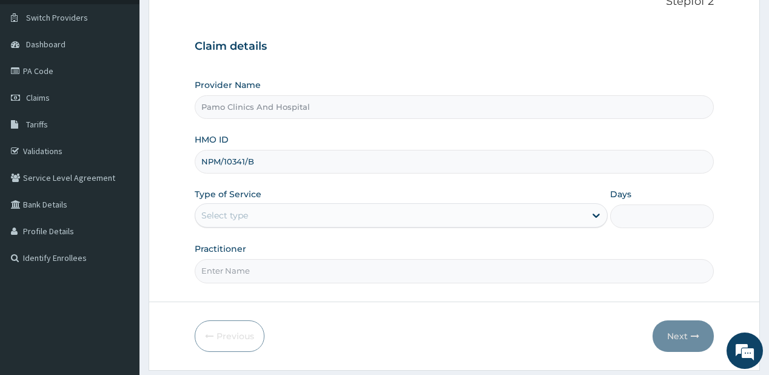
scroll to position [97, 0]
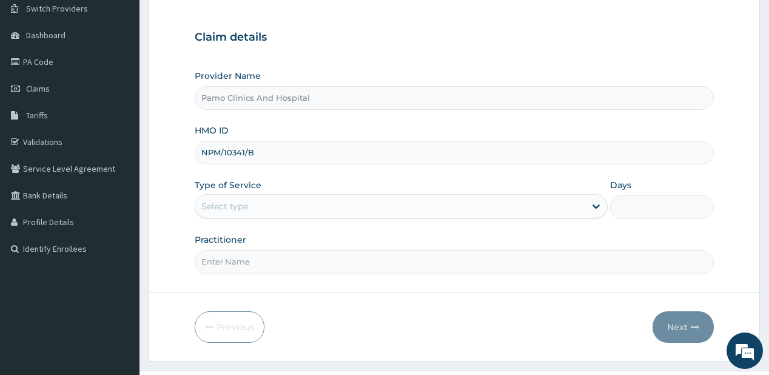
type input "NPM/10341/B"
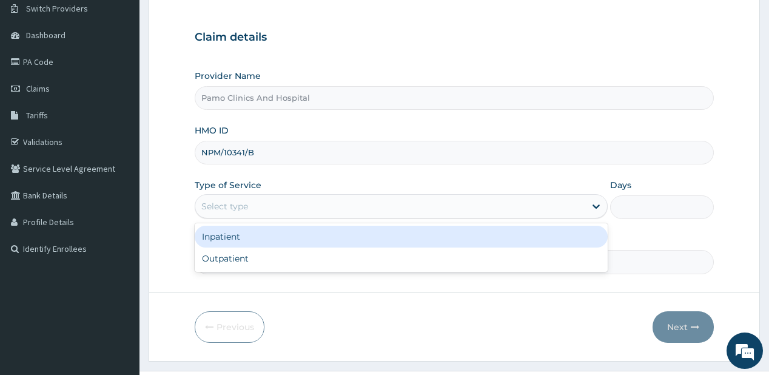
click at [243, 206] on div "Select type" at bounding box center [224, 206] width 47 height 12
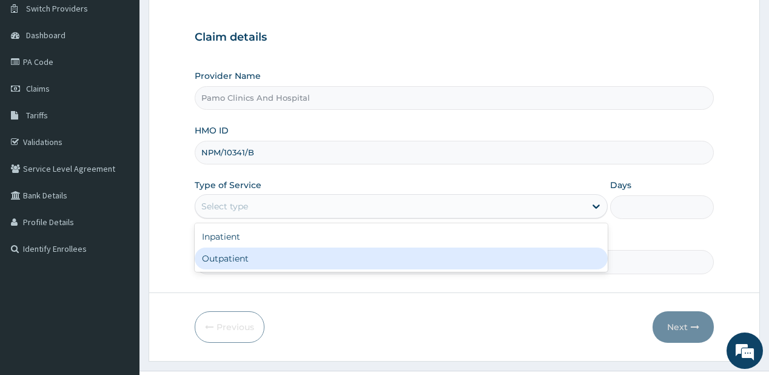
click at [247, 259] on div "Outpatient" at bounding box center [401, 258] width 413 height 22
type input "1"
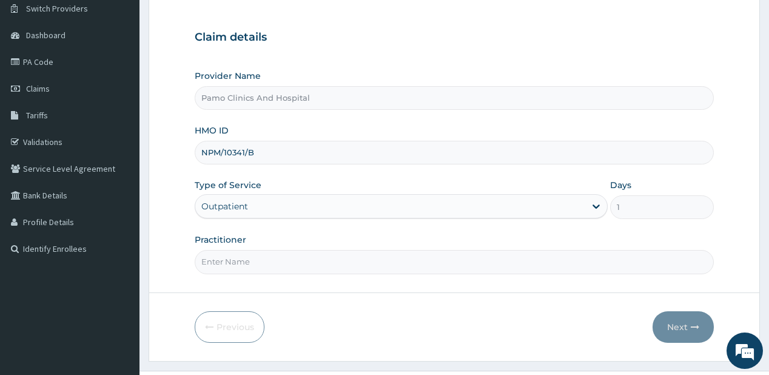
click at [247, 259] on input "Practitioner" at bounding box center [454, 262] width 518 height 24
type input "[PERSON_NAME]"
click at [676, 329] on button "Next" at bounding box center [682, 327] width 61 height 32
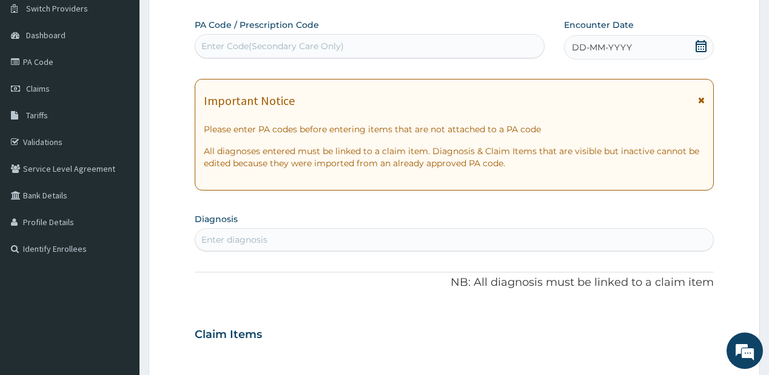
click at [614, 45] on span "DD-MM-YYYY" at bounding box center [602, 47] width 60 height 12
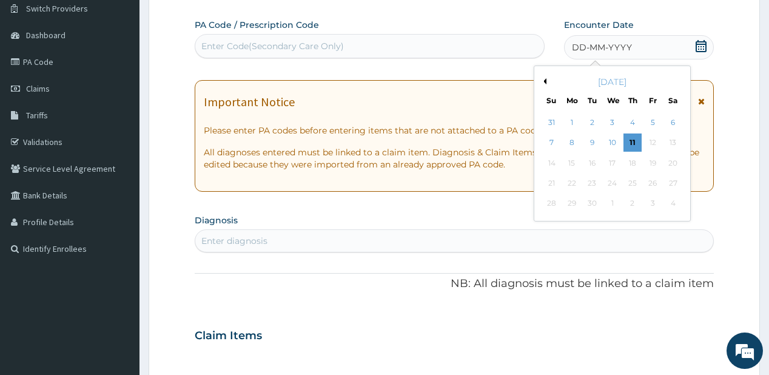
click at [544, 82] on button "Previous Month" at bounding box center [543, 81] width 6 height 6
click at [650, 184] on div "22" at bounding box center [652, 183] width 18 height 18
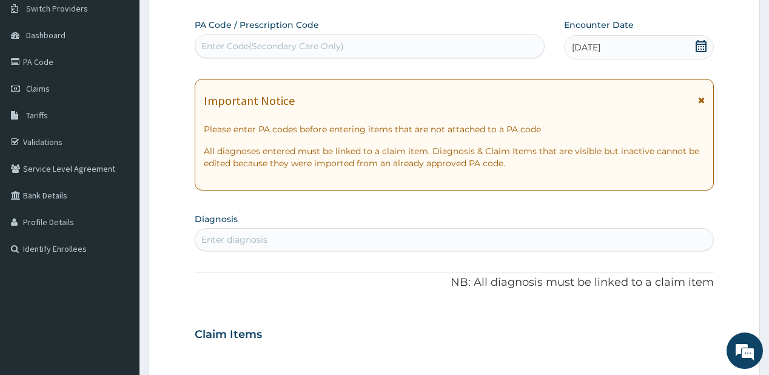
click at [230, 238] on div "Enter diagnosis" at bounding box center [234, 239] width 66 height 12
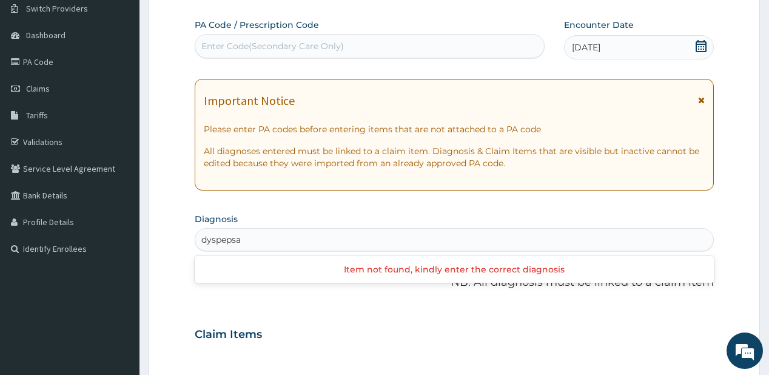
type input "dyspeps"
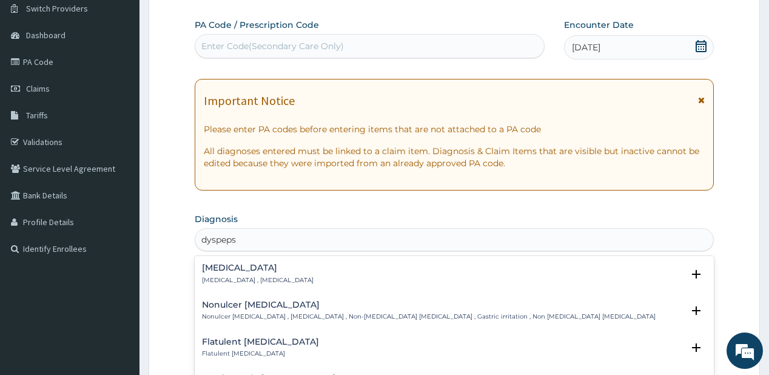
click at [229, 272] on h4 "[MEDICAL_DATA]" at bounding box center [258, 267] width 112 height 9
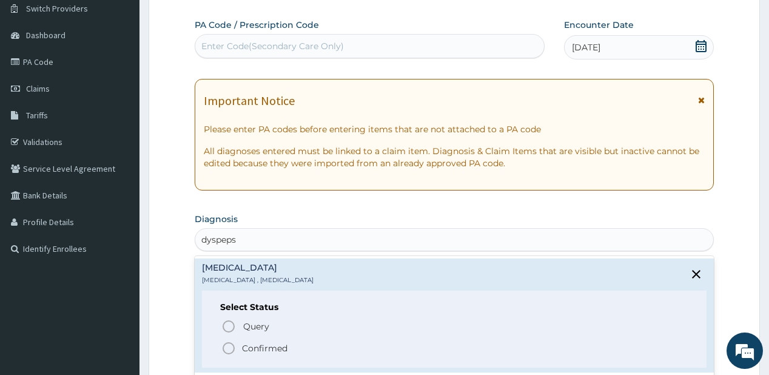
click at [255, 347] on p "Confirmed" at bounding box center [264, 348] width 45 height 12
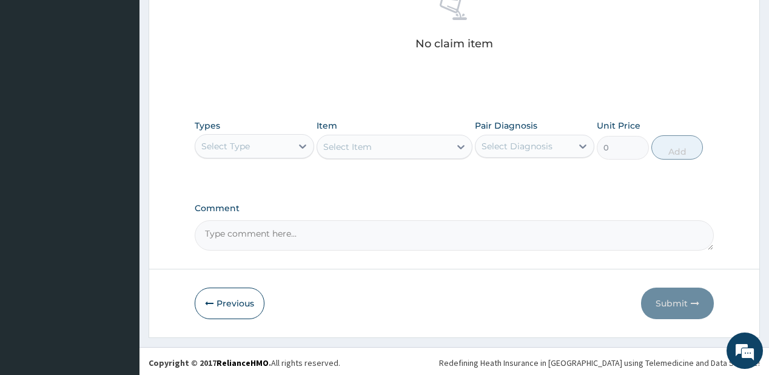
scroll to position [498, 0]
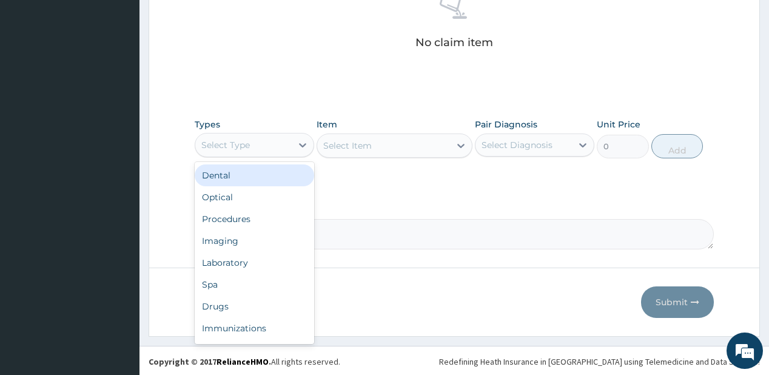
click at [259, 150] on div "Select Type" at bounding box center [243, 144] width 96 height 19
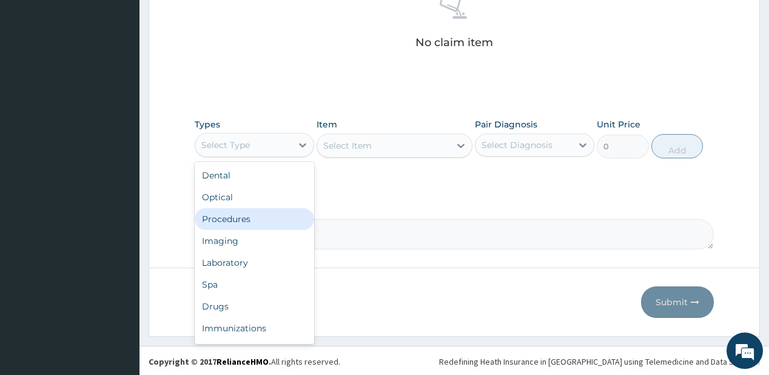
click at [253, 218] on div "Procedures" at bounding box center [254, 219] width 119 height 22
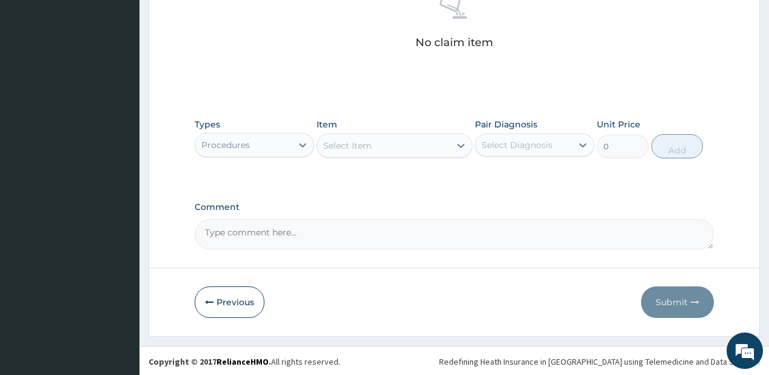
click at [357, 146] on div "Select Item" at bounding box center [347, 145] width 49 height 12
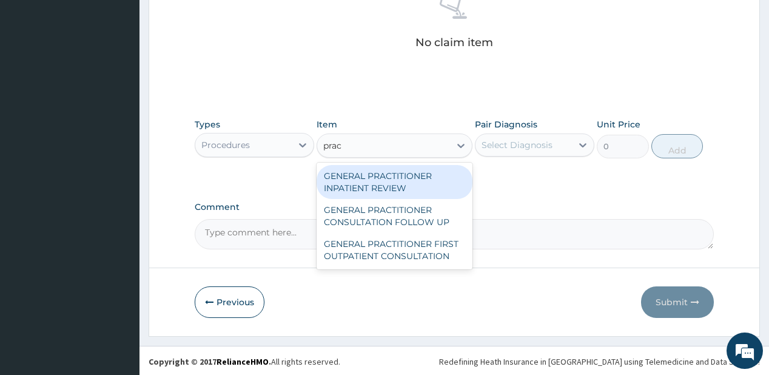
type input "pract"
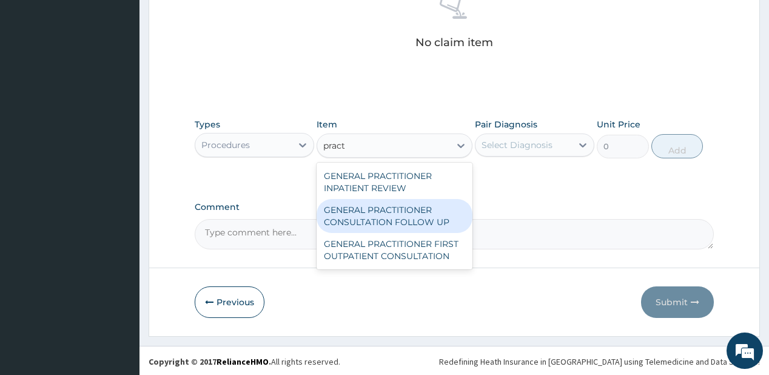
click at [367, 213] on div "GENERAL PRACTITIONER CONSULTATION FOLLOW UP" at bounding box center [394, 216] width 156 height 34
type input "1875"
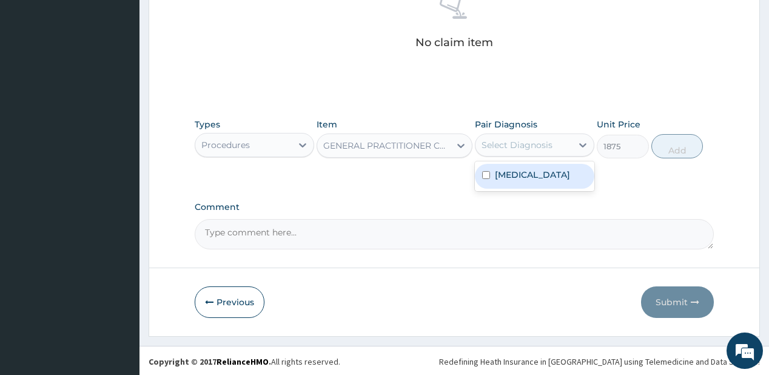
click at [524, 147] on div "Select Diagnosis" at bounding box center [516, 145] width 71 height 12
click at [529, 175] on label "Indigestion" at bounding box center [532, 175] width 75 height 12
checkbox input "true"
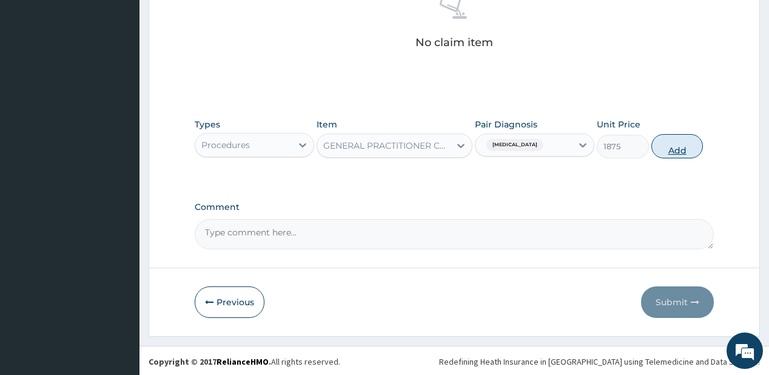
click at [669, 145] on button "Add" at bounding box center [677, 146] width 52 height 24
type input "0"
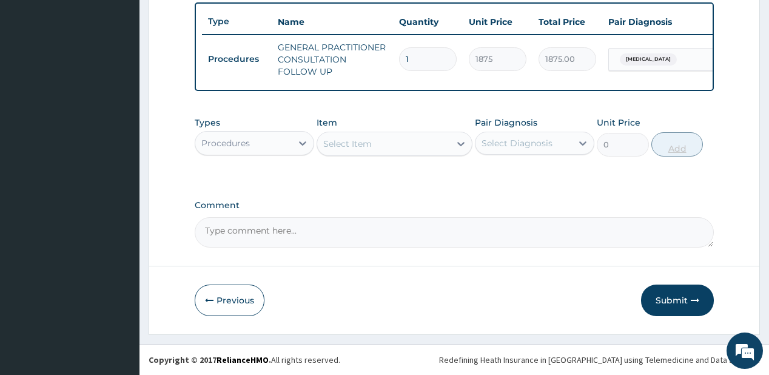
scroll to position [453, 0]
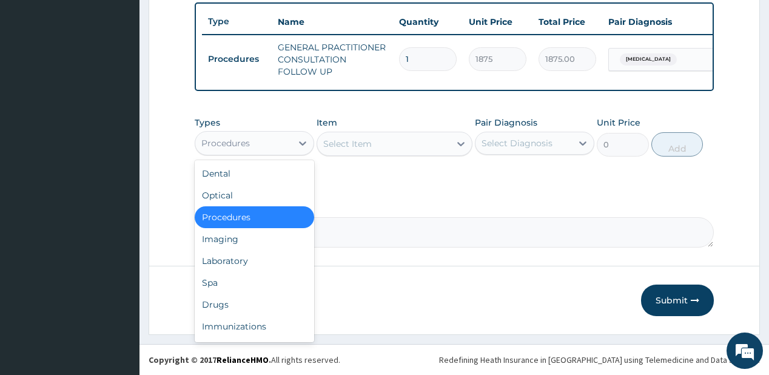
click at [289, 146] on div "Procedures" at bounding box center [243, 142] width 96 height 19
click at [219, 304] on div "Drugs" at bounding box center [254, 304] width 119 height 22
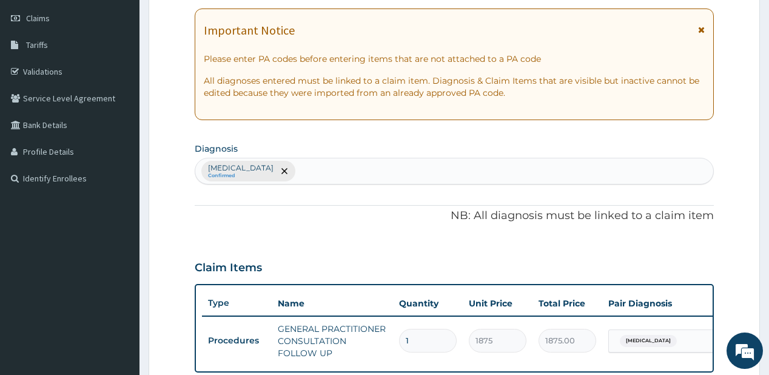
scroll to position [162, 0]
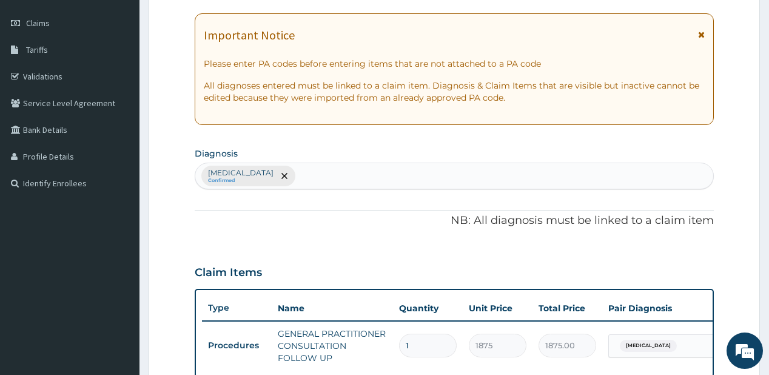
click at [316, 167] on div "Indigestion Confirmed" at bounding box center [453, 175] width 517 height 25
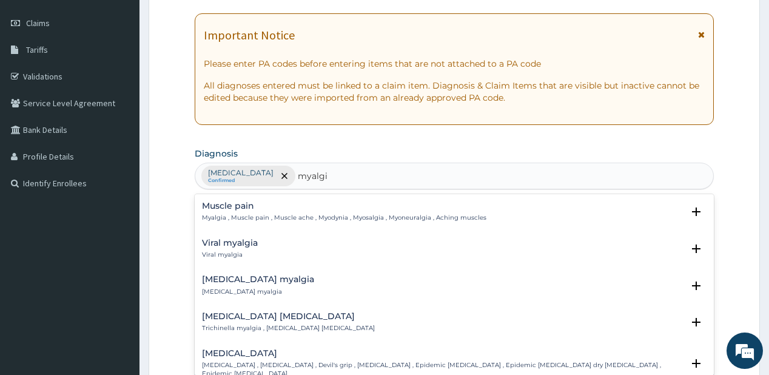
type input "myalgia"
click at [276, 209] on h4 "Muscle pain" at bounding box center [344, 205] width 284 height 9
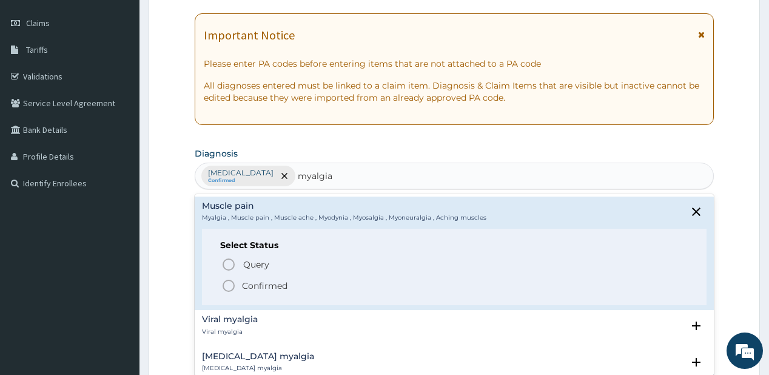
click at [258, 288] on p "Confirmed" at bounding box center [264, 285] width 45 height 12
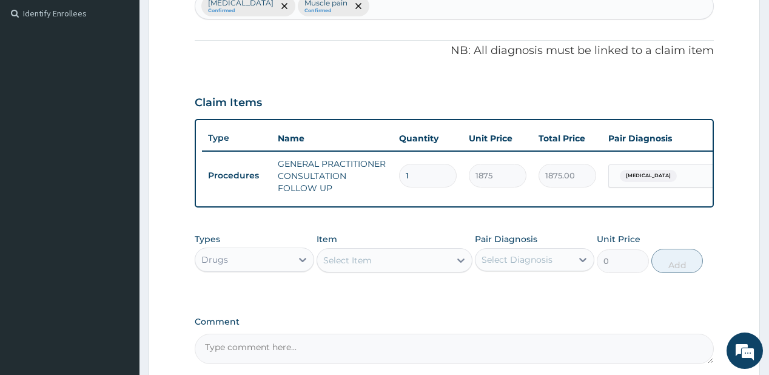
scroll to position [453, 0]
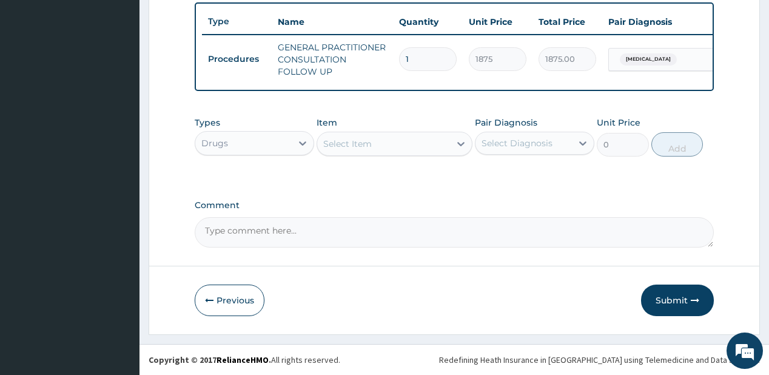
click at [352, 149] on div "Select Item" at bounding box center [347, 144] width 49 height 12
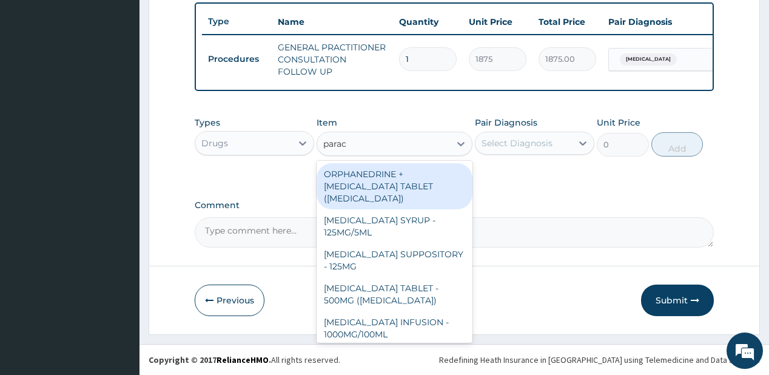
type input "parace"
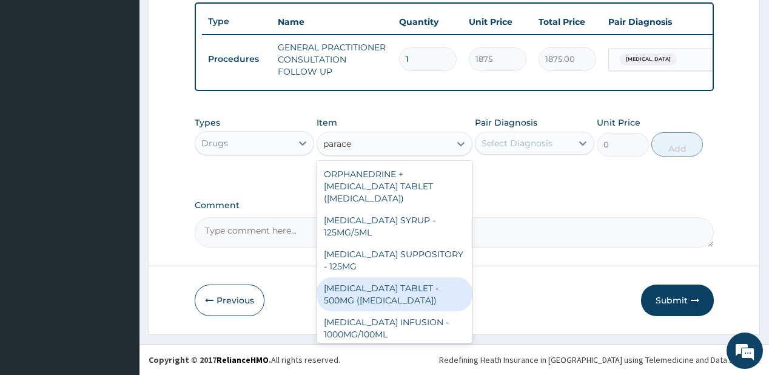
click at [344, 286] on div "PARACETAMOL TABLET - 500MG (PANADOL)" at bounding box center [394, 294] width 156 height 34
type input "42"
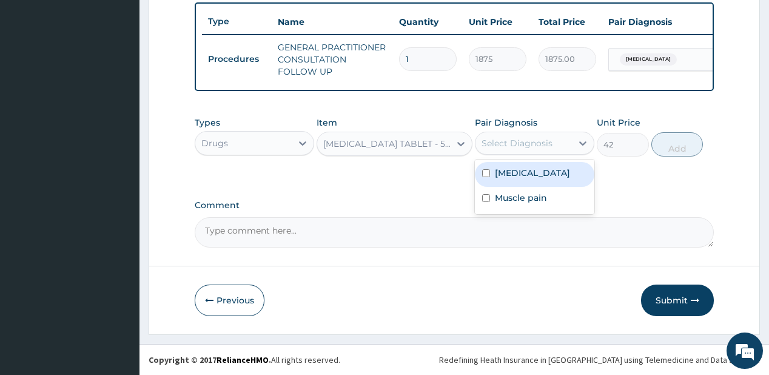
click at [507, 143] on div "Select Diagnosis" at bounding box center [516, 143] width 71 height 12
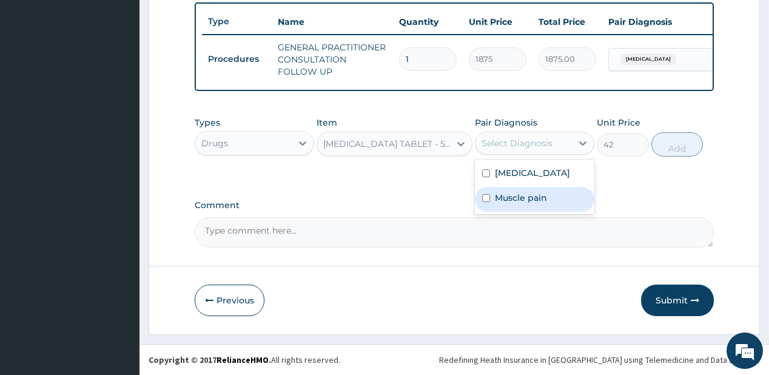
click at [509, 199] on label "Muscle pain" at bounding box center [521, 198] width 52 height 12
checkbox input "true"
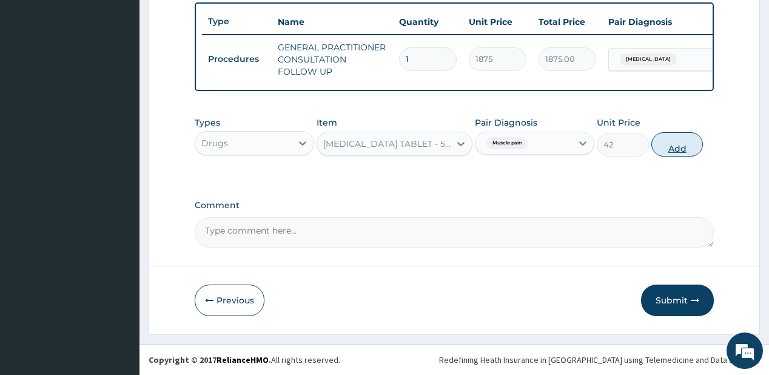
click at [677, 147] on button "Add" at bounding box center [677, 144] width 52 height 24
type input "0"
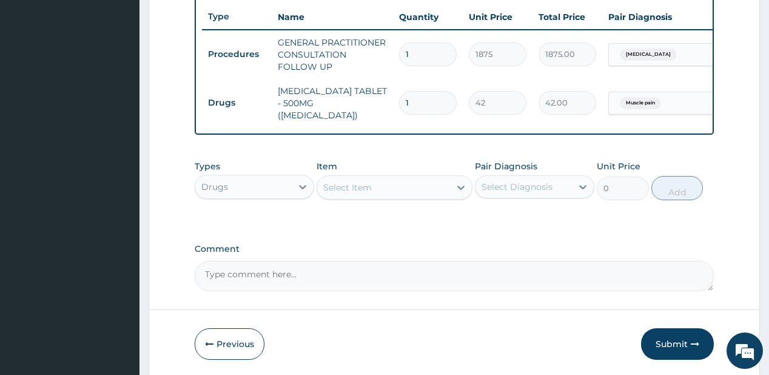
type input "18"
type input "756.00"
type input "18"
click at [424, 189] on div "Select Item" at bounding box center [383, 187] width 133 height 19
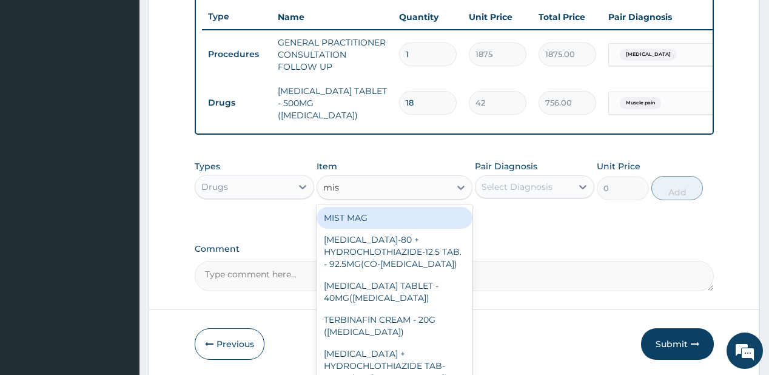
type input "mist"
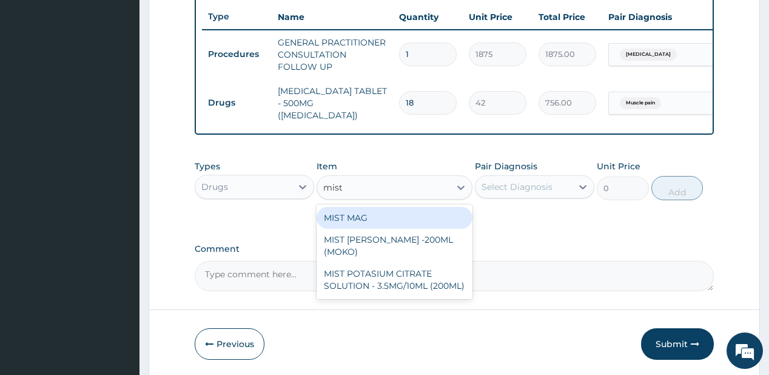
click at [376, 215] on div "MIST MAG" at bounding box center [394, 218] width 156 height 22
type input "1000"
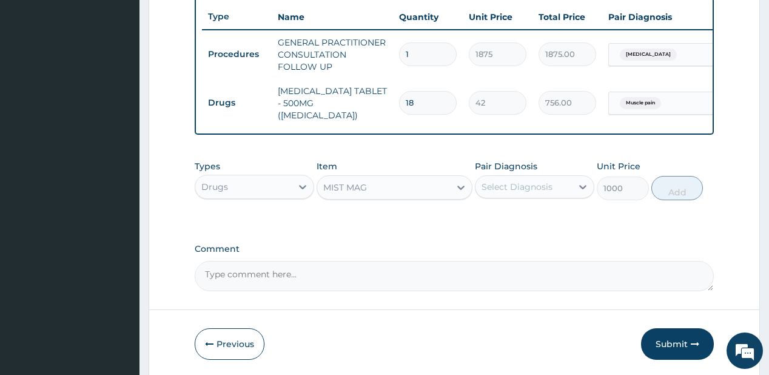
click at [500, 182] on div "Select Diagnosis" at bounding box center [516, 187] width 71 height 12
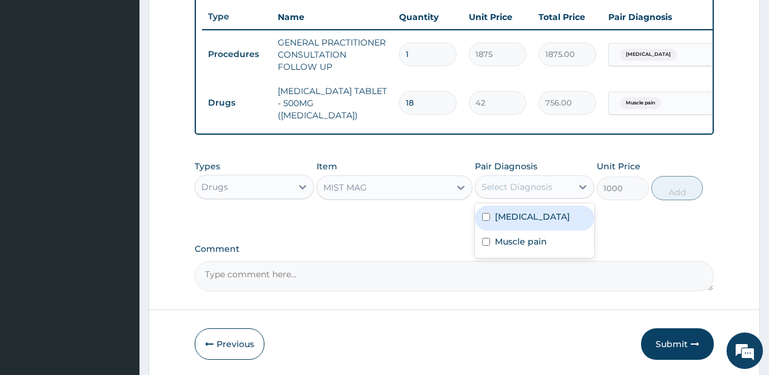
click at [511, 219] on label "Indigestion" at bounding box center [532, 216] width 75 height 12
checkbox input "true"
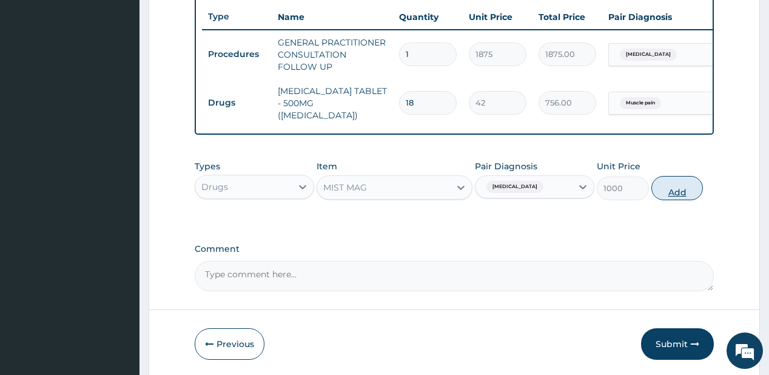
click at [671, 185] on button "Add" at bounding box center [677, 188] width 52 height 24
type input "0"
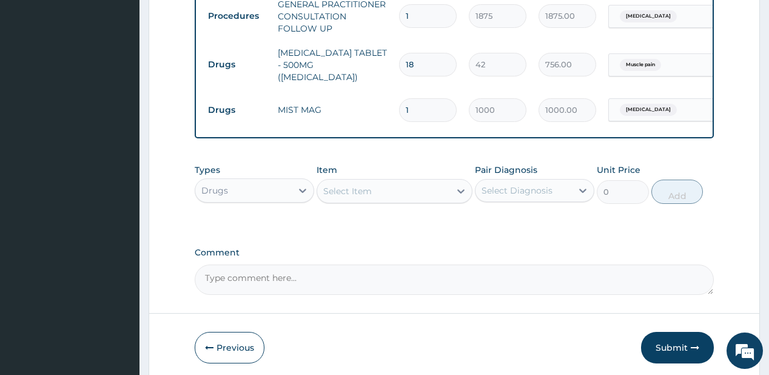
scroll to position [502, 0]
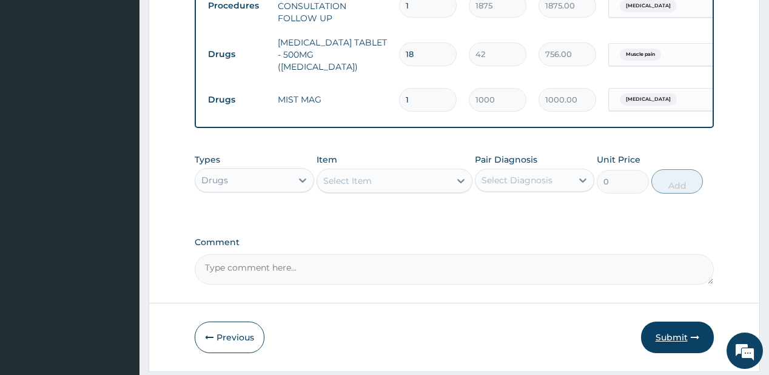
click at [675, 332] on button "Submit" at bounding box center [677, 337] width 73 height 32
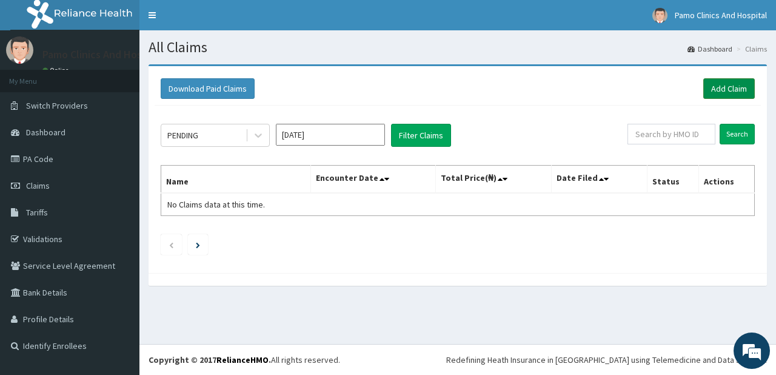
click at [735, 88] on link "Add Claim" at bounding box center [729, 88] width 52 height 21
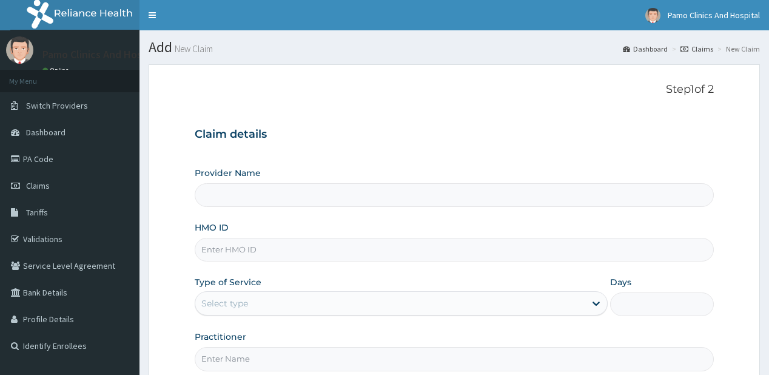
type input "Pamo Clinics And Hospital"
click at [219, 246] on input "HMO ID" at bounding box center [454, 250] width 518 height 24
paste input "BPL/10009/E"
click at [219, 246] on input "BPL/10009/E" at bounding box center [454, 250] width 518 height 24
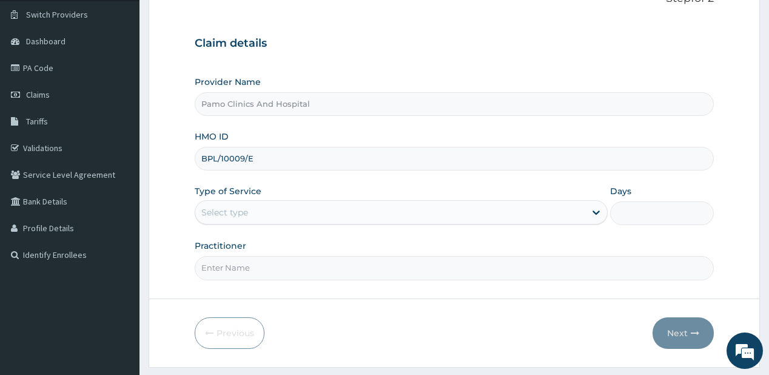
scroll to position [97, 0]
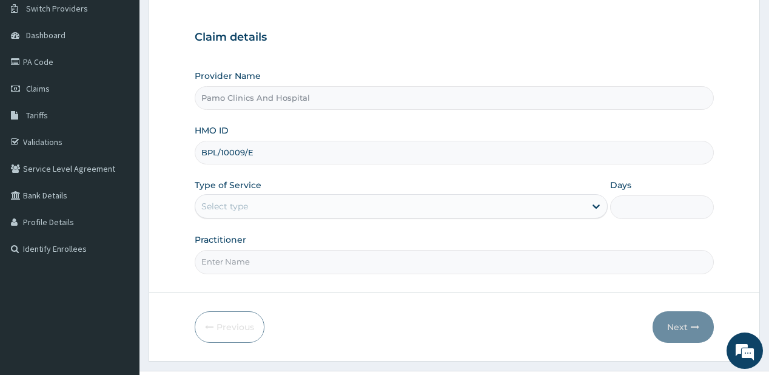
type input "BPL/10009/E"
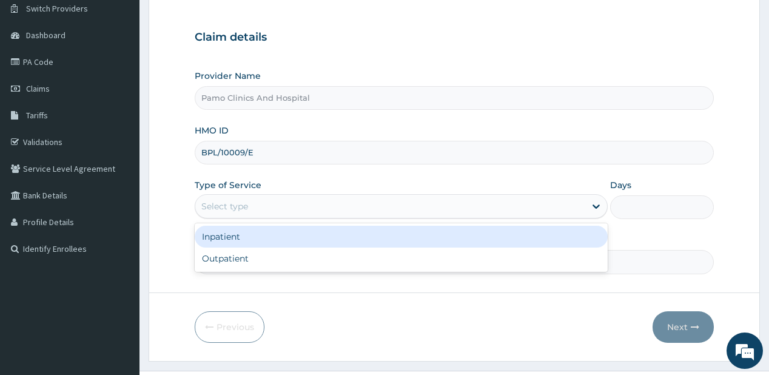
click at [228, 207] on div "Select type" at bounding box center [224, 206] width 47 height 12
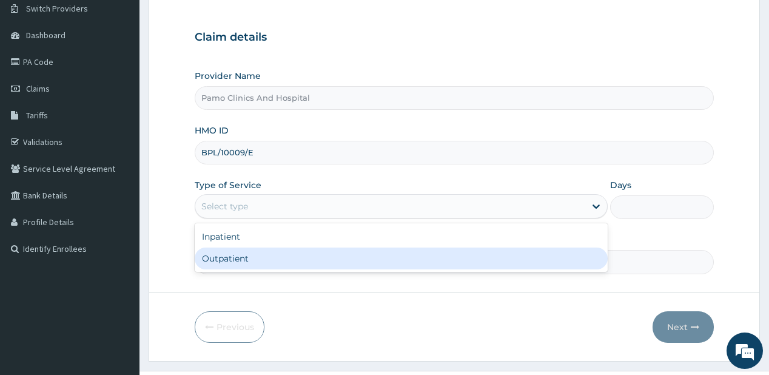
click at [233, 252] on div "Outpatient" at bounding box center [401, 258] width 413 height 22
type input "1"
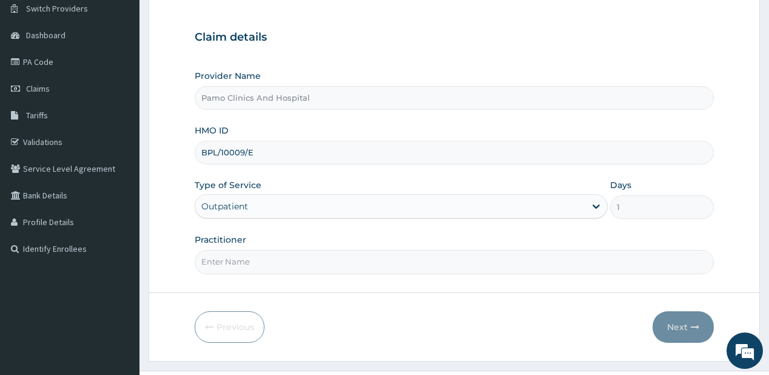
click at [234, 270] on input "Practitioner" at bounding box center [454, 262] width 518 height 24
type input "DR EZECHUKWU TOCHUKWU"
click at [664, 318] on button "Next" at bounding box center [682, 327] width 61 height 32
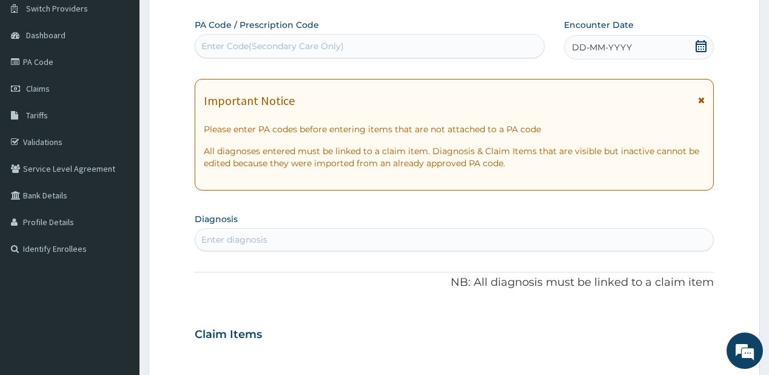
click at [598, 43] on span "DD-MM-YYYY" at bounding box center [602, 47] width 60 height 12
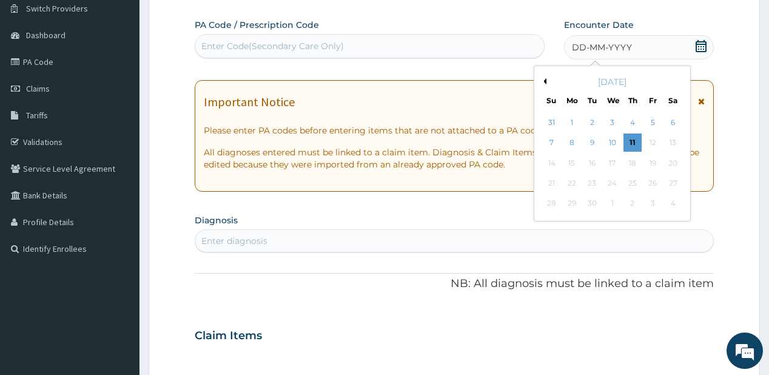
click at [544, 82] on button "Previous Month" at bounding box center [543, 81] width 6 height 6
click at [652, 141] on div "8" at bounding box center [652, 143] width 18 height 18
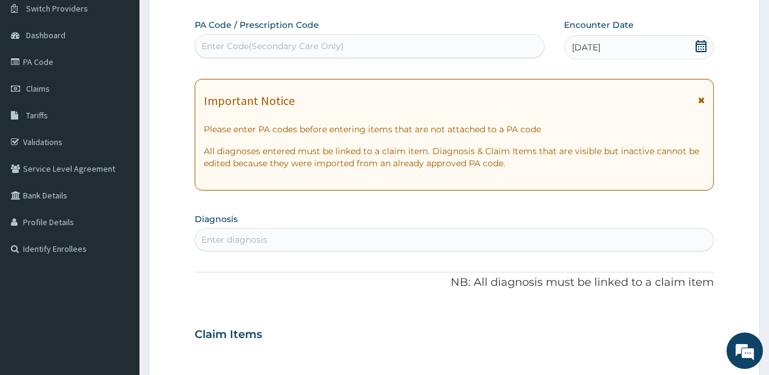
click at [264, 239] on div "Enter diagnosis" at bounding box center [234, 239] width 66 height 12
type input "pregnancy"
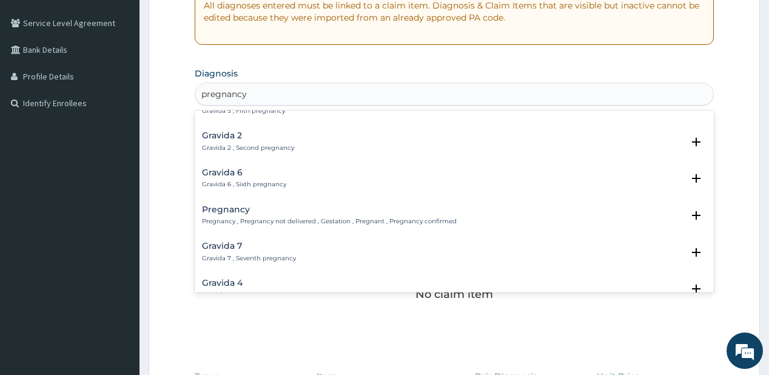
click at [220, 212] on h4 "Pregnancy" at bounding box center [329, 209] width 255 height 9
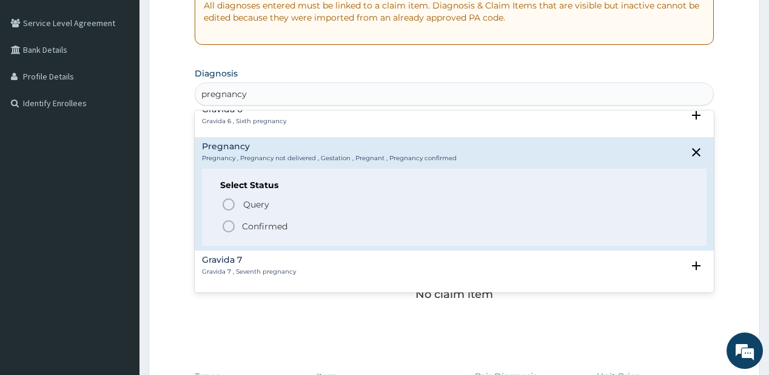
scroll to position [194, 0]
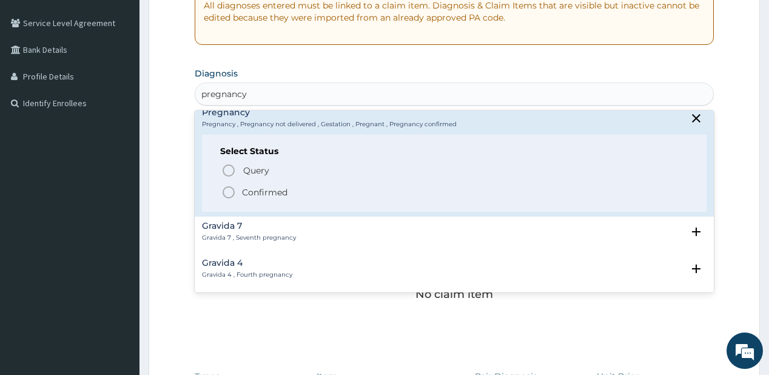
click at [235, 192] on icon "status option filled" at bounding box center [228, 192] width 15 height 15
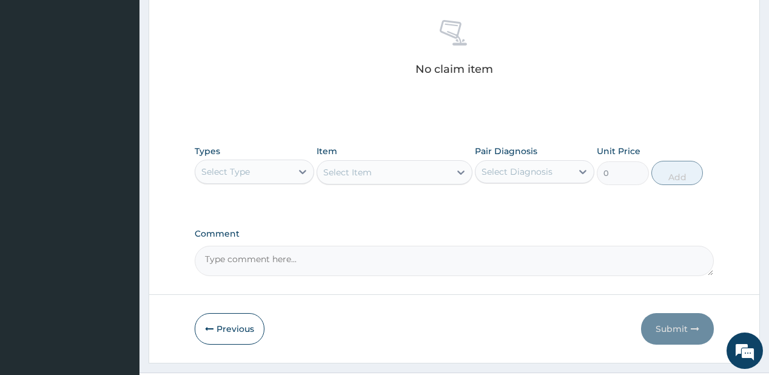
scroll to position [485, 0]
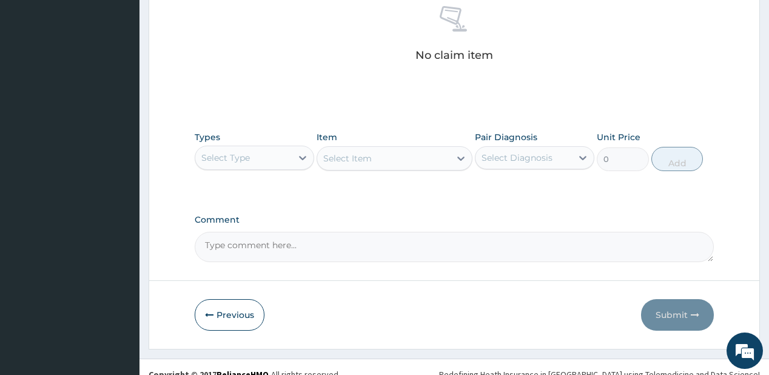
click at [255, 161] on div "Select Type" at bounding box center [243, 157] width 96 height 19
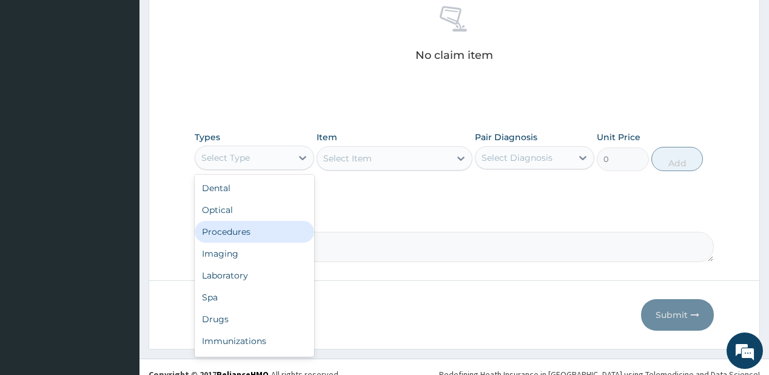
click at [239, 229] on div "Procedures" at bounding box center [254, 232] width 119 height 22
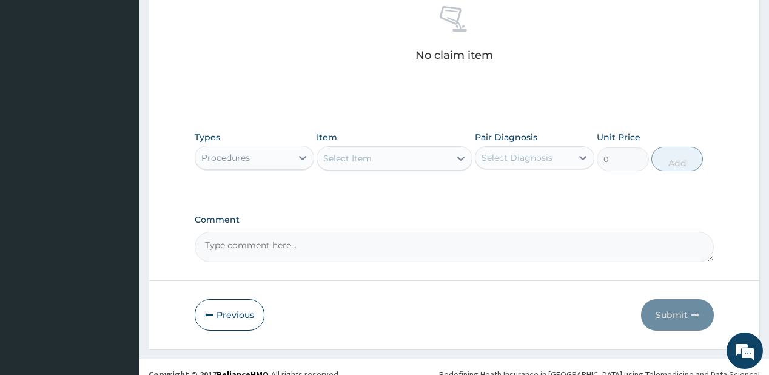
click at [367, 158] on div "Select Item" at bounding box center [347, 158] width 49 height 12
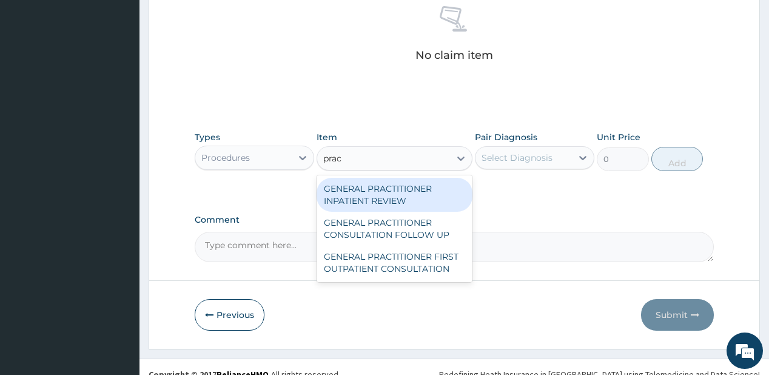
type input "pract"
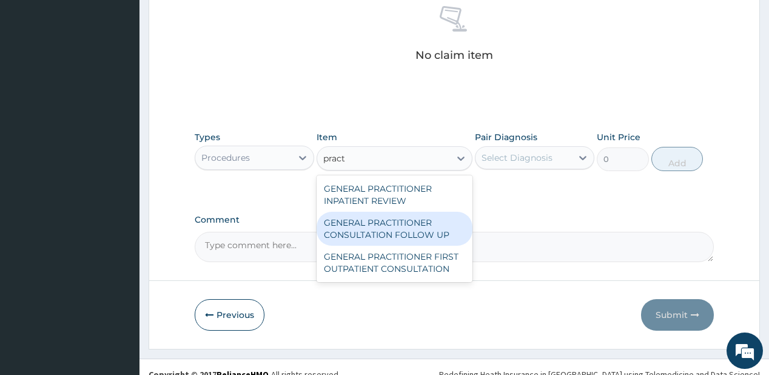
click at [360, 216] on div "GENERAL PRACTITIONER CONSULTATION FOLLOW UP" at bounding box center [394, 229] width 156 height 34
type input "1875"
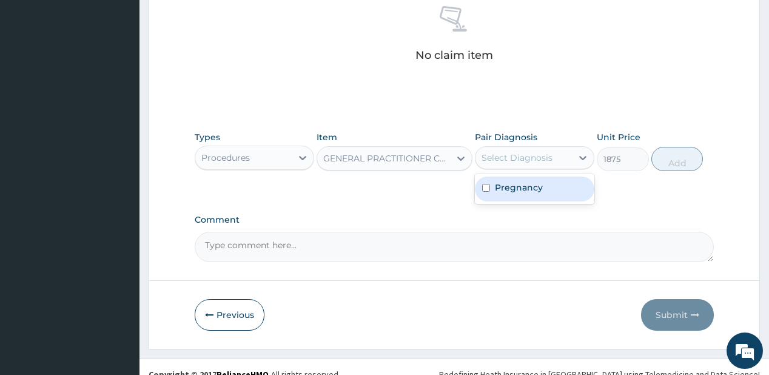
click at [503, 155] on div "Select Diagnosis" at bounding box center [516, 158] width 71 height 12
click at [523, 198] on div "Pregnancy" at bounding box center [534, 188] width 119 height 25
checkbox input "true"
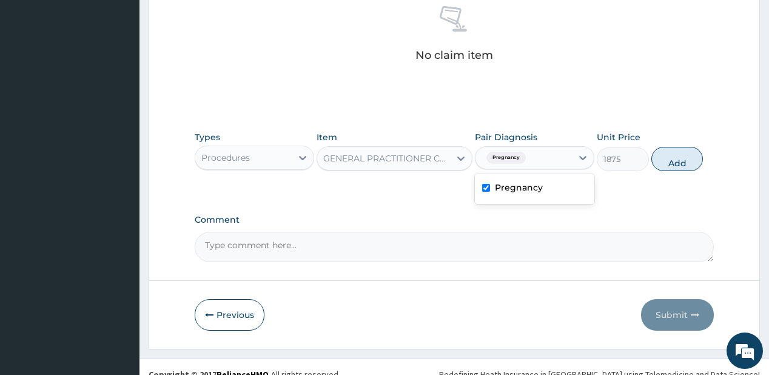
click at [682, 164] on button "Add" at bounding box center [677, 159] width 52 height 24
type input "0"
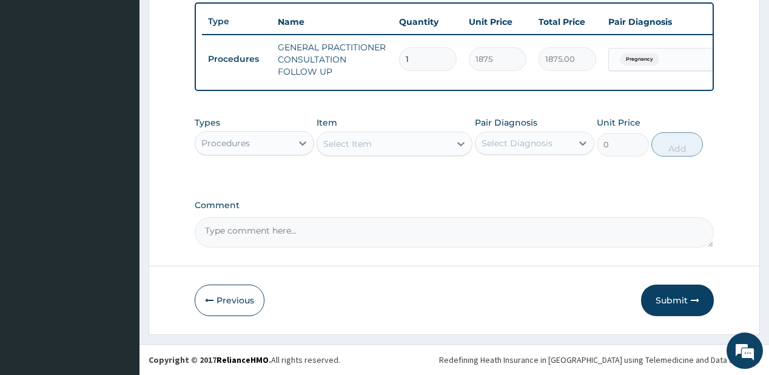
scroll to position [453, 0]
click at [272, 148] on div "Procedures" at bounding box center [243, 142] width 96 height 19
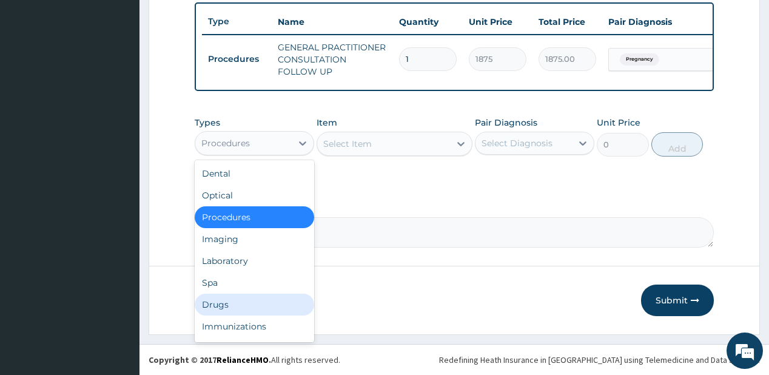
click at [227, 303] on div "Drugs" at bounding box center [254, 304] width 119 height 22
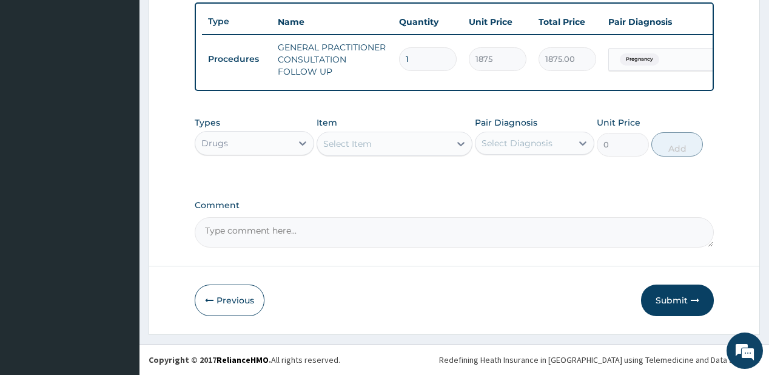
click at [372, 144] on div "Select Item" at bounding box center [383, 143] width 133 height 19
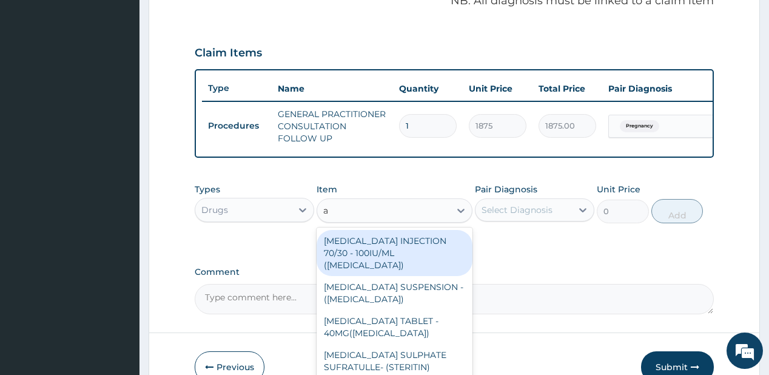
scroll to position [308, 0]
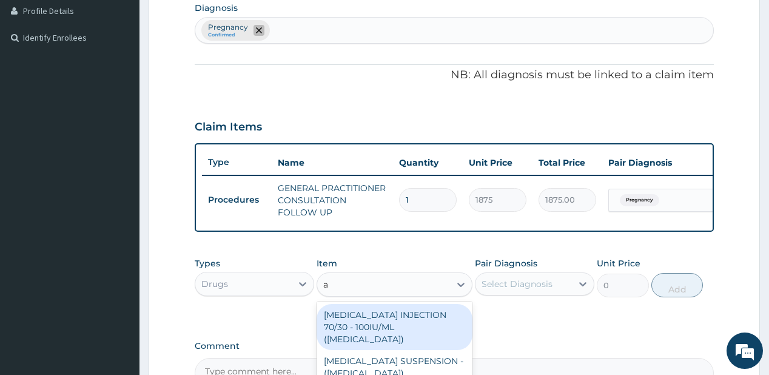
click at [257, 29] on icon "remove selection option" at bounding box center [259, 30] width 6 height 6
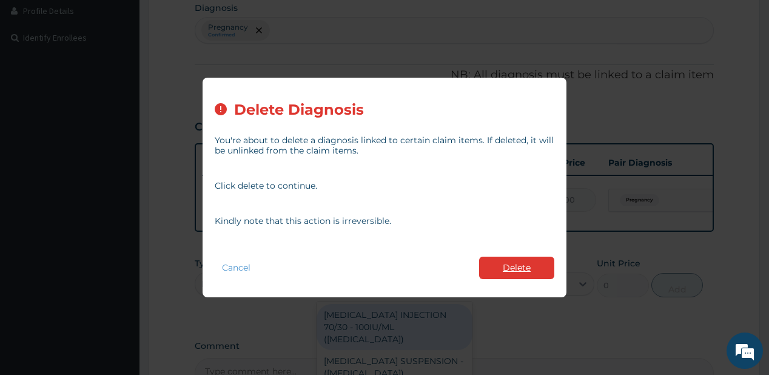
type input "a"
click at [519, 272] on button "Delete" at bounding box center [516, 267] width 75 height 22
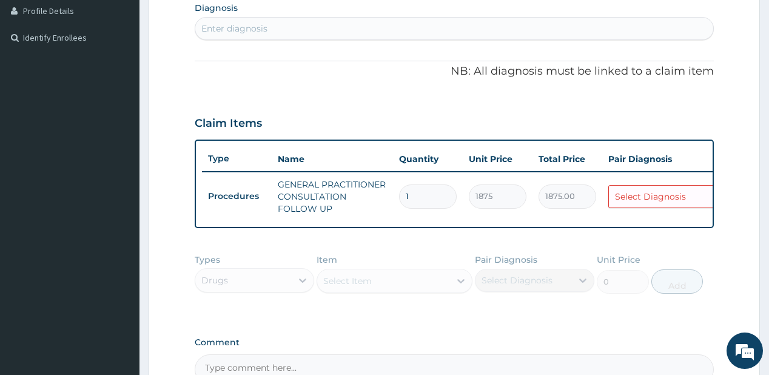
click at [289, 27] on div "Enter diagnosis" at bounding box center [453, 28] width 517 height 19
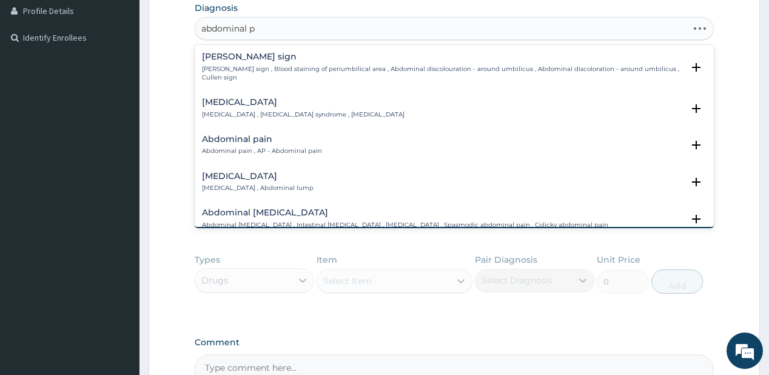
type input "abdominal pa"
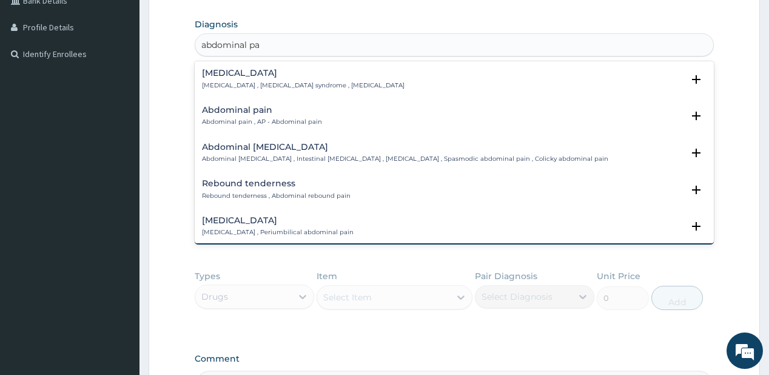
scroll to position [211, 0]
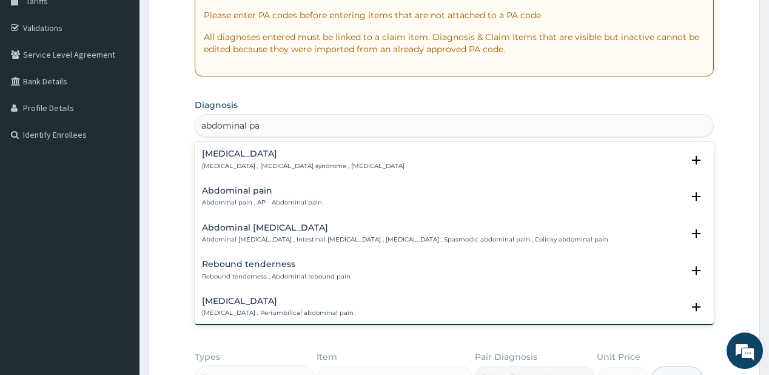
click at [237, 187] on h4 "Abdominal pain" at bounding box center [262, 190] width 120 height 9
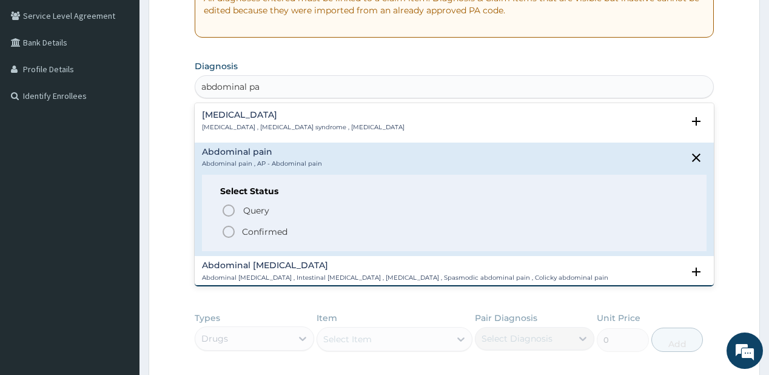
scroll to position [259, 0]
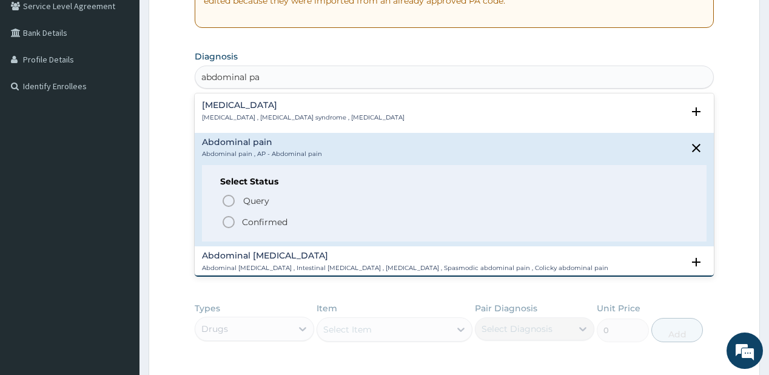
click at [264, 219] on p "Confirmed" at bounding box center [264, 222] width 45 height 12
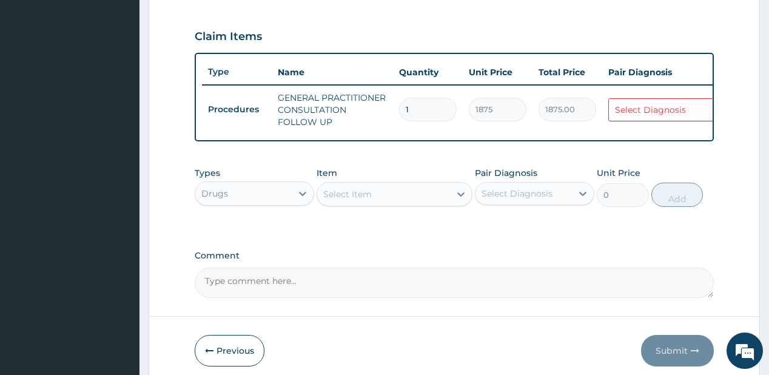
scroll to position [405, 0]
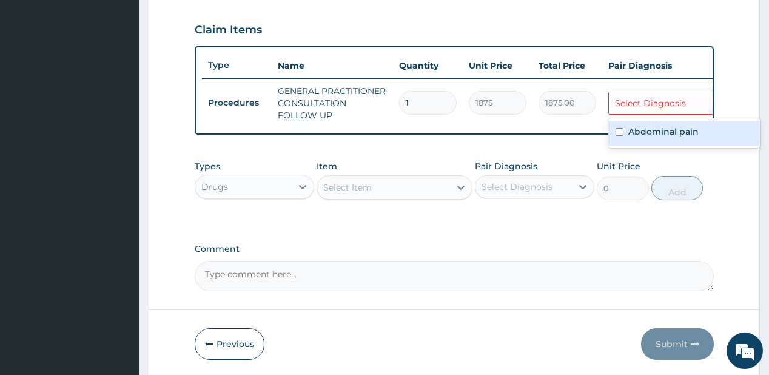
click at [637, 98] on div "Select Diagnosis" at bounding box center [650, 103] width 71 height 12
click at [652, 131] on label "Abdominal pain" at bounding box center [663, 131] width 70 height 12
checkbox input "true"
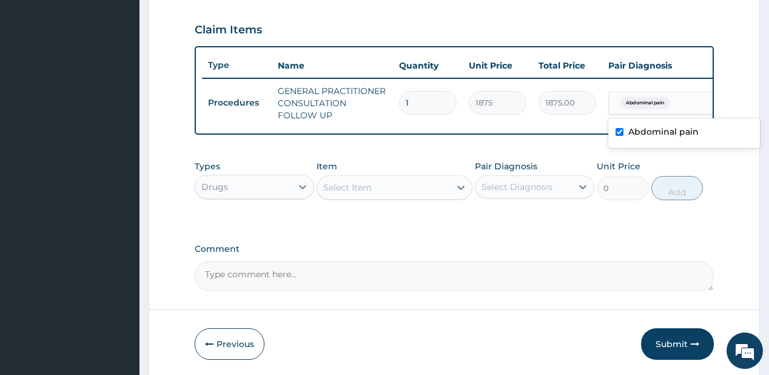
click at [380, 187] on div "Select Item" at bounding box center [383, 187] width 133 height 19
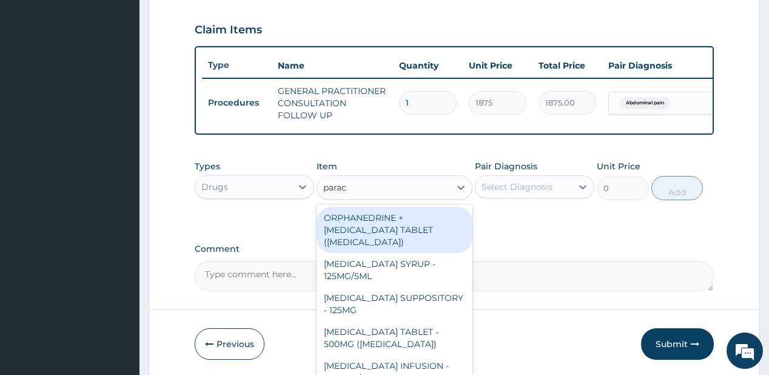
type input "parace"
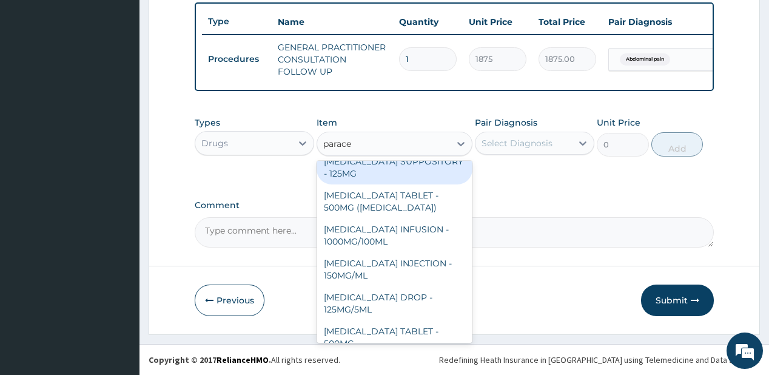
scroll to position [97, 0]
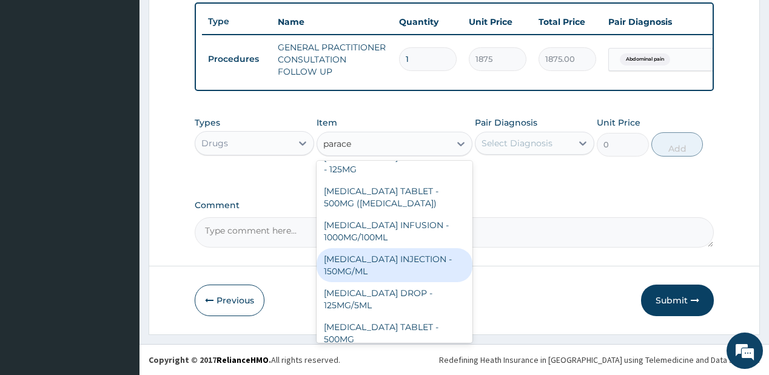
click at [353, 260] on div "PARACETAMOL INJECTION - 150MG/ML" at bounding box center [394, 265] width 156 height 34
type input "560"
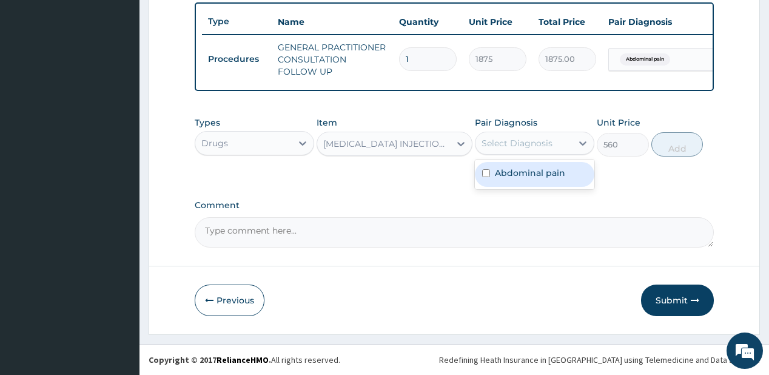
click at [511, 145] on div "Select Diagnosis" at bounding box center [516, 143] width 71 height 12
click at [506, 170] on label "Abdominal pain" at bounding box center [530, 173] width 70 height 12
checkbox input "true"
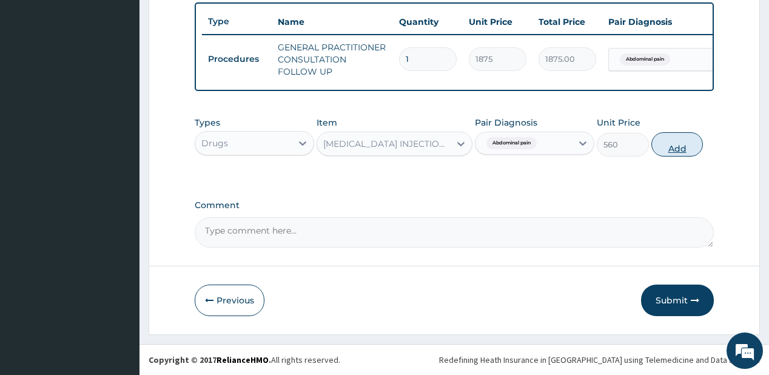
click at [672, 150] on button "Add" at bounding box center [677, 144] width 52 height 24
type input "0"
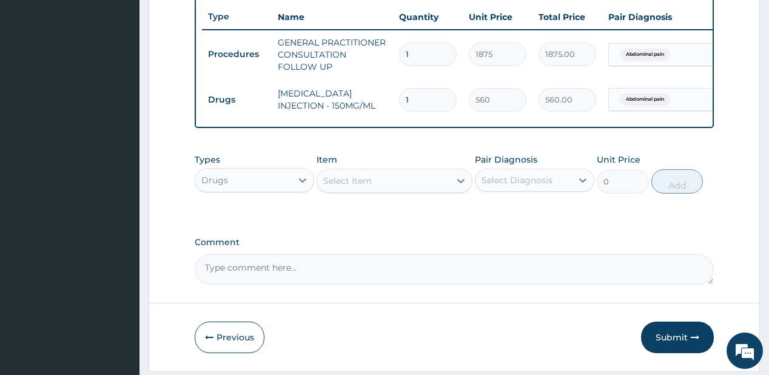
click at [429, 179] on div "Select Item" at bounding box center [383, 180] width 133 height 19
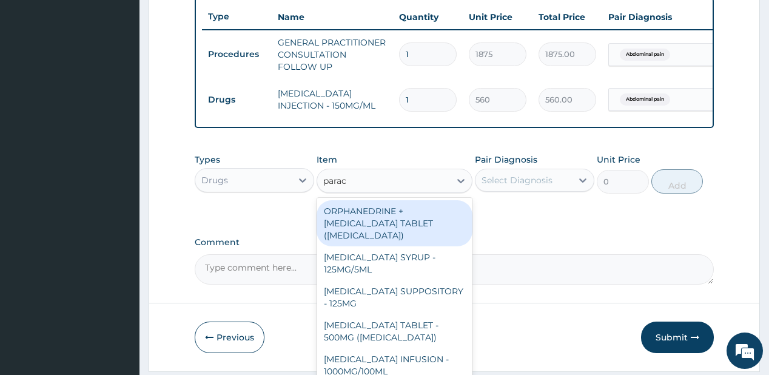
type input "parace"
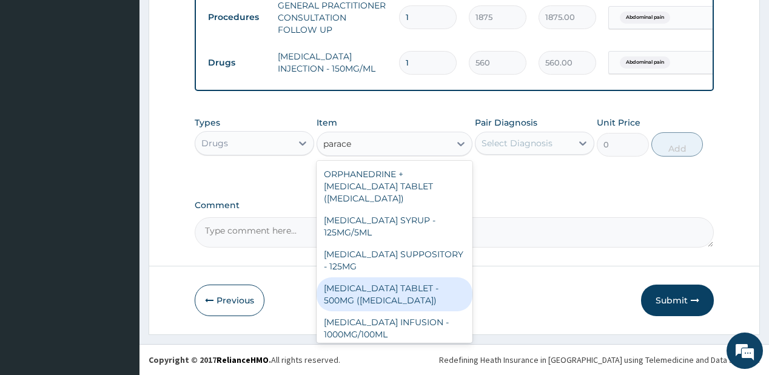
click at [358, 292] on div "PARACETAMOL TABLET - 500MG (PANADOL)" at bounding box center [394, 294] width 156 height 34
type input "42"
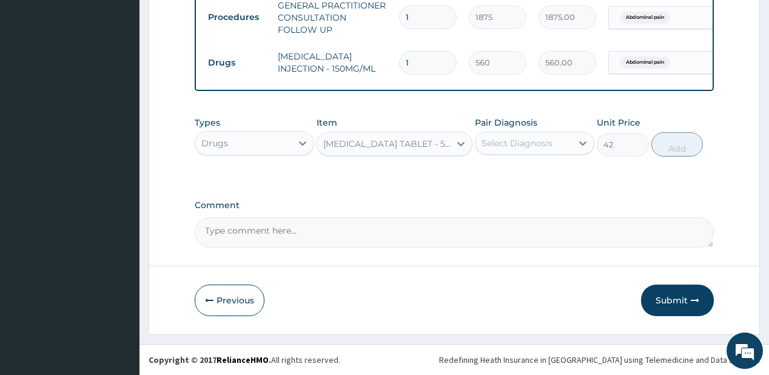
click at [518, 141] on div "Select Diagnosis" at bounding box center [516, 143] width 71 height 12
click at [526, 169] on label "Abdominal pain" at bounding box center [530, 173] width 70 height 12
checkbox input "true"
click at [682, 147] on button "Add" at bounding box center [677, 144] width 52 height 24
type input "0"
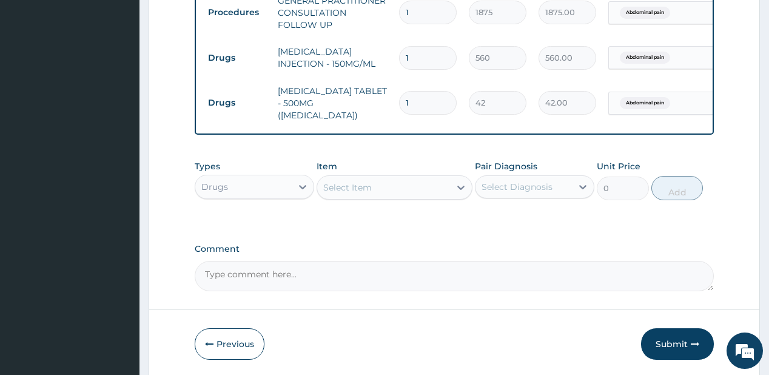
type input "18"
type input "756.00"
type input "18"
click at [424, 61] on input "1" at bounding box center [428, 58] width 58 height 24
type input "0.00"
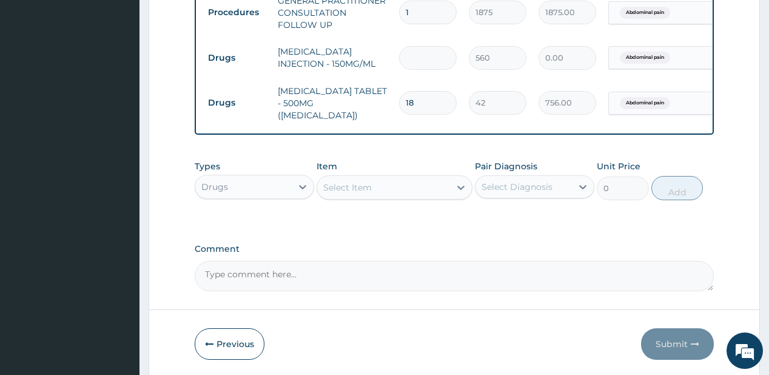
type input "4"
type input "2240.00"
type input "4"
click at [662, 335] on button "Submit" at bounding box center [677, 344] width 73 height 32
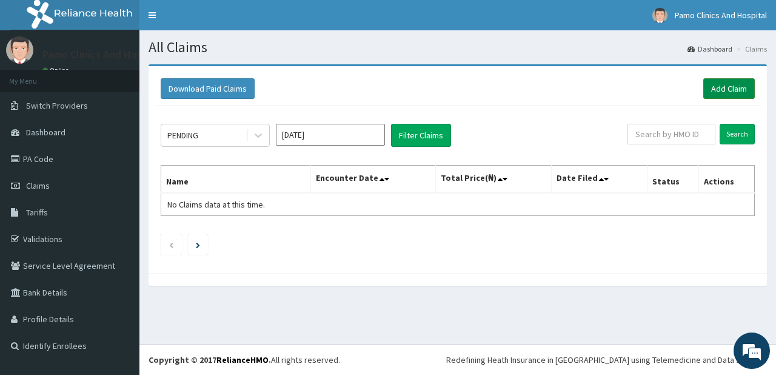
click at [731, 86] on link "Add Claim" at bounding box center [729, 88] width 52 height 21
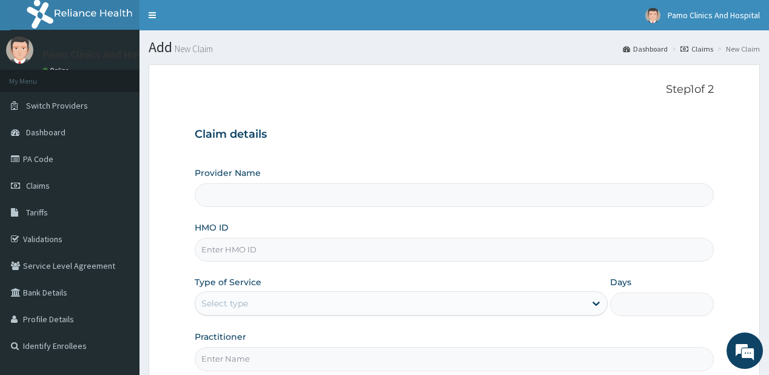
type input "Pamo Clinics And Hospital"
